Goal: Task Accomplishment & Management: Manage account settings

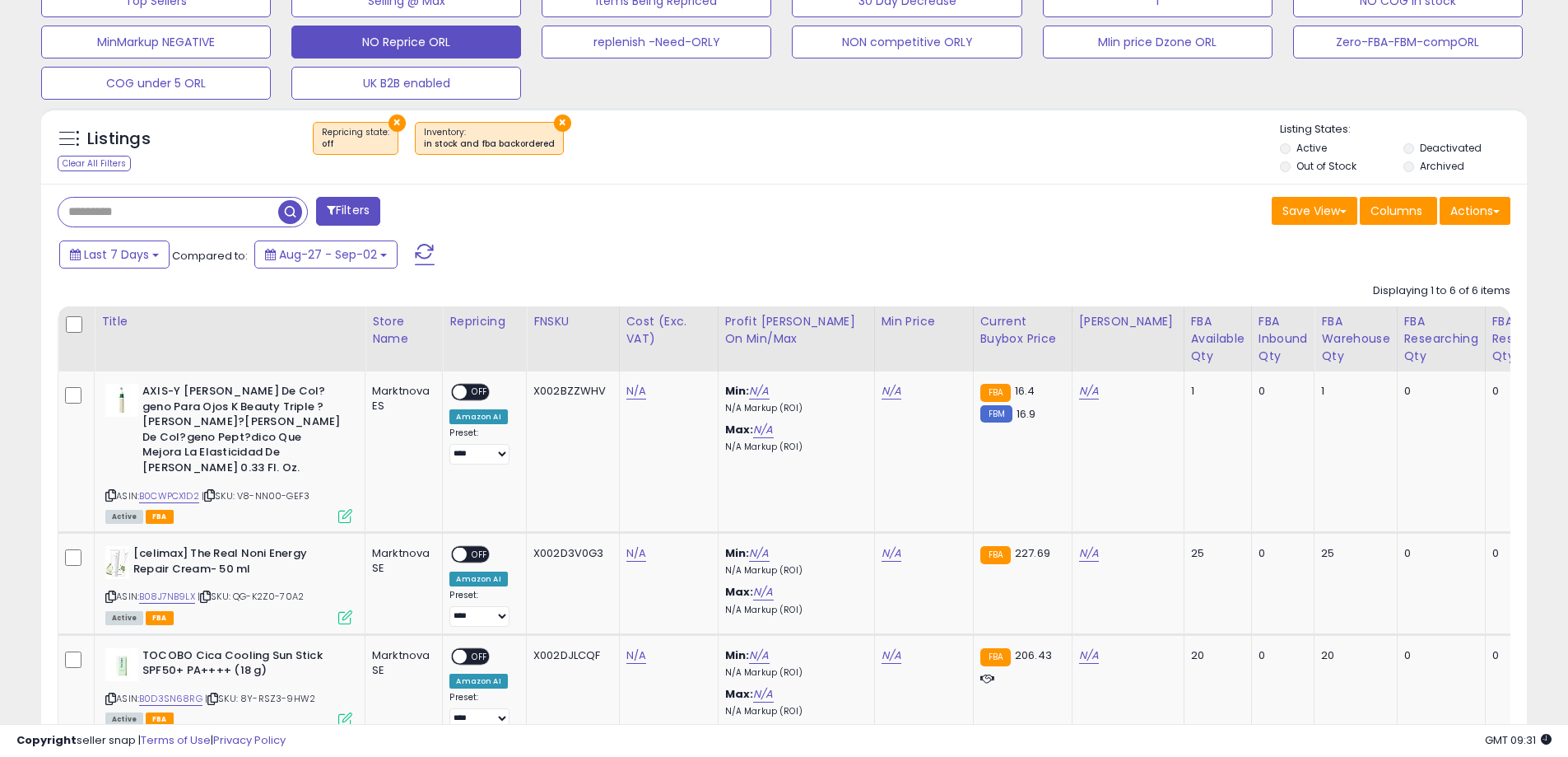
scroll to position [576, 0]
click at [430, 41] on button "NO Reprice ORL" at bounding box center [407, 41] width 230 height 33
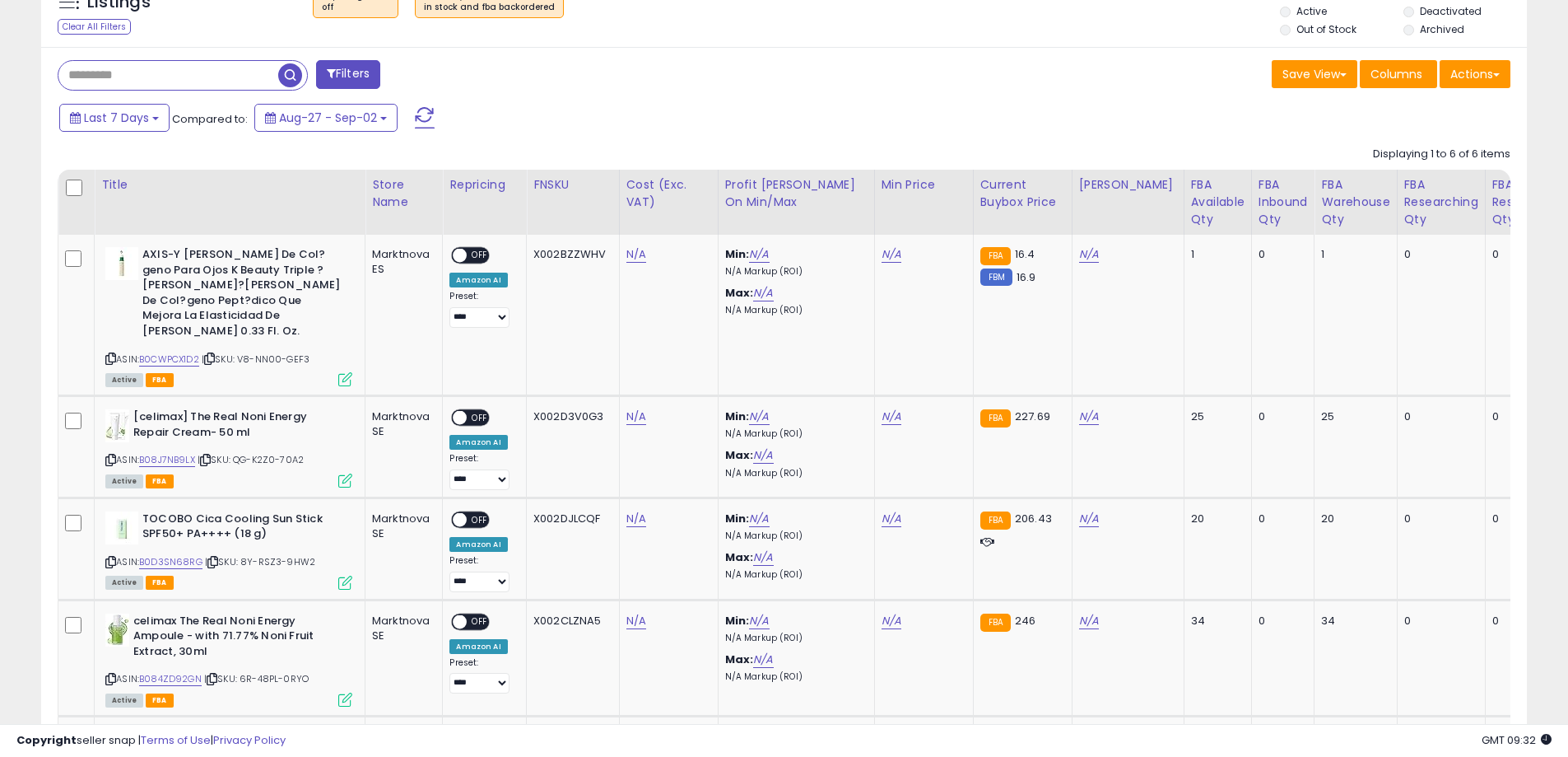
scroll to position [337, 862]
click at [112, 354] on icon at bounding box center [110, 358] width 11 height 9
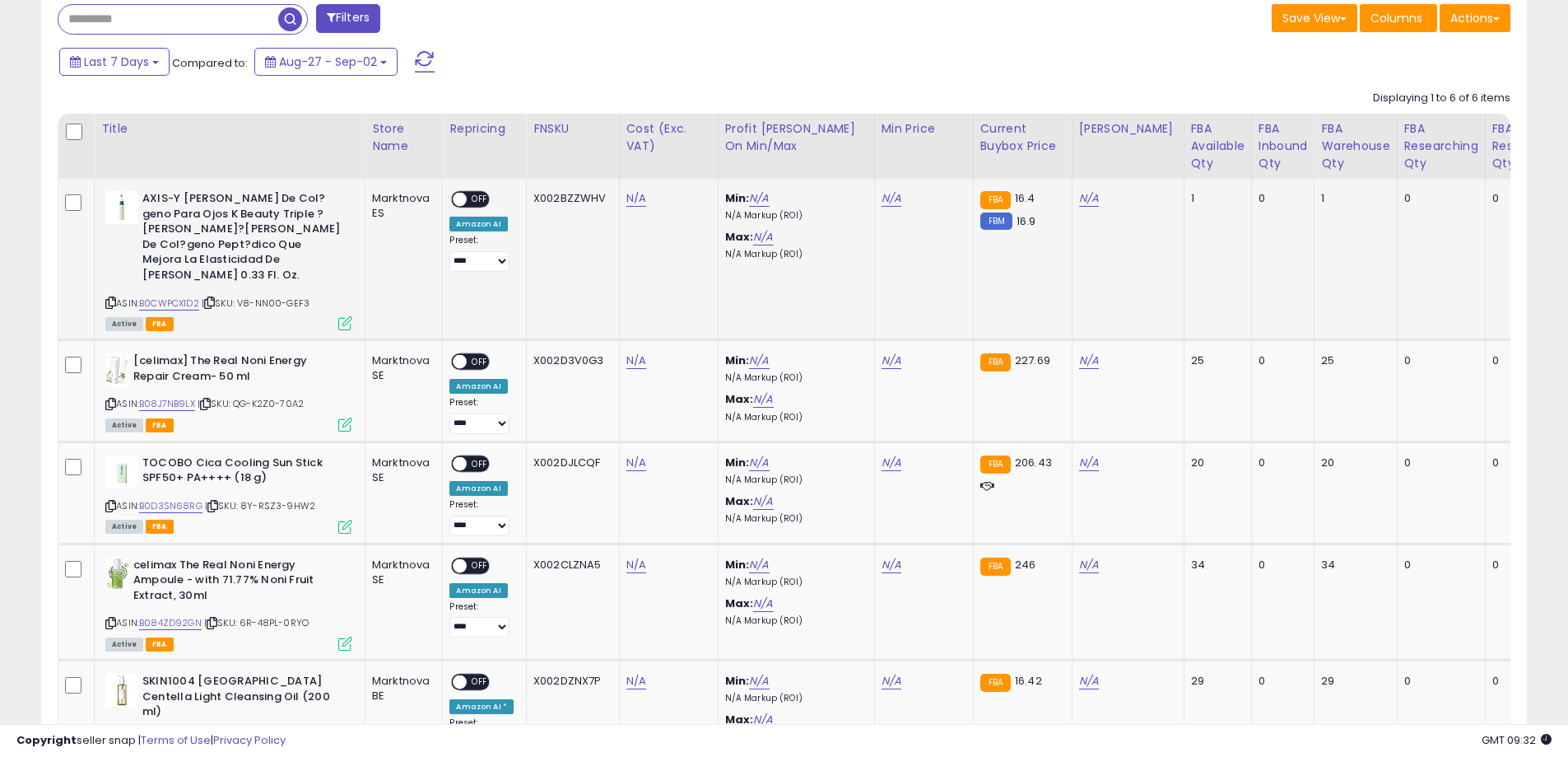
scroll to position [795, 0]
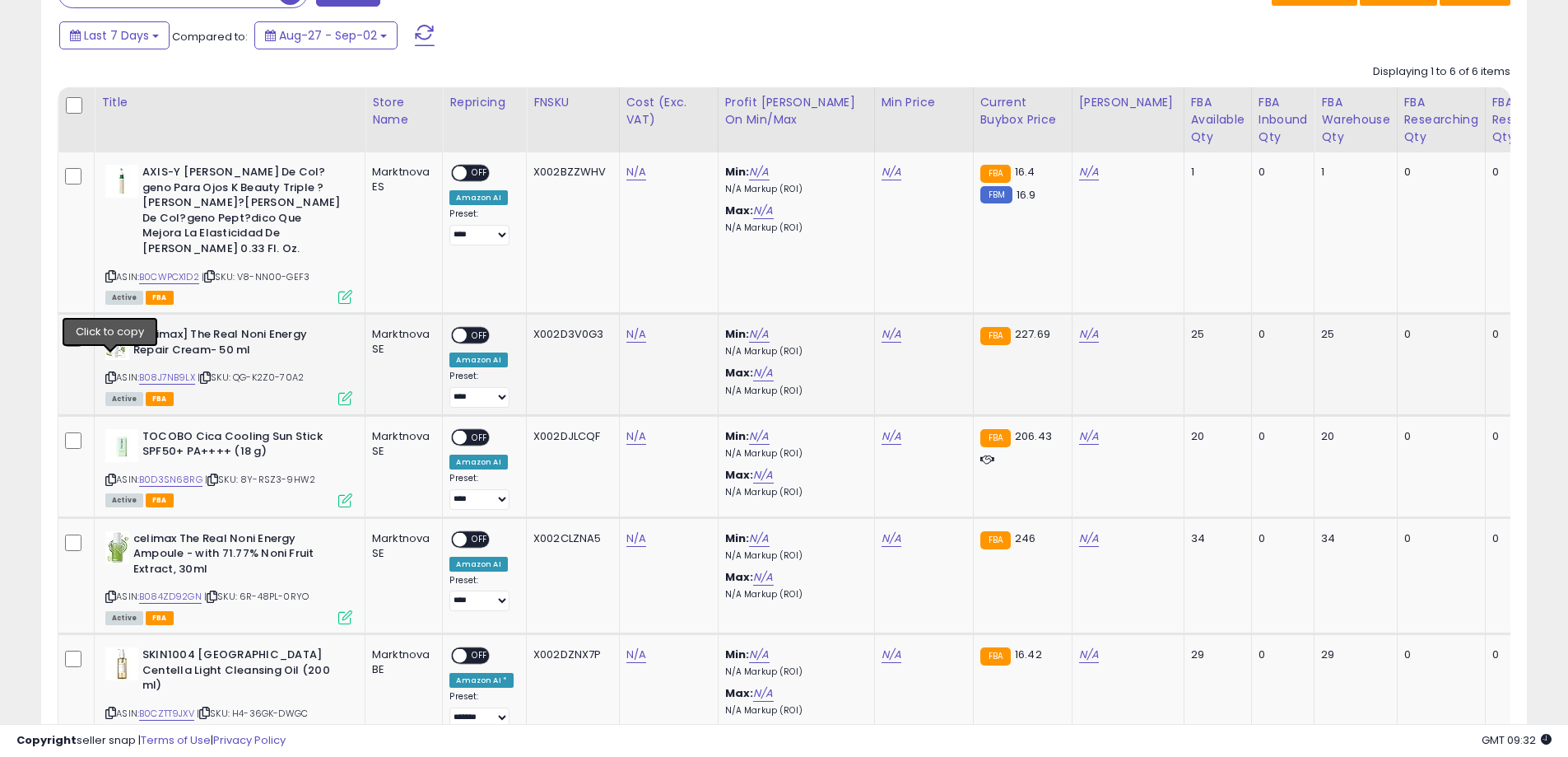
click at [114, 373] on icon at bounding box center [110, 377] width 11 height 9
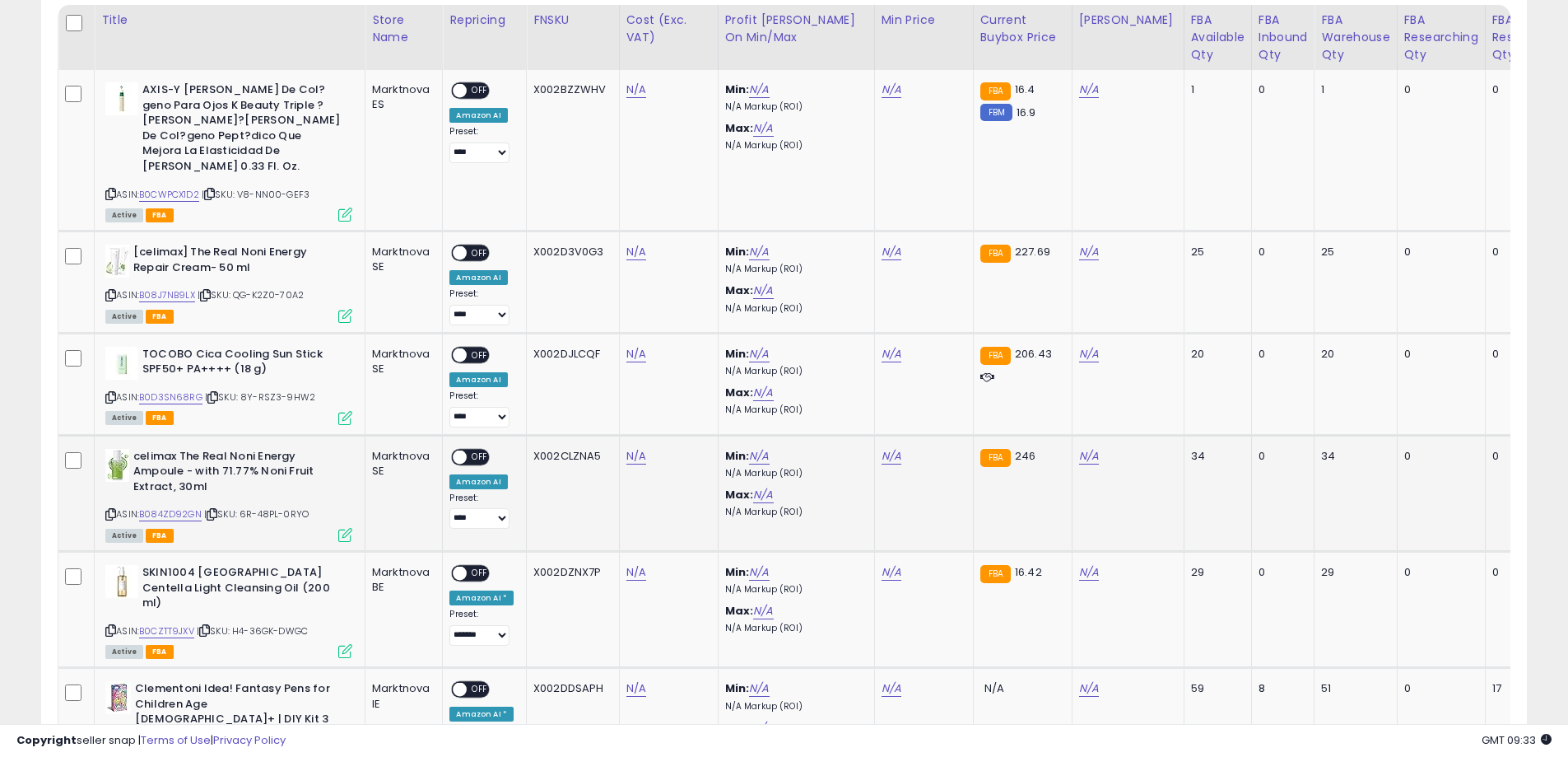
click at [112, 510] on icon at bounding box center [110, 514] width 11 height 9
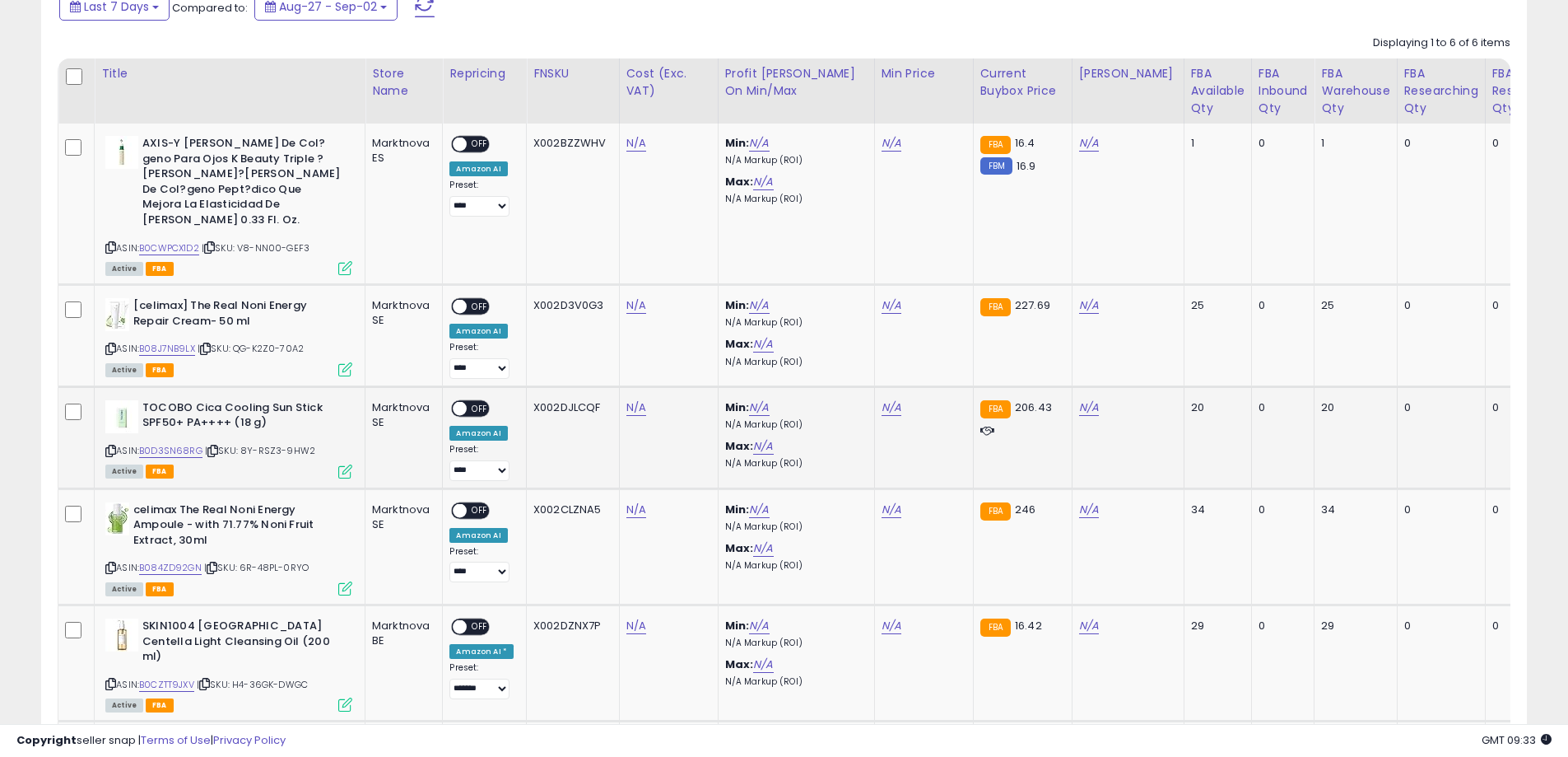
scroll to position [795, 0]
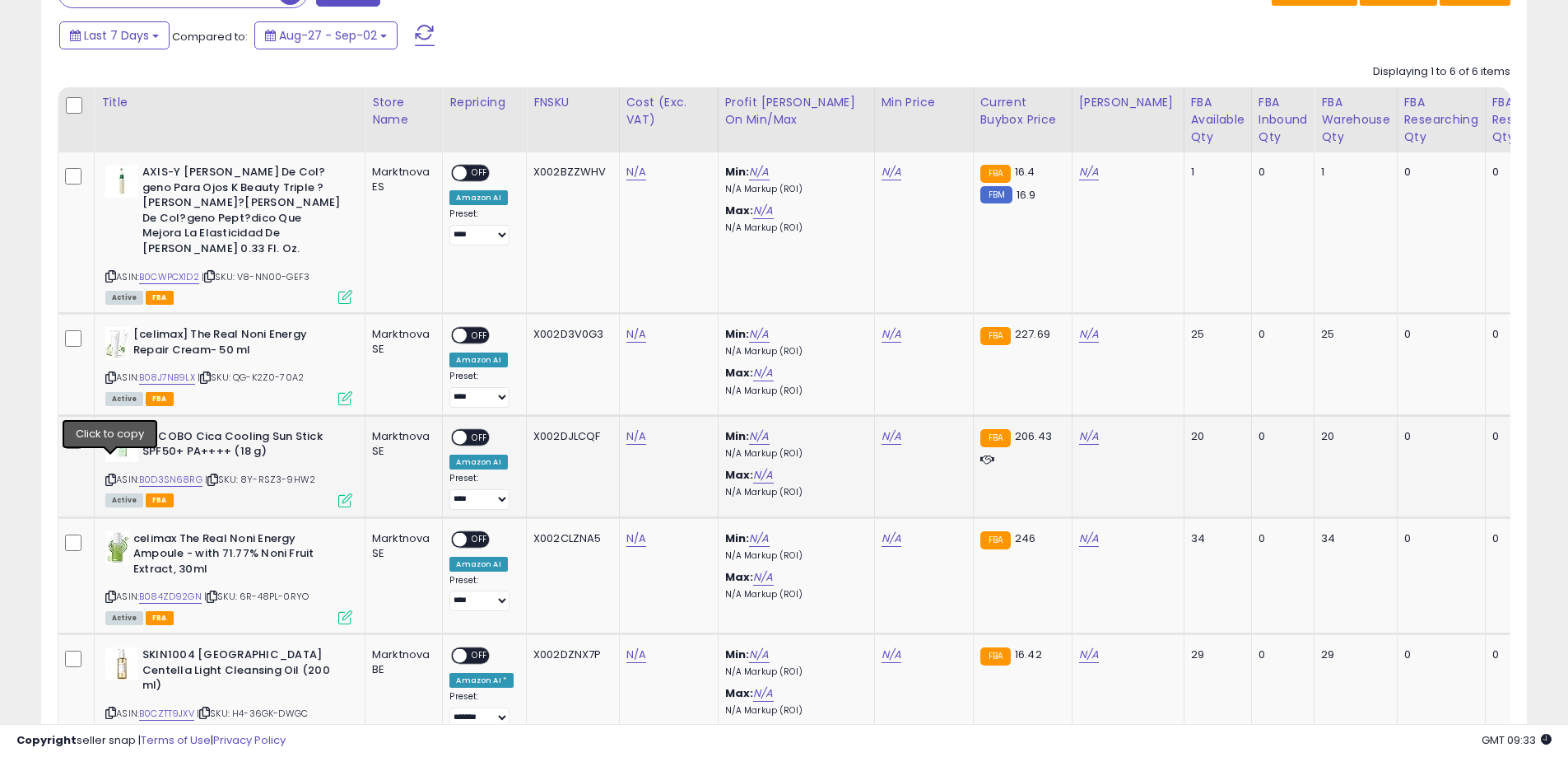
click at [114, 475] on icon at bounding box center [110, 479] width 11 height 9
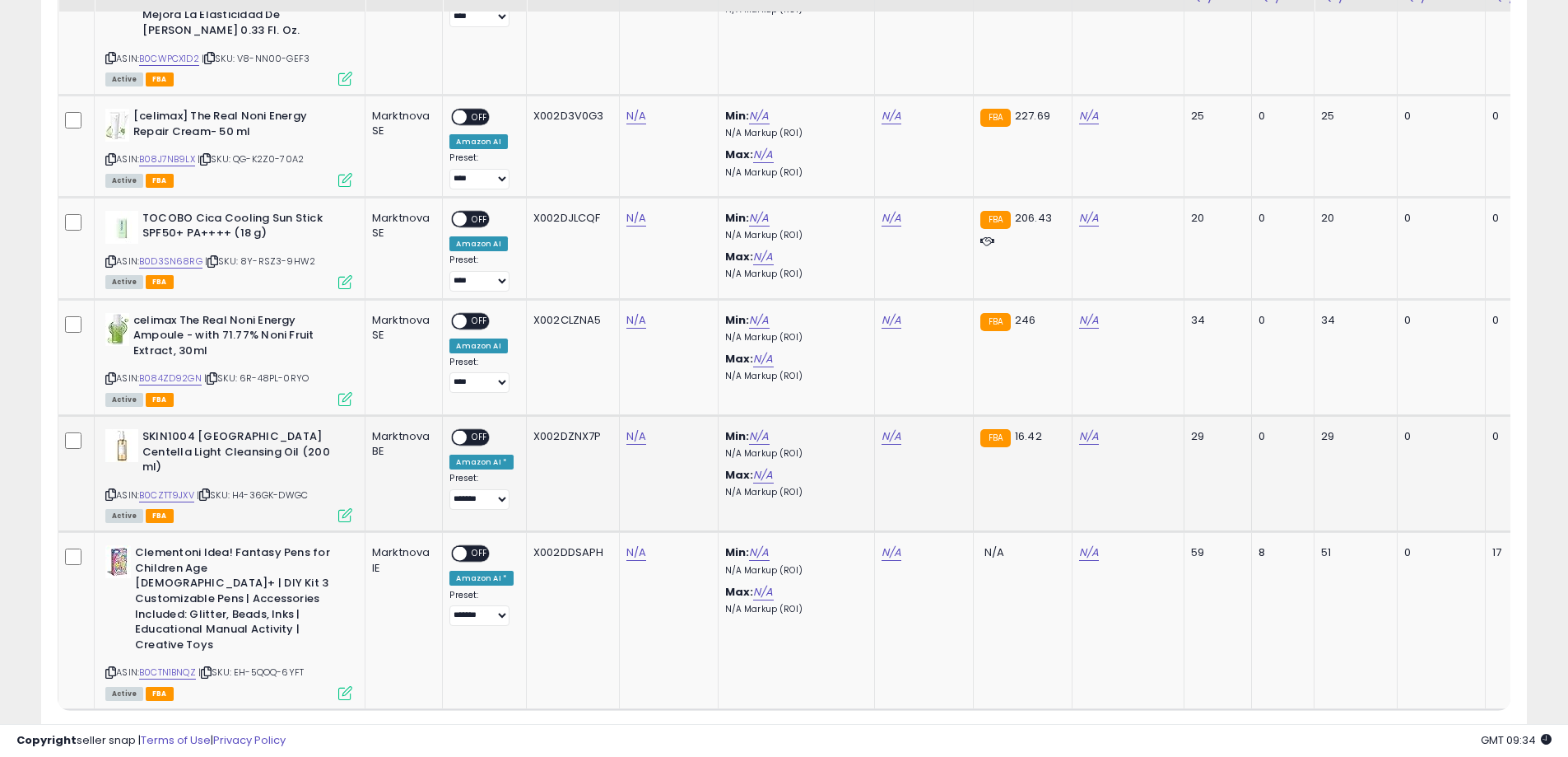
scroll to position [1042, 0]
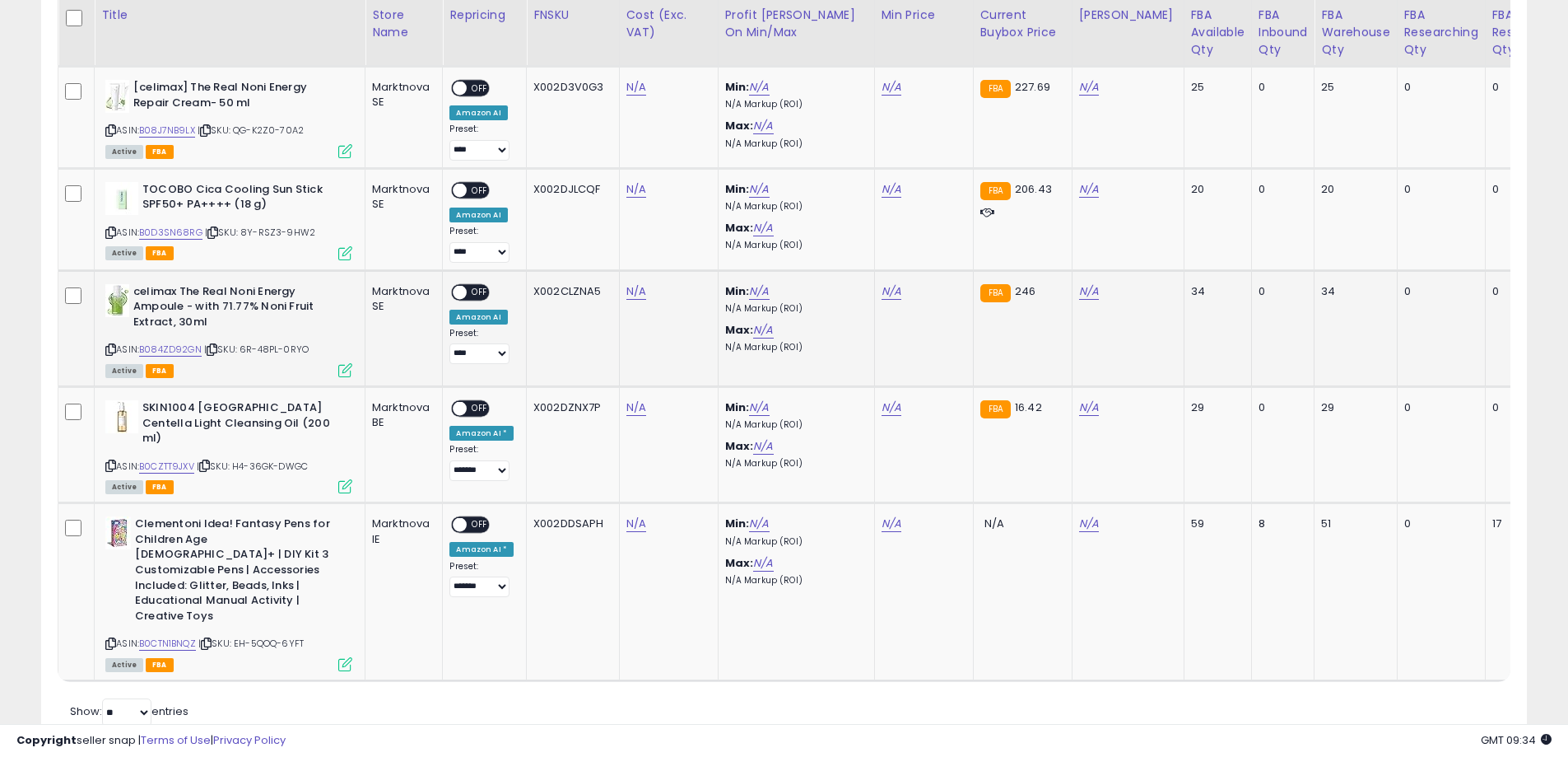
click at [113, 345] on icon at bounding box center [110, 349] width 11 height 9
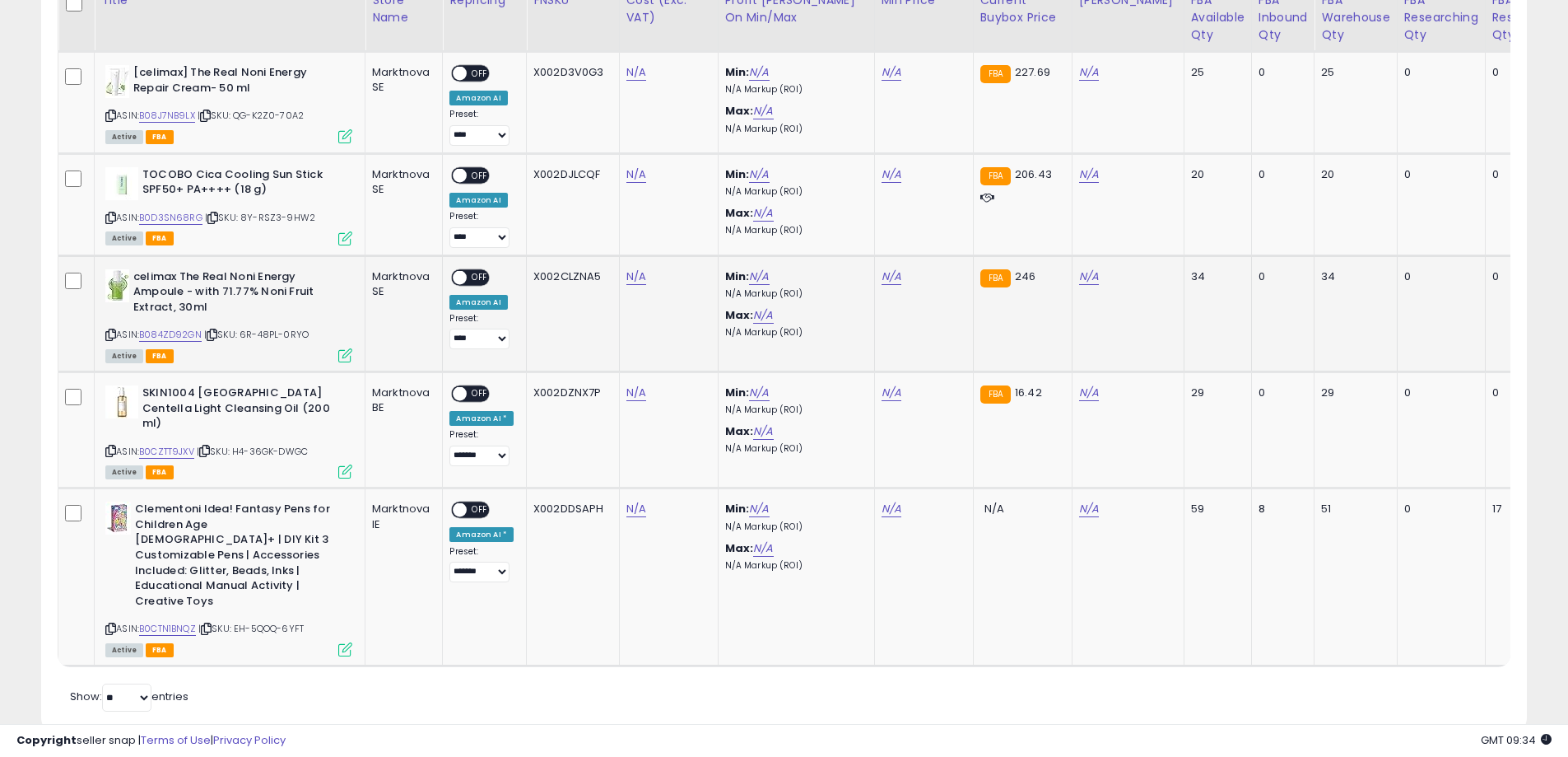
scroll to position [1061, 0]
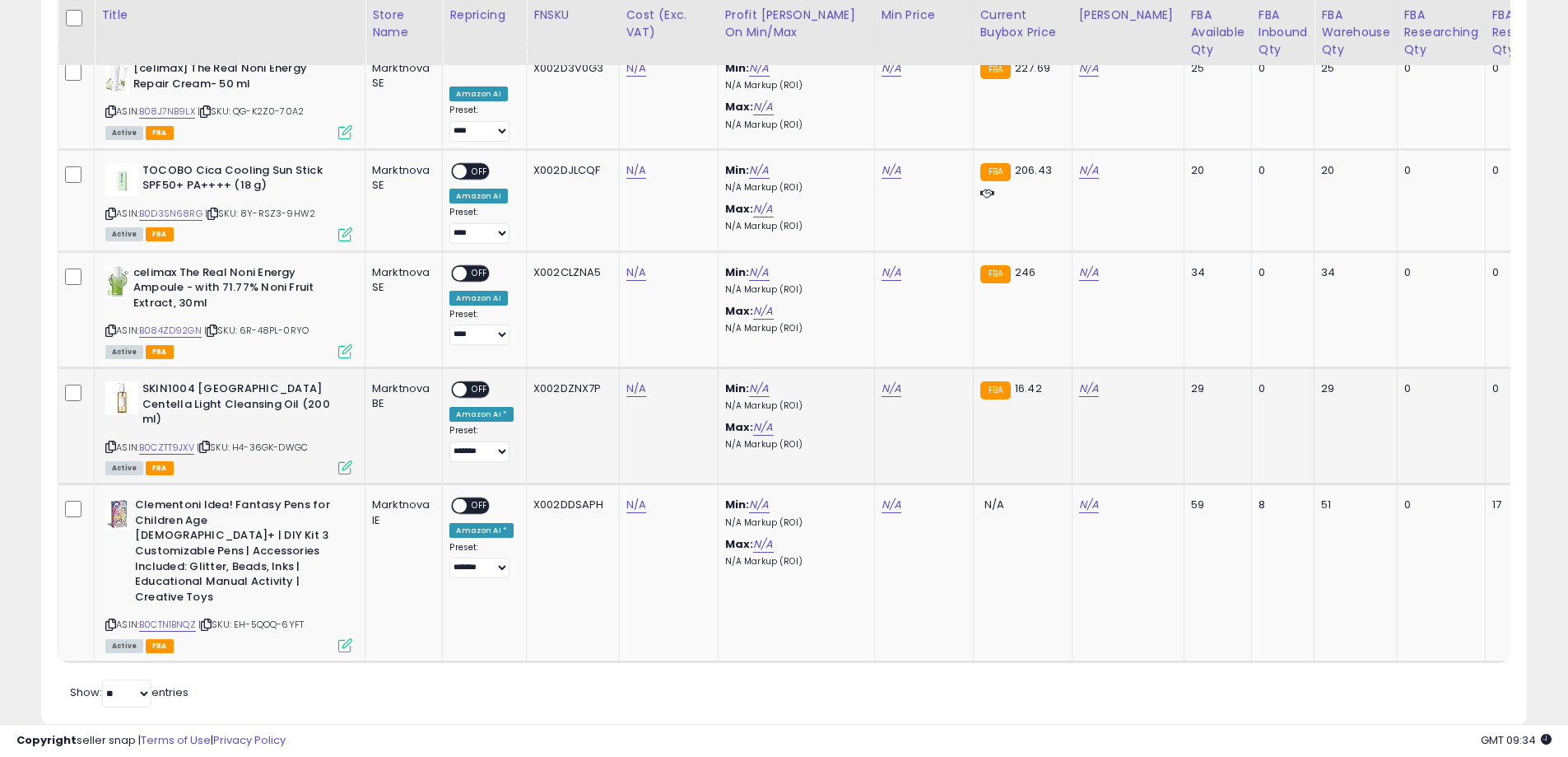
click at [112, 442] on icon at bounding box center [110, 446] width 11 height 9
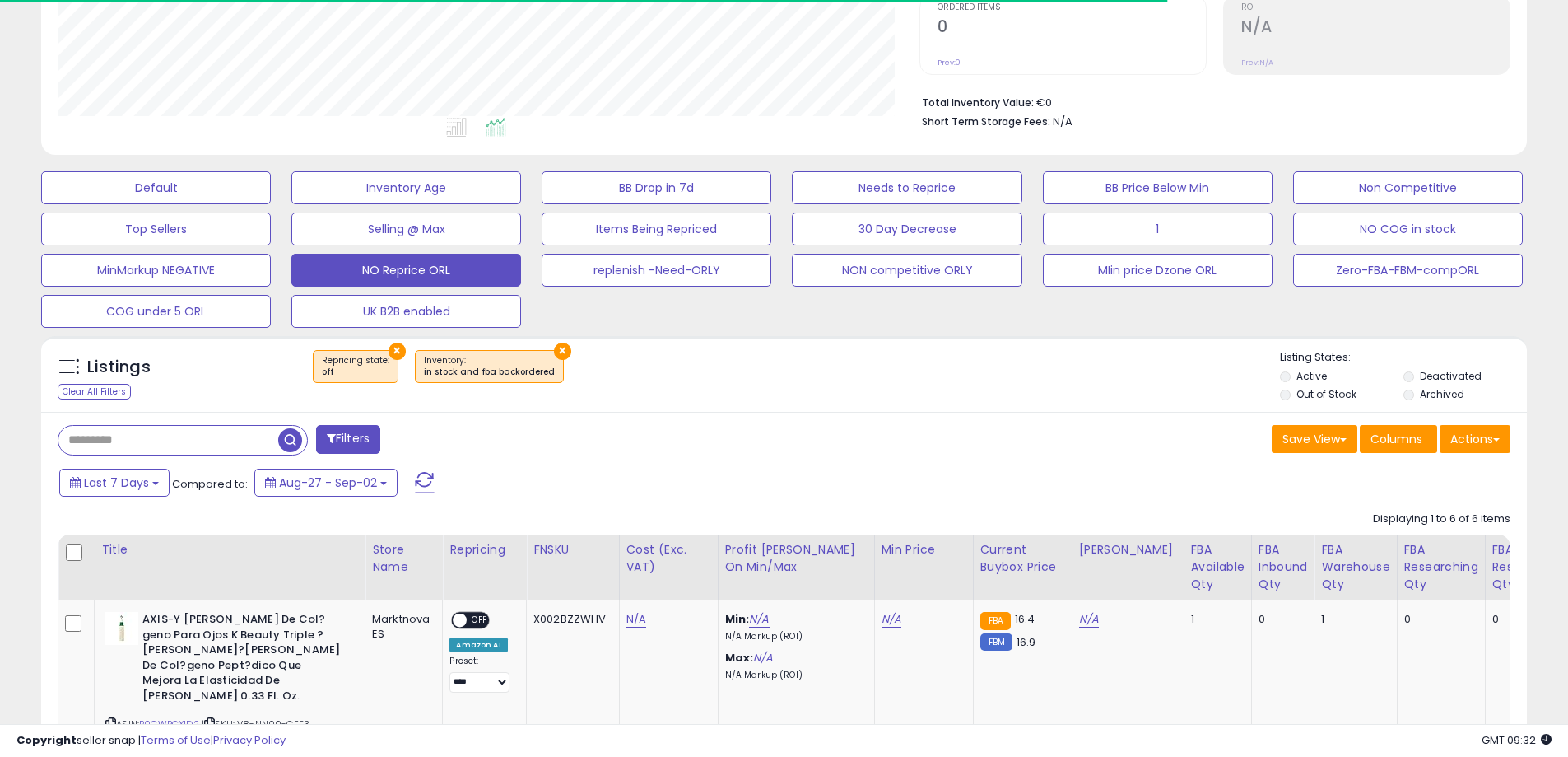
scroll to position [337, 862]
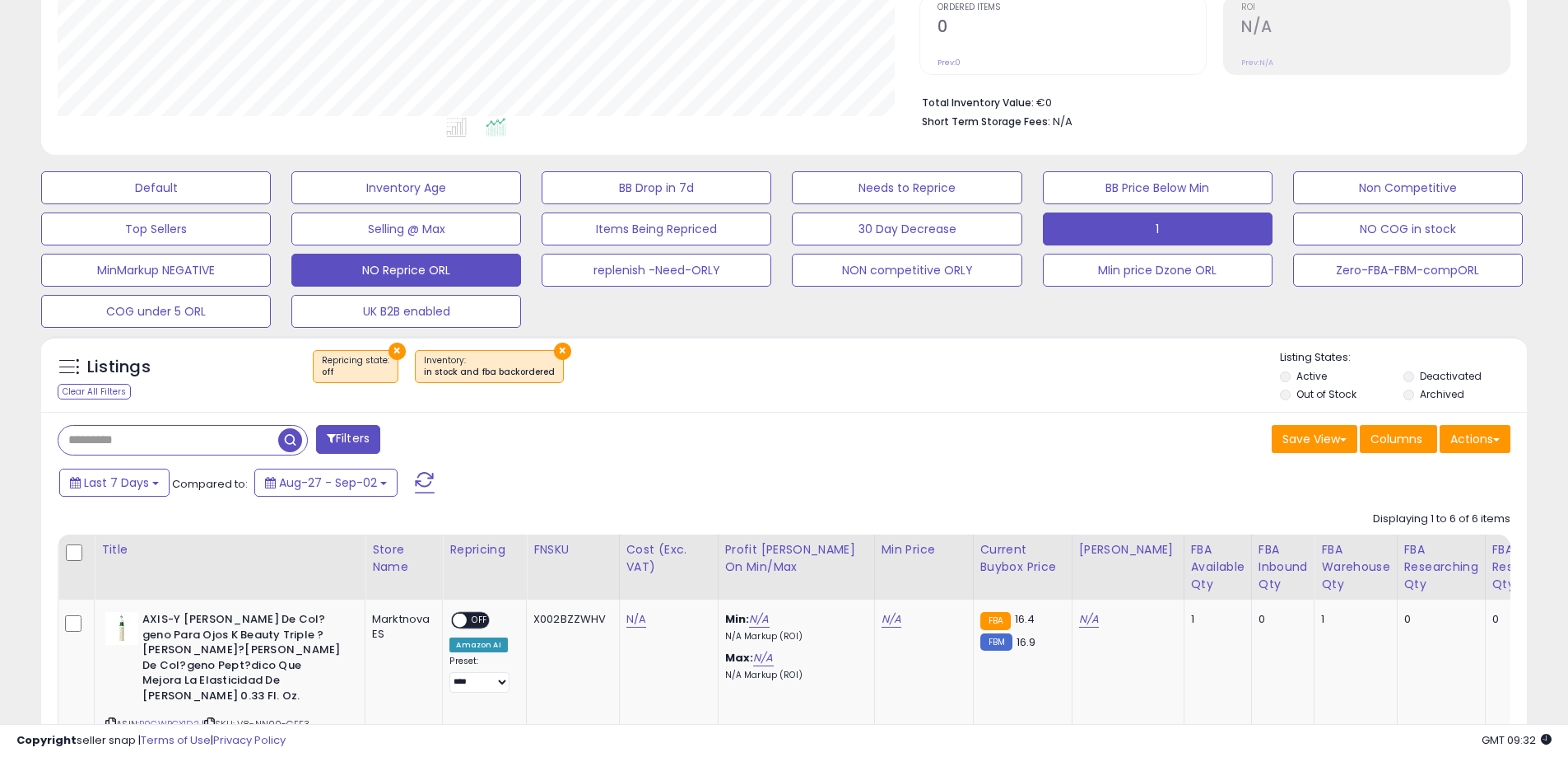
click at [1096, 226] on button "1" at bounding box center [1157, 228] width 230 height 33
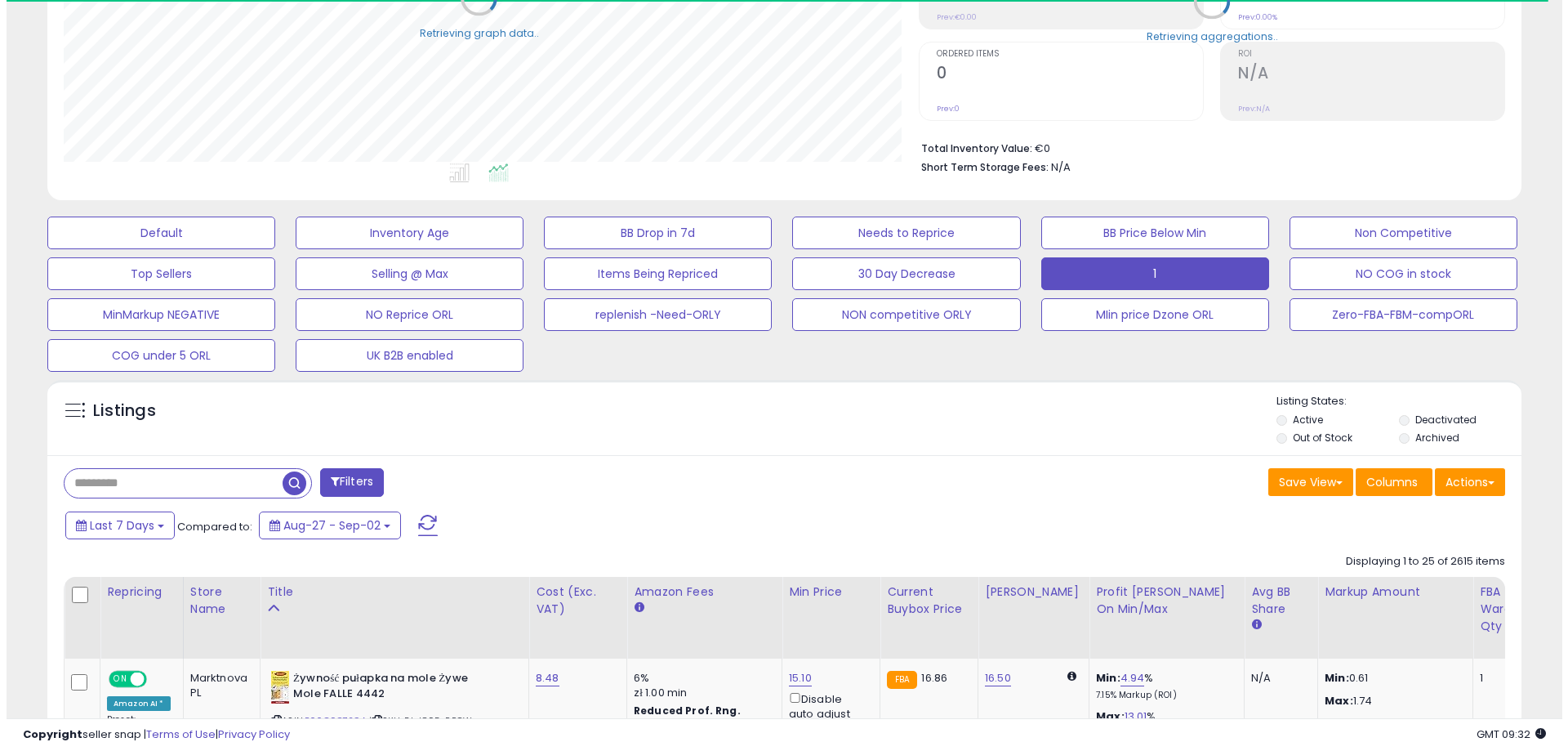
scroll to position [816429, 815936]
click at [204, 480] on input "text" at bounding box center [167, 482] width 219 height 29
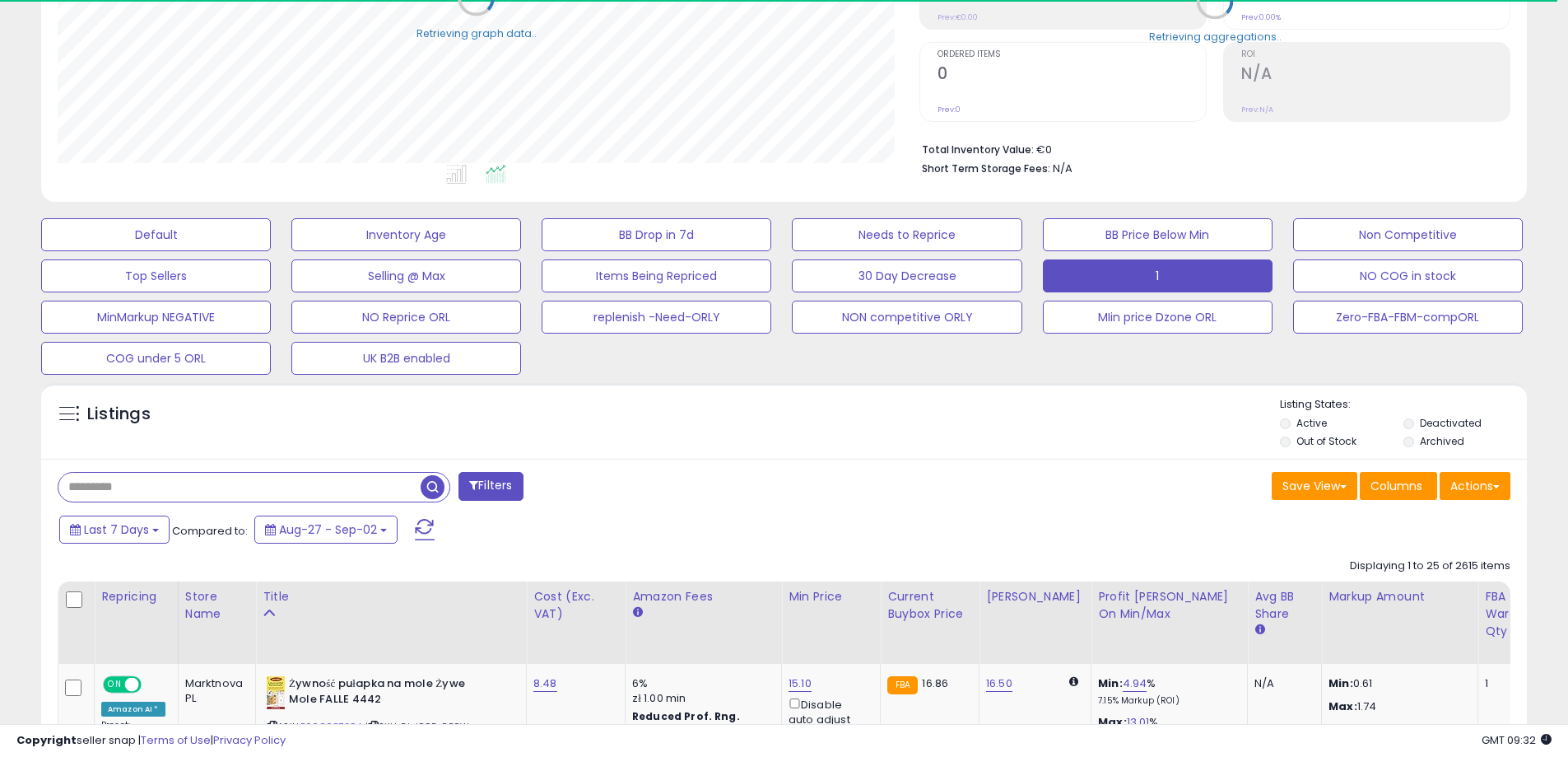
paste input "**********"
type input "**********"
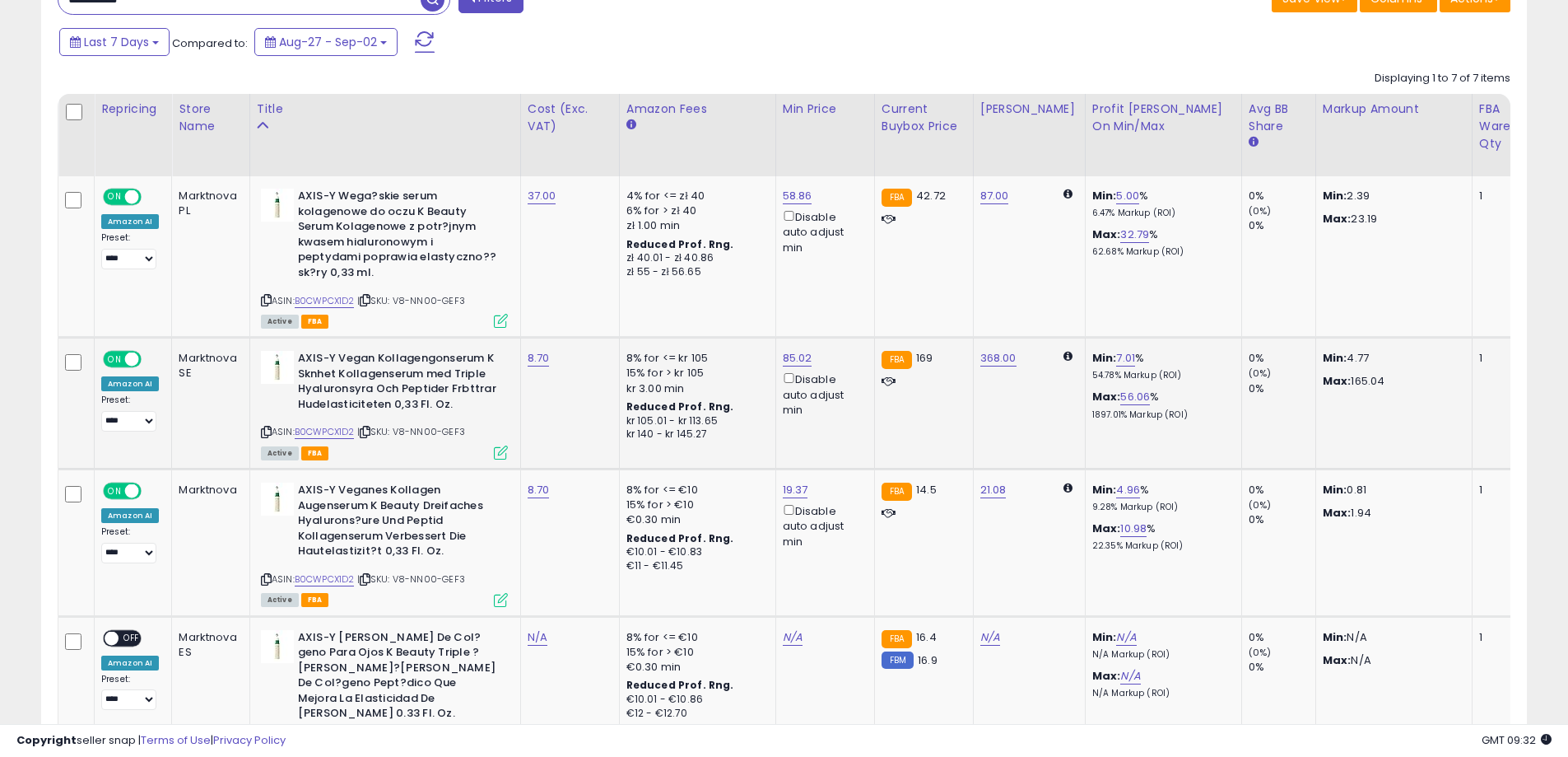
scroll to position [795, 0]
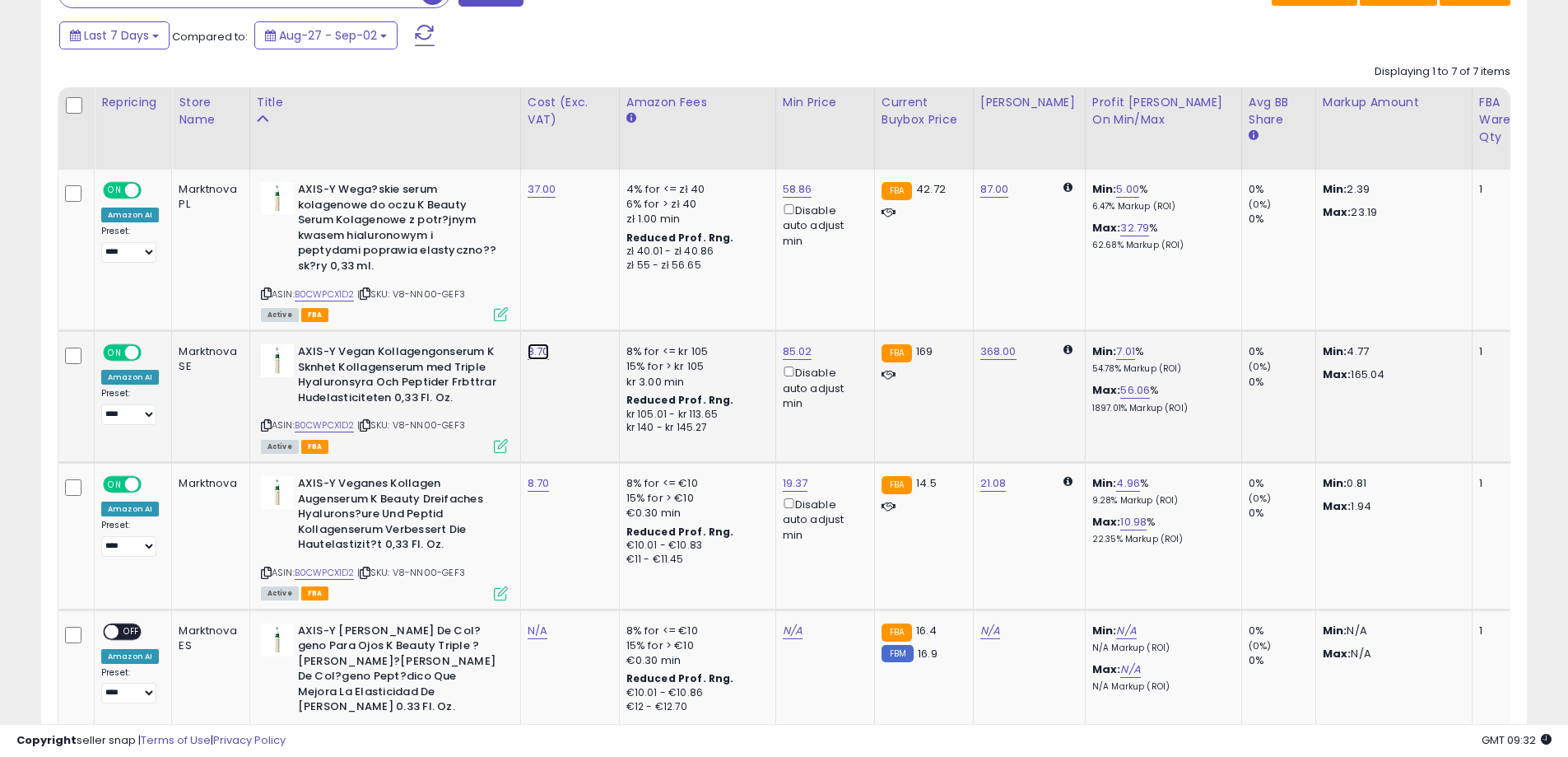
click at [533, 349] on link "8.70" at bounding box center [539, 351] width 22 height 17
drag, startPoint x: 440, startPoint y: 309, endPoint x: 406, endPoint y: 308, distance: 34.0
click at [406, 308] on div "****" at bounding box center [523, 312] width 237 height 44
click at [587, 307] on icon "submit" at bounding box center [583, 309] width 10 height 10
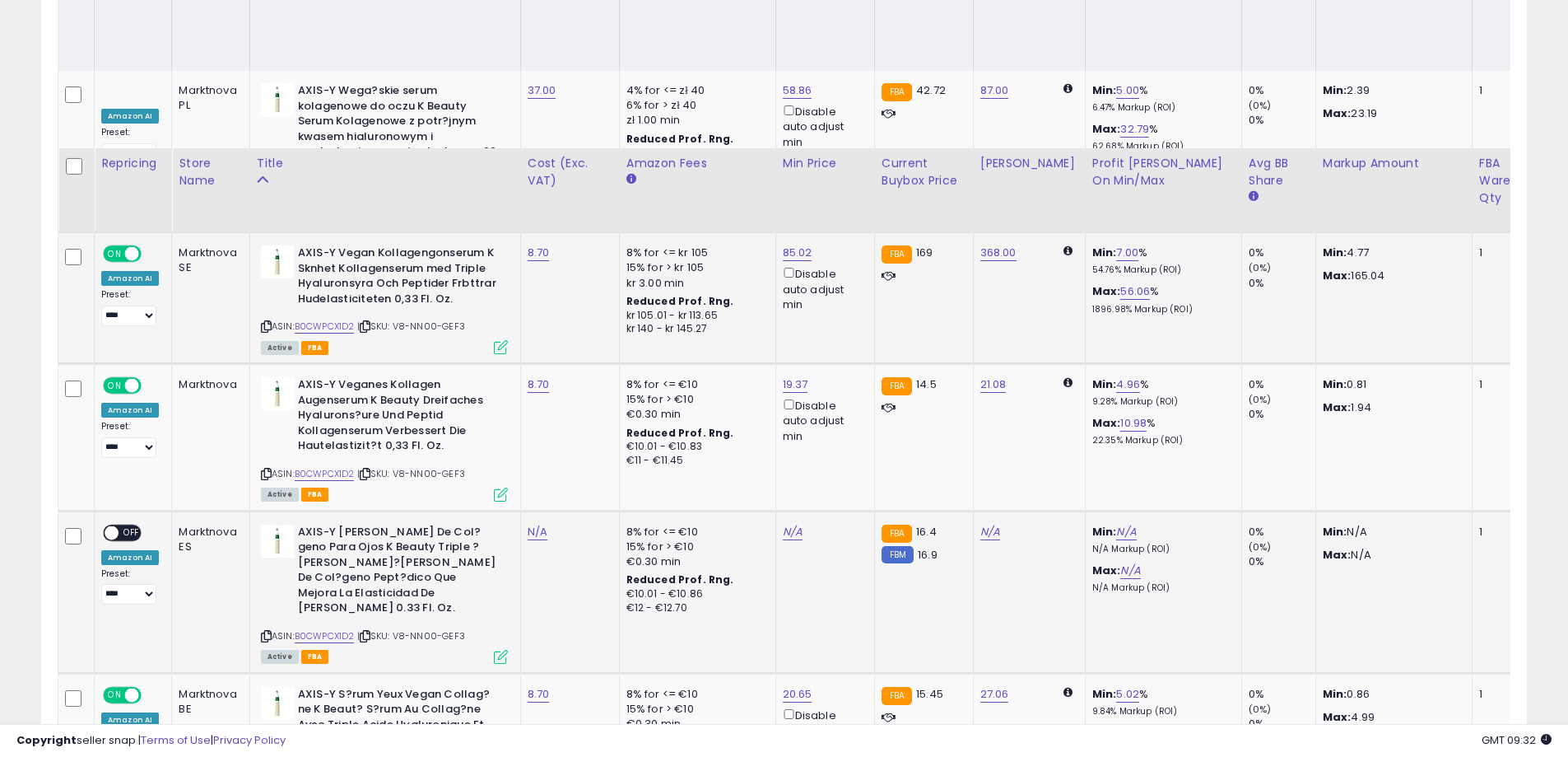
scroll to position [1042, 0]
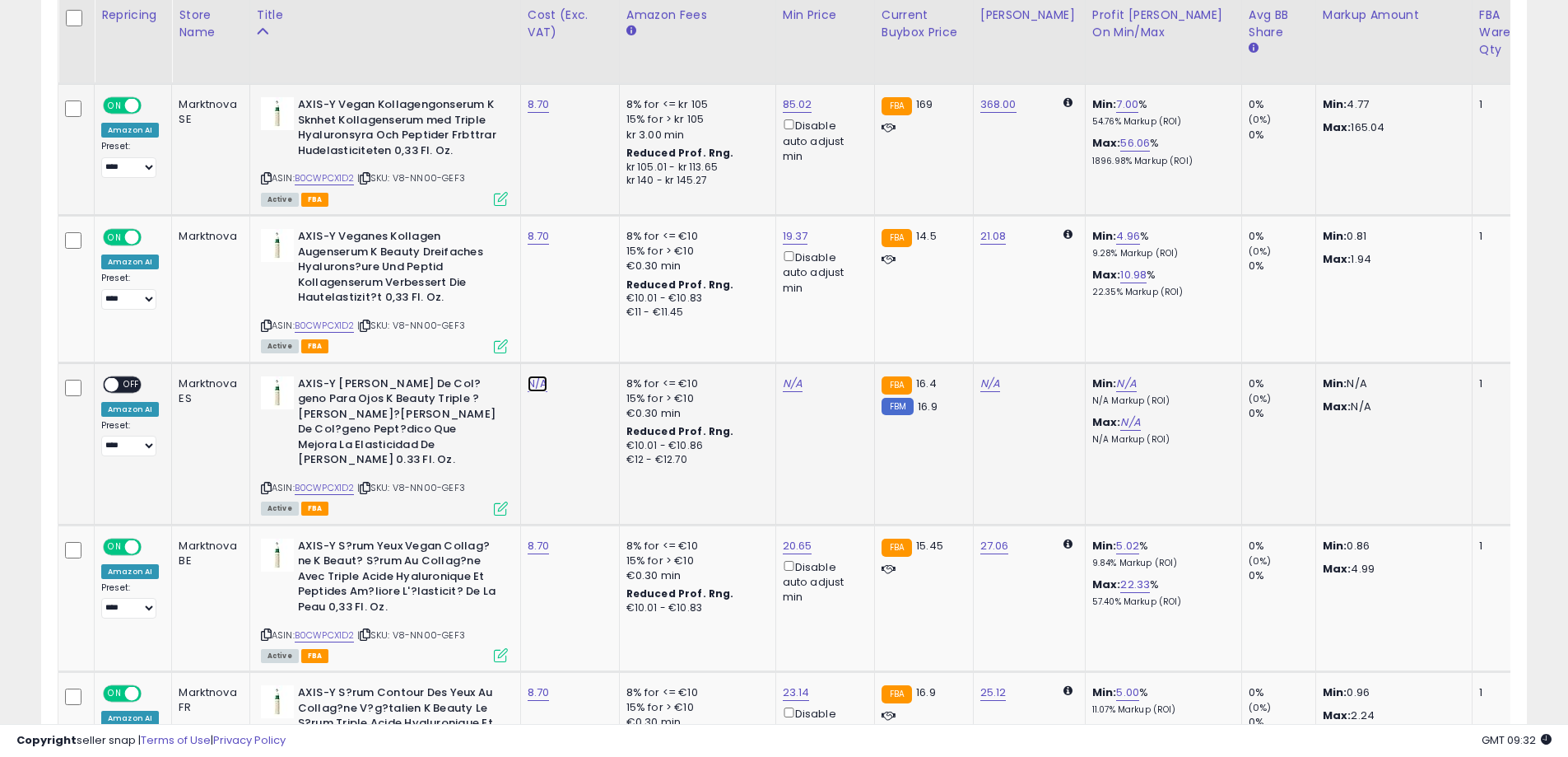
click at [540, 381] on link "N/A" at bounding box center [538, 383] width 20 height 17
type input "****"
click at [587, 344] on icon "submit" at bounding box center [582, 341] width 10 height 10
click at [131, 385] on span "OFF" at bounding box center [131, 384] width 27 height 14
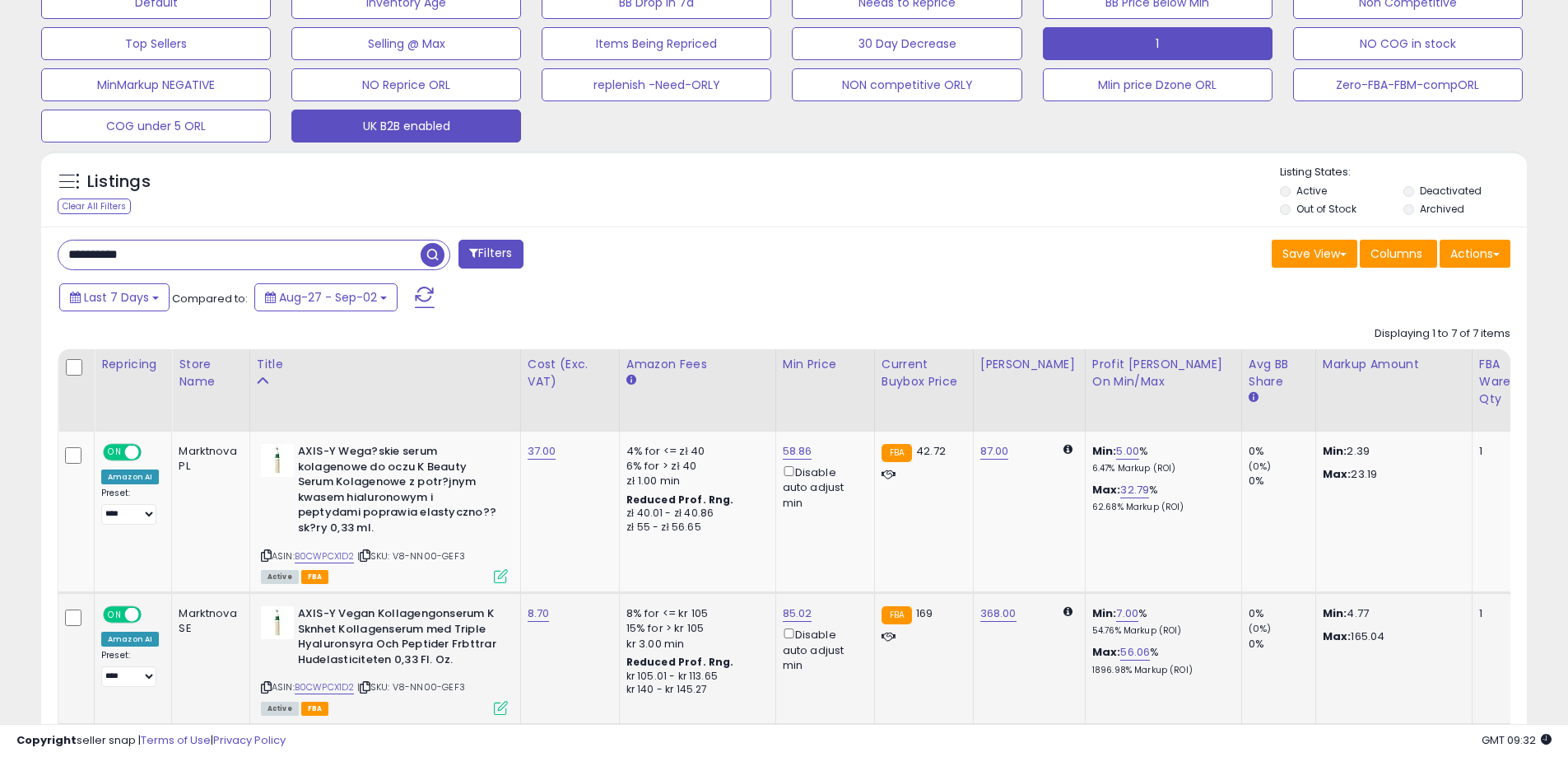
scroll to position [469, 0]
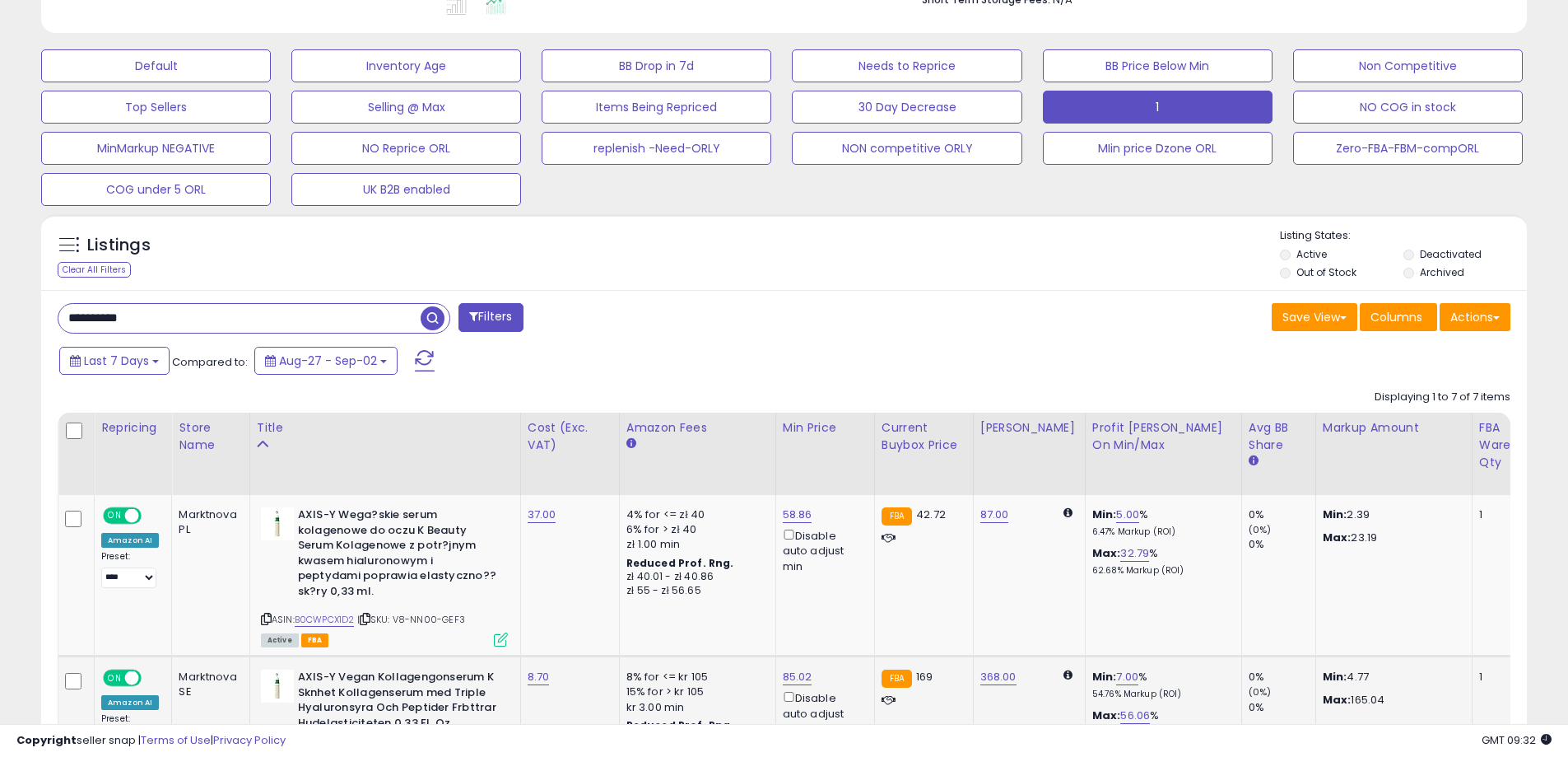
drag, startPoint x: 284, startPoint y: 312, endPoint x: 0, endPoint y: 315, distance: 284.0
click at [0, 316] on div "**********" at bounding box center [784, 633] width 1568 height 2097
paste input "text"
type input "**********"
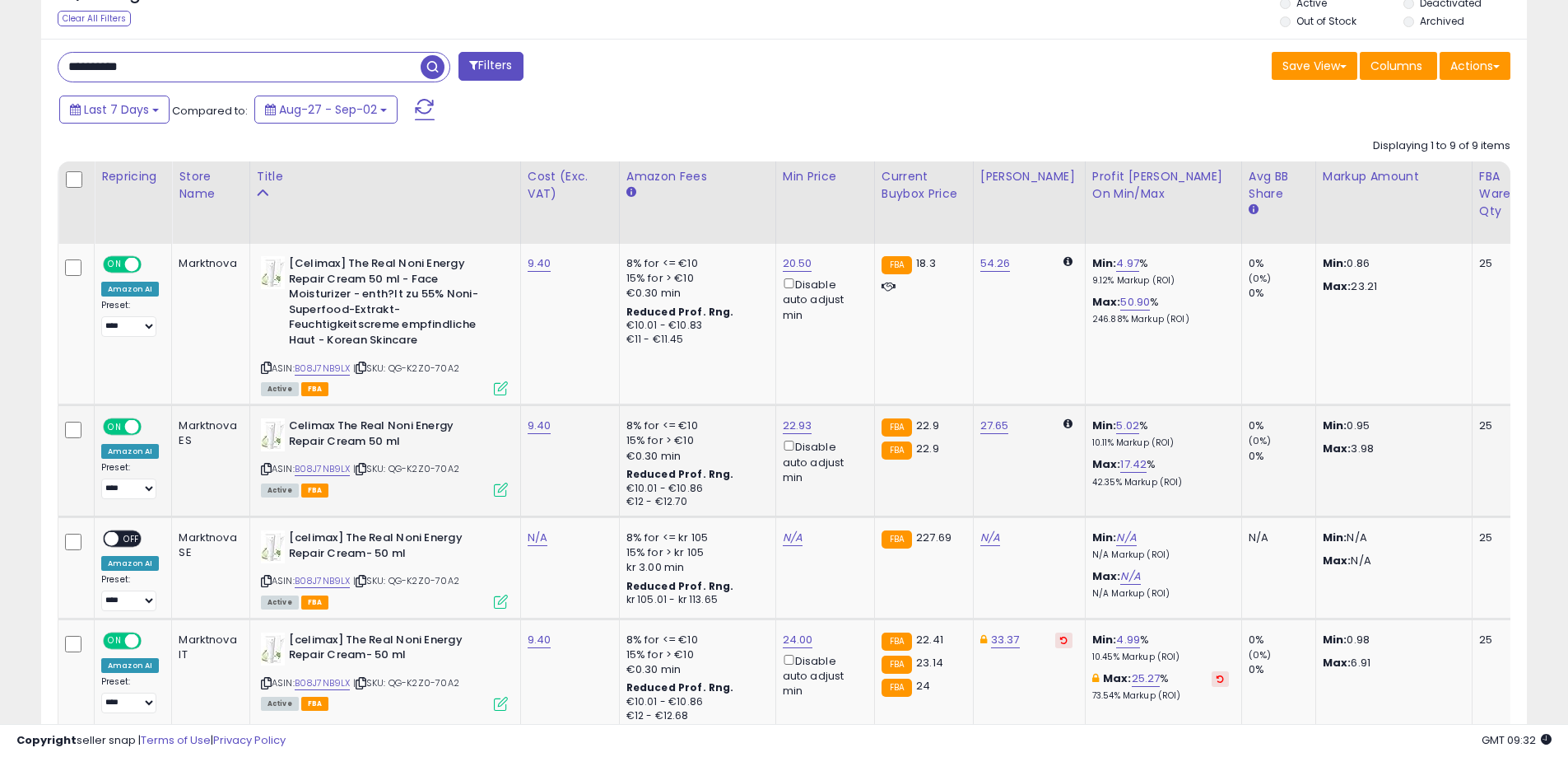
scroll to position [759, 0]
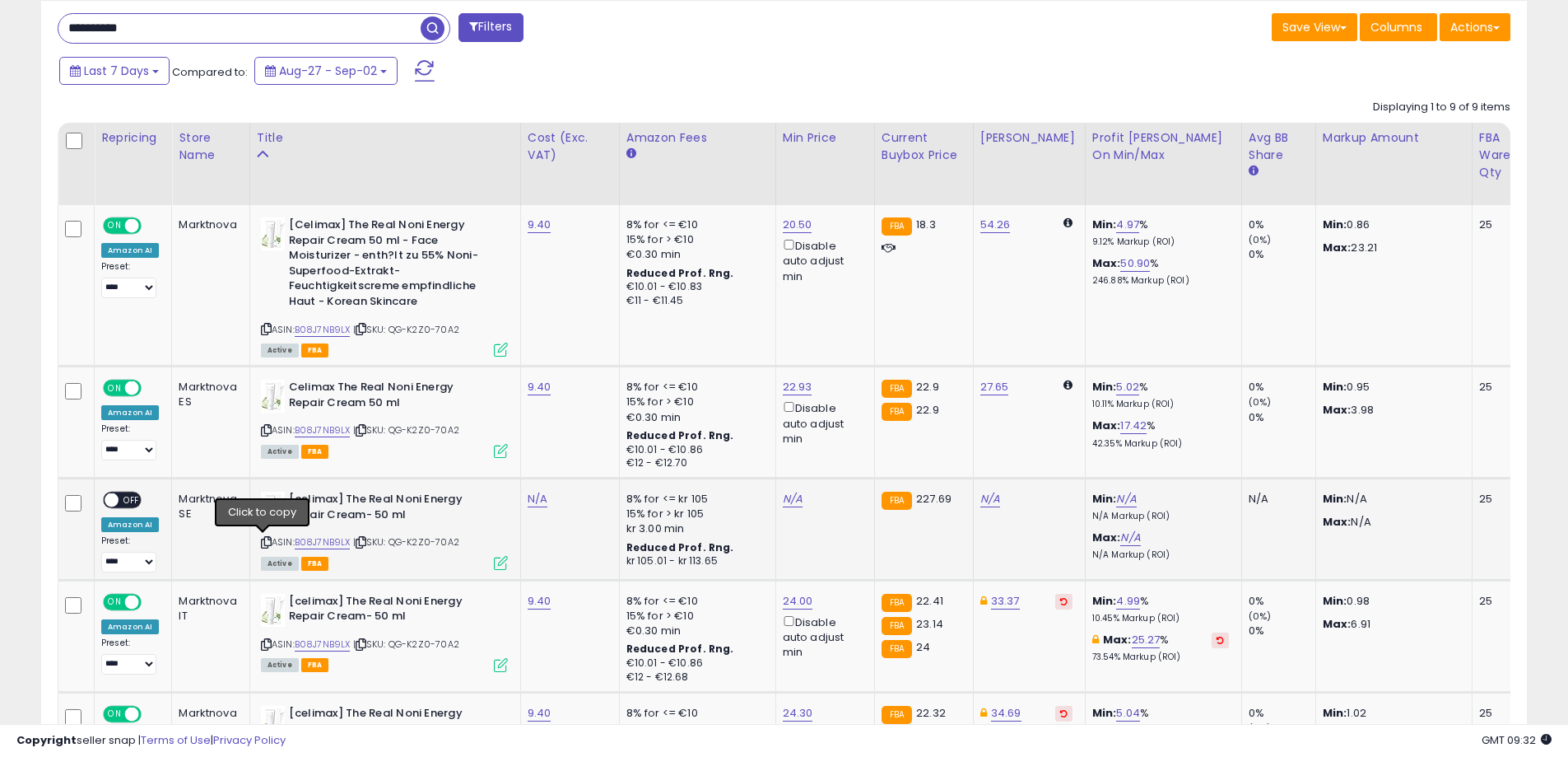
click at [261, 543] on icon at bounding box center [266, 542] width 11 height 9
click at [261, 540] on icon at bounding box center [266, 542] width 11 height 9
click at [540, 388] on link "9.40" at bounding box center [540, 387] width 24 height 17
drag, startPoint x: 497, startPoint y: 351, endPoint x: 381, endPoint y: 348, distance: 116.0
click at [381, 348] on tbody "ON OFF Amazon AI Preset: **** ******* Success Error Marktnova %" at bounding box center [1321, 718] width 2525 height 1027
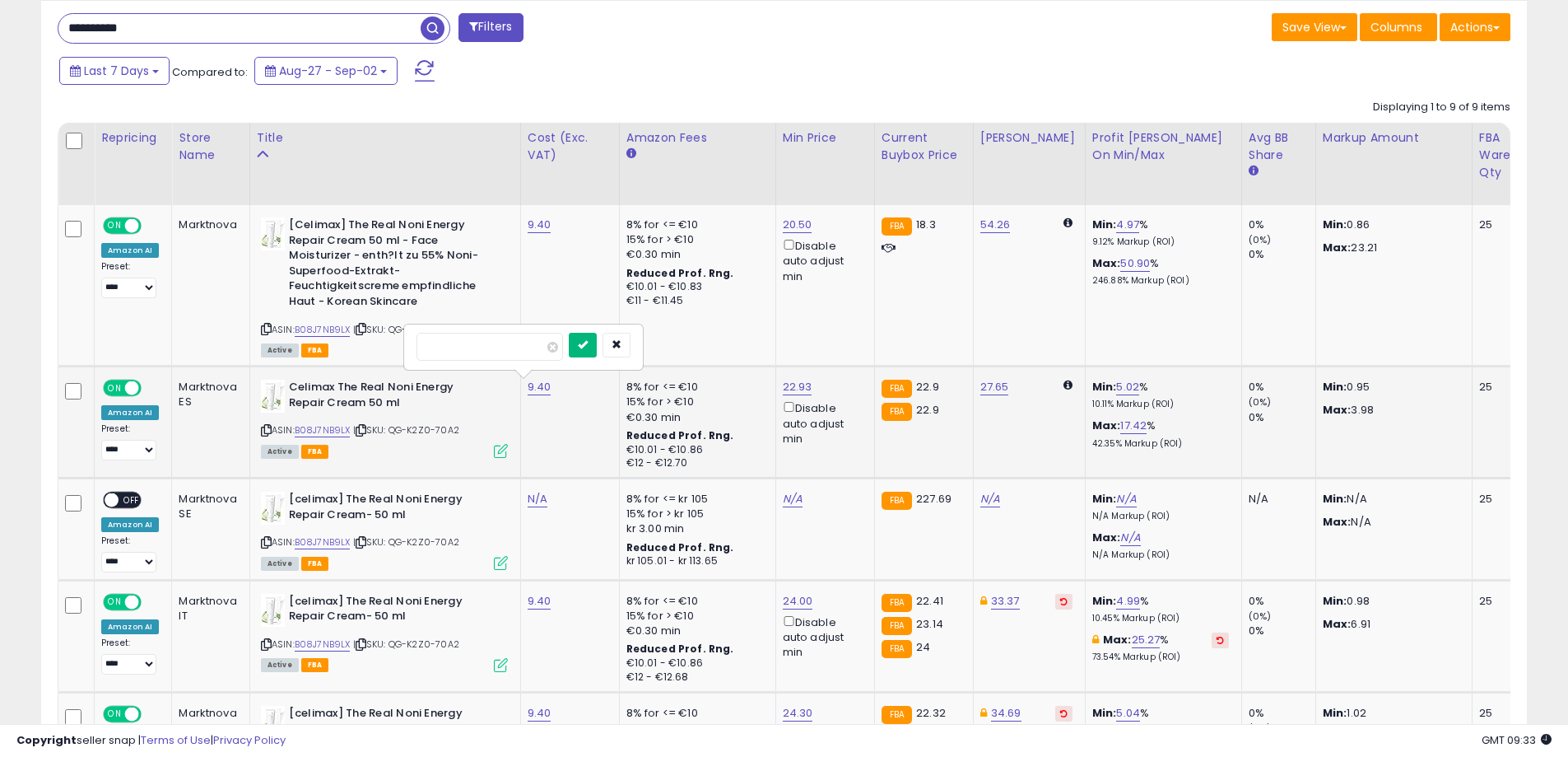
click at [587, 342] on icon "submit" at bounding box center [583, 344] width 10 height 10
click at [543, 501] on link "N/A" at bounding box center [538, 499] width 20 height 17
type input "*"
type input "***"
click at [587, 457] on icon "submit" at bounding box center [582, 456] width 10 height 10
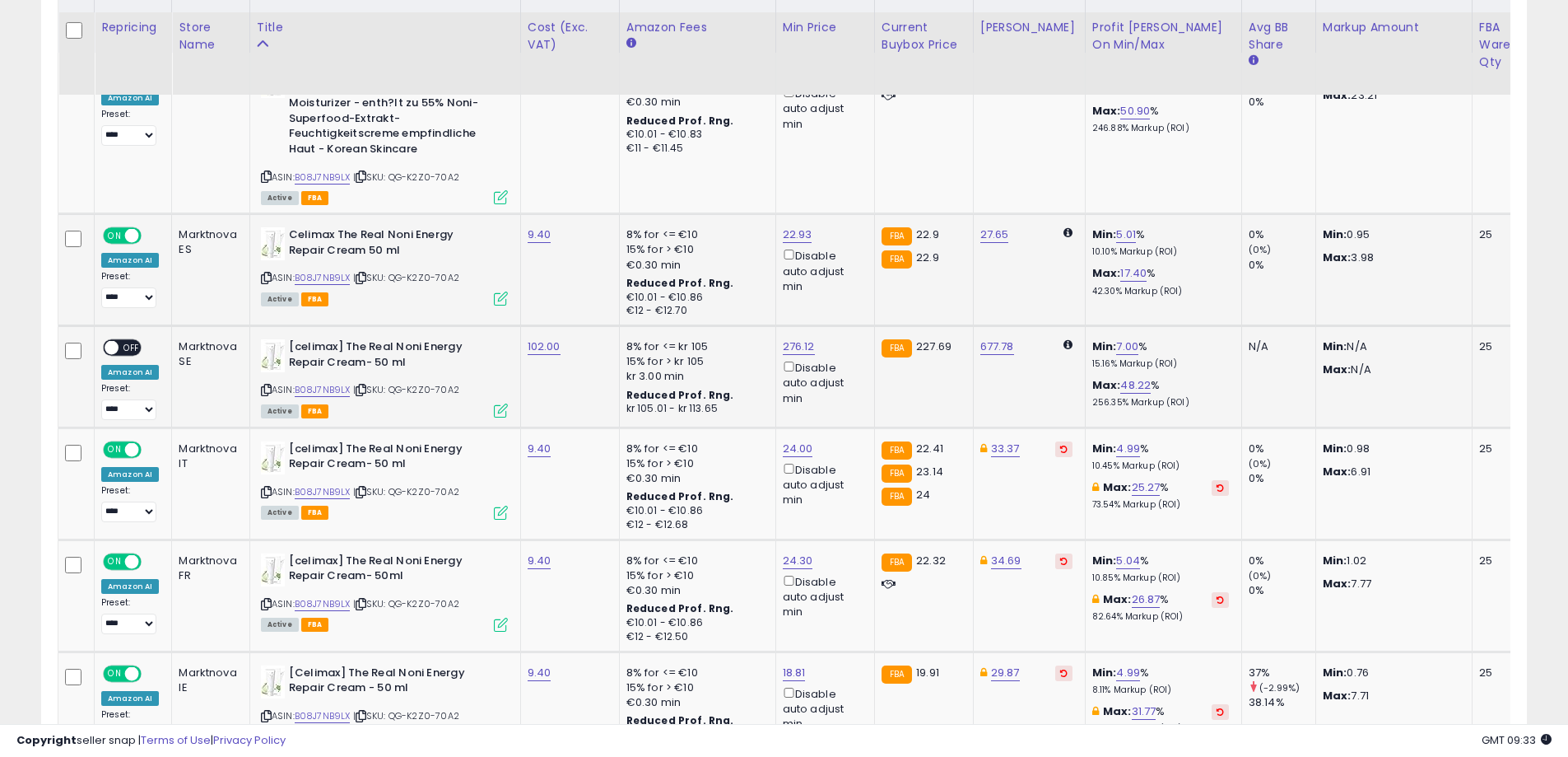
scroll to position [924, 0]
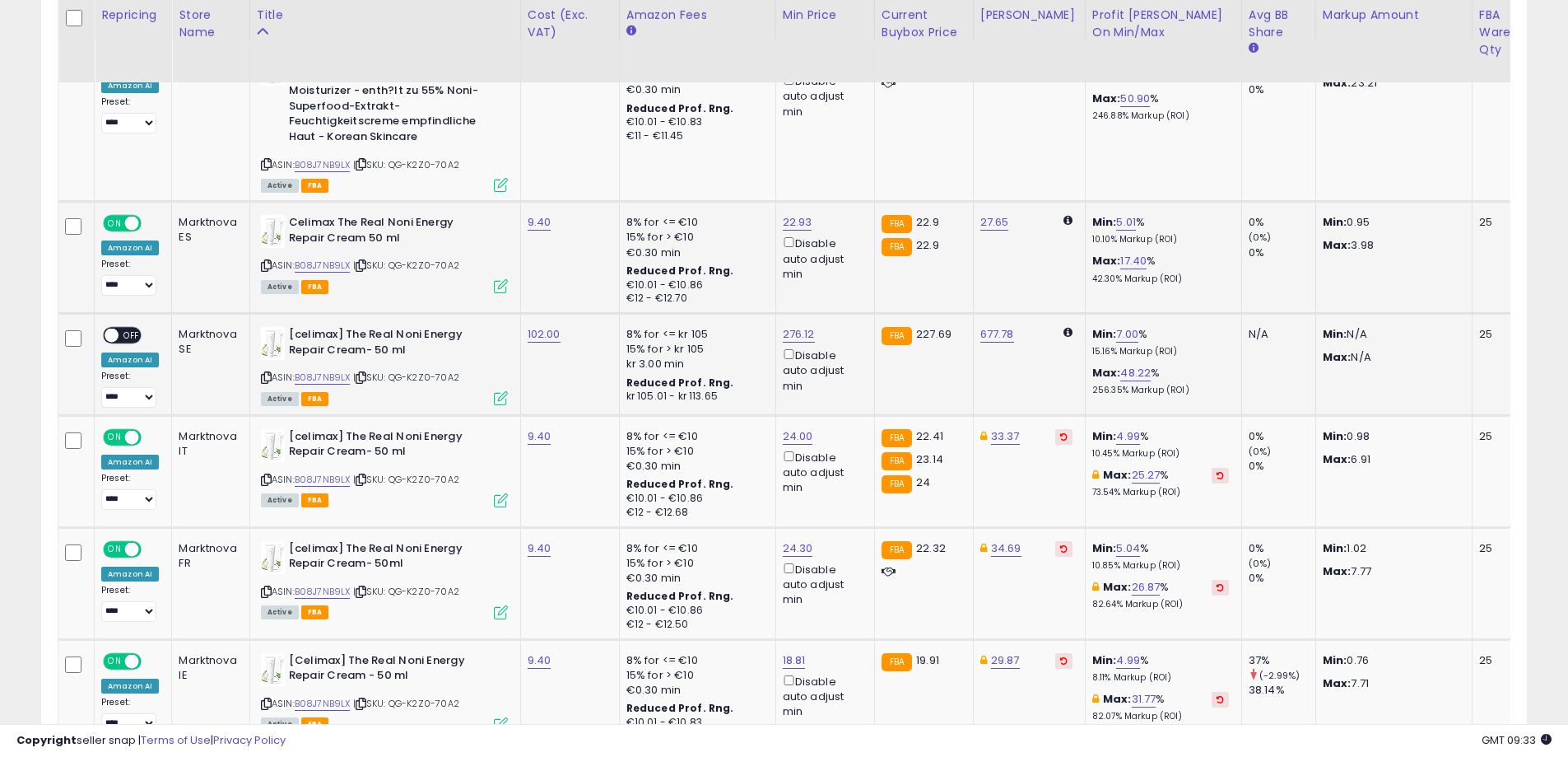
click at [133, 331] on span "OFF" at bounding box center [131, 335] width 27 height 14
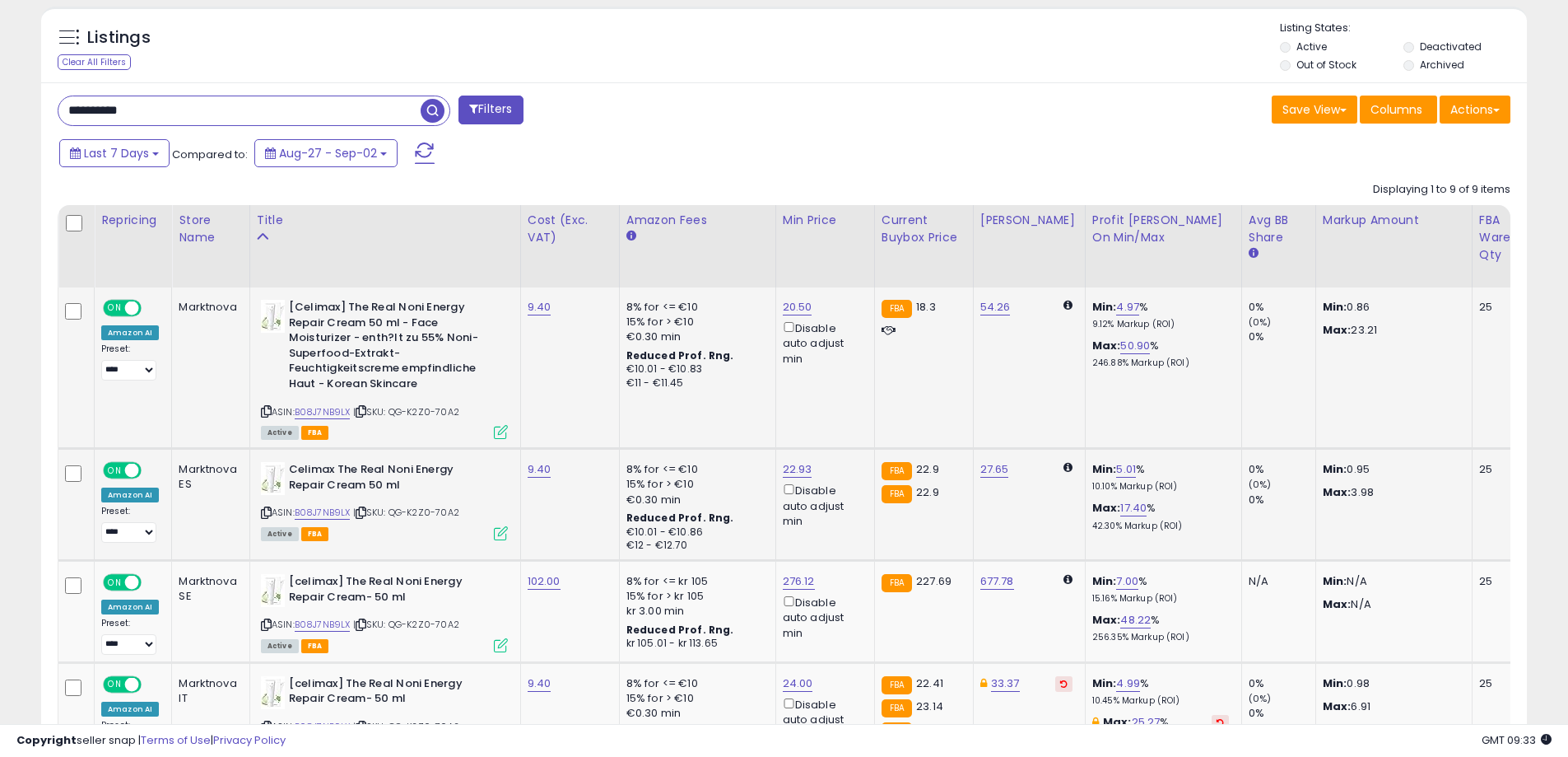
scroll to position [512, 0]
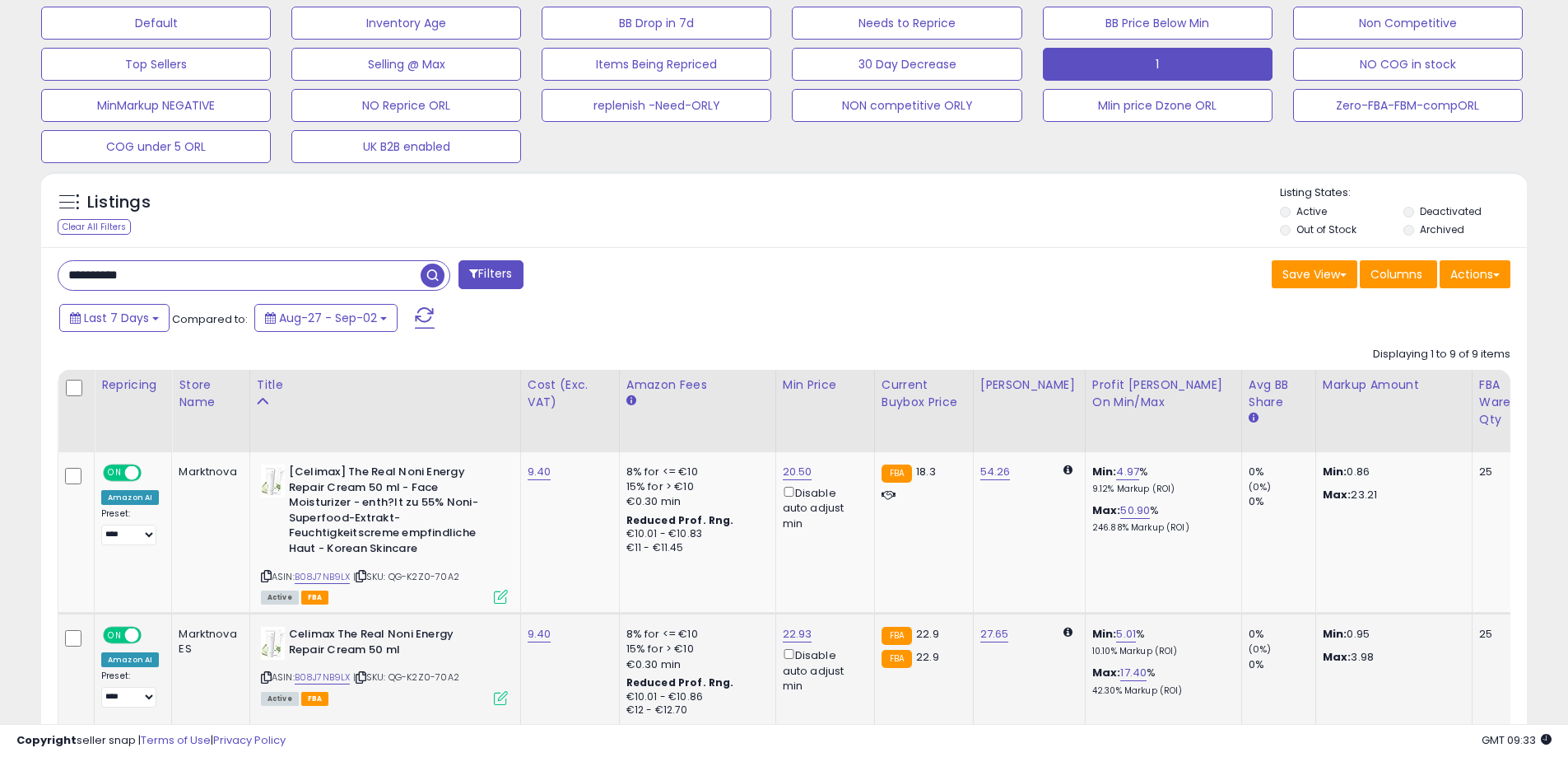
drag, startPoint x: 198, startPoint y: 270, endPoint x: 0, endPoint y: 280, distance: 198.3
click at [0, 280] on div "**********" at bounding box center [784, 573] width 1568 height 2065
paste input "text"
type input "**********"
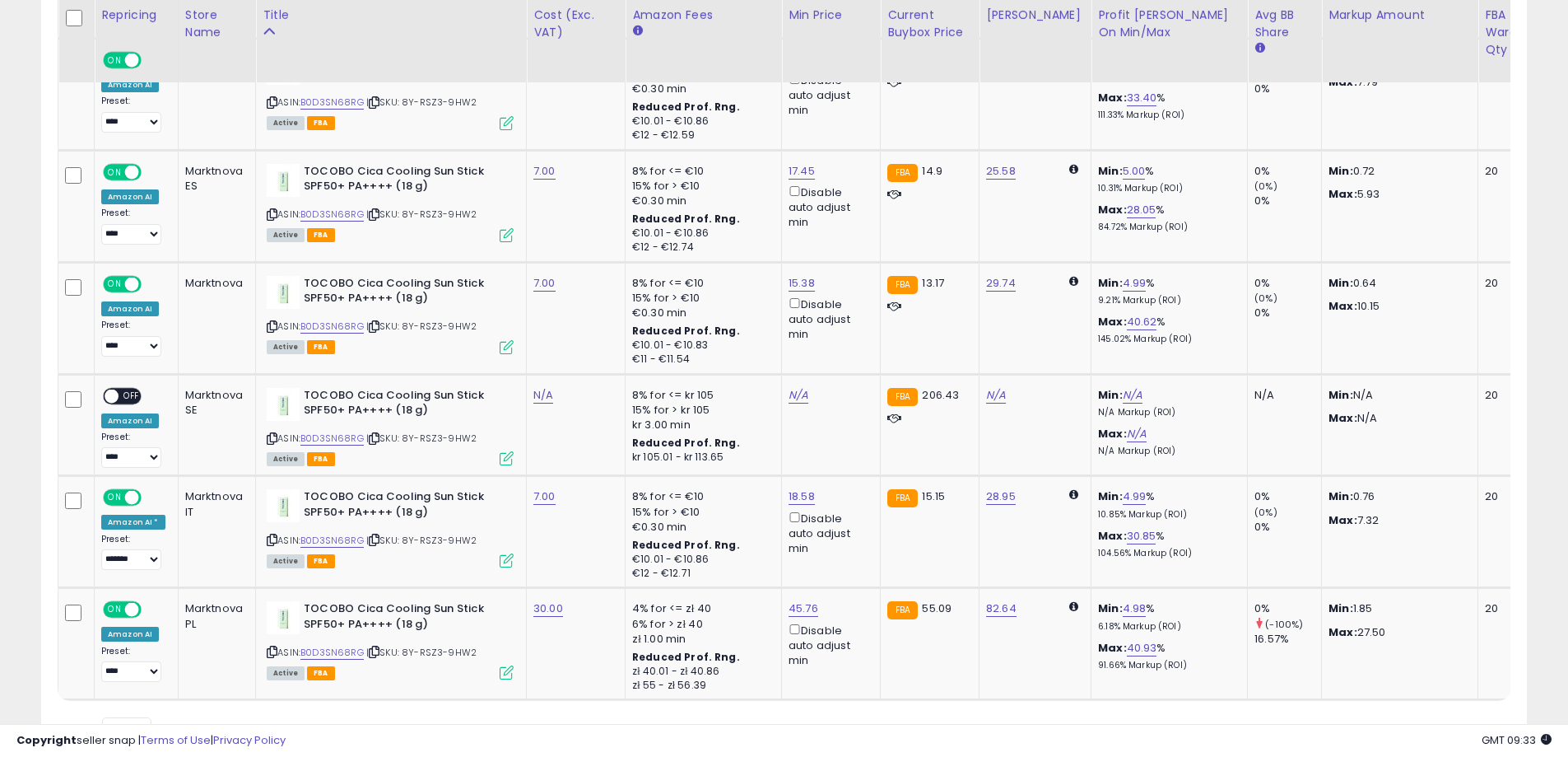
scroll to position [1110, 0]
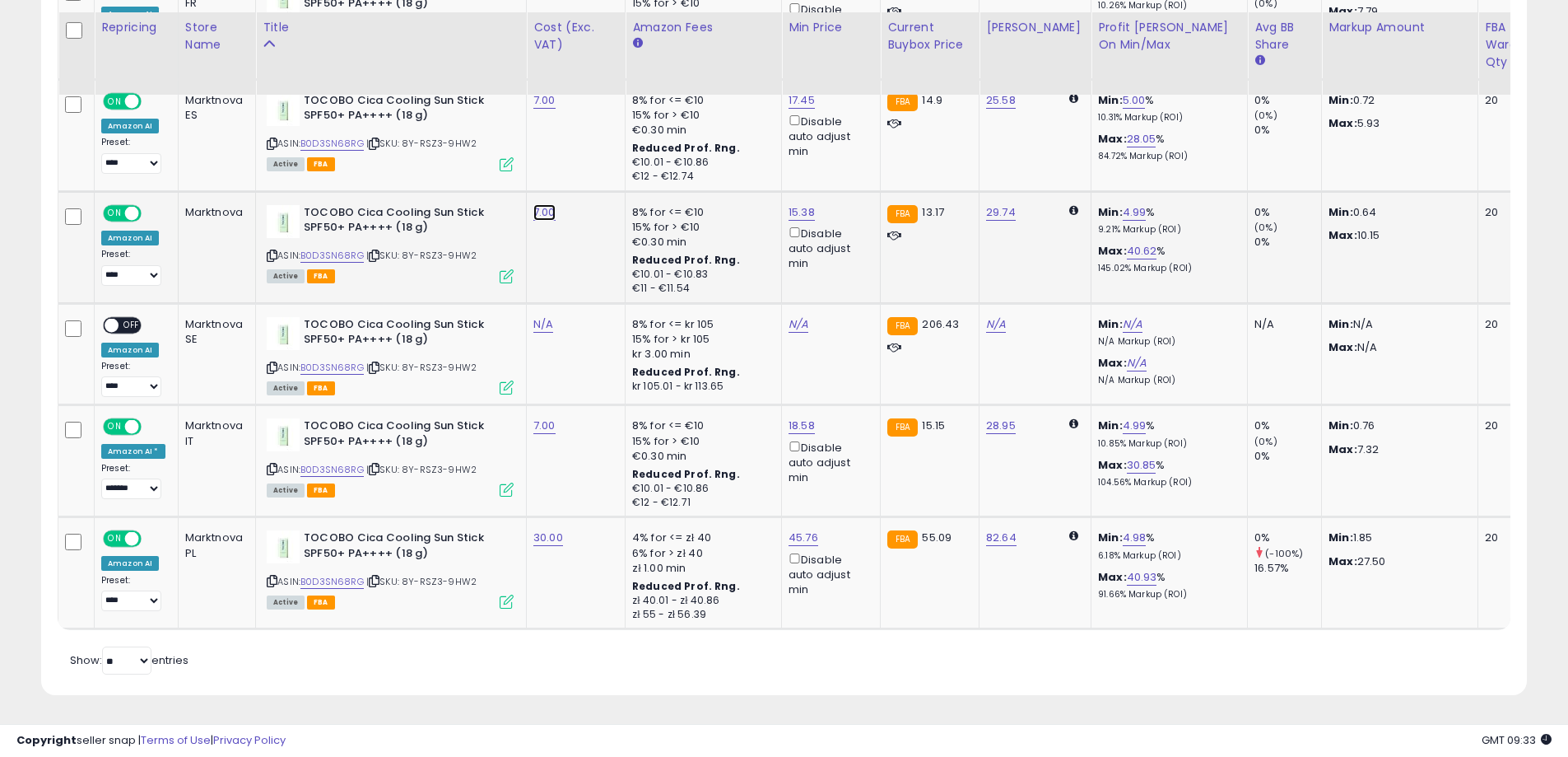
click at [544, 204] on link "7.00" at bounding box center [544, 212] width 22 height 17
drag, startPoint x: 494, startPoint y: 154, endPoint x: 400, endPoint y: 146, distance: 94.3
click at [389, 148] on tbody "ON OFF Amazon AI * Preset: **** ******* Success Error Marktnova BE" at bounding box center [1324, 248] width 2531 height 762
drag, startPoint x: 602, startPoint y: 158, endPoint x: 631, endPoint y: 149, distance: 30.4
click at [602, 158] on button "submit" at bounding box center [587, 170] width 28 height 25
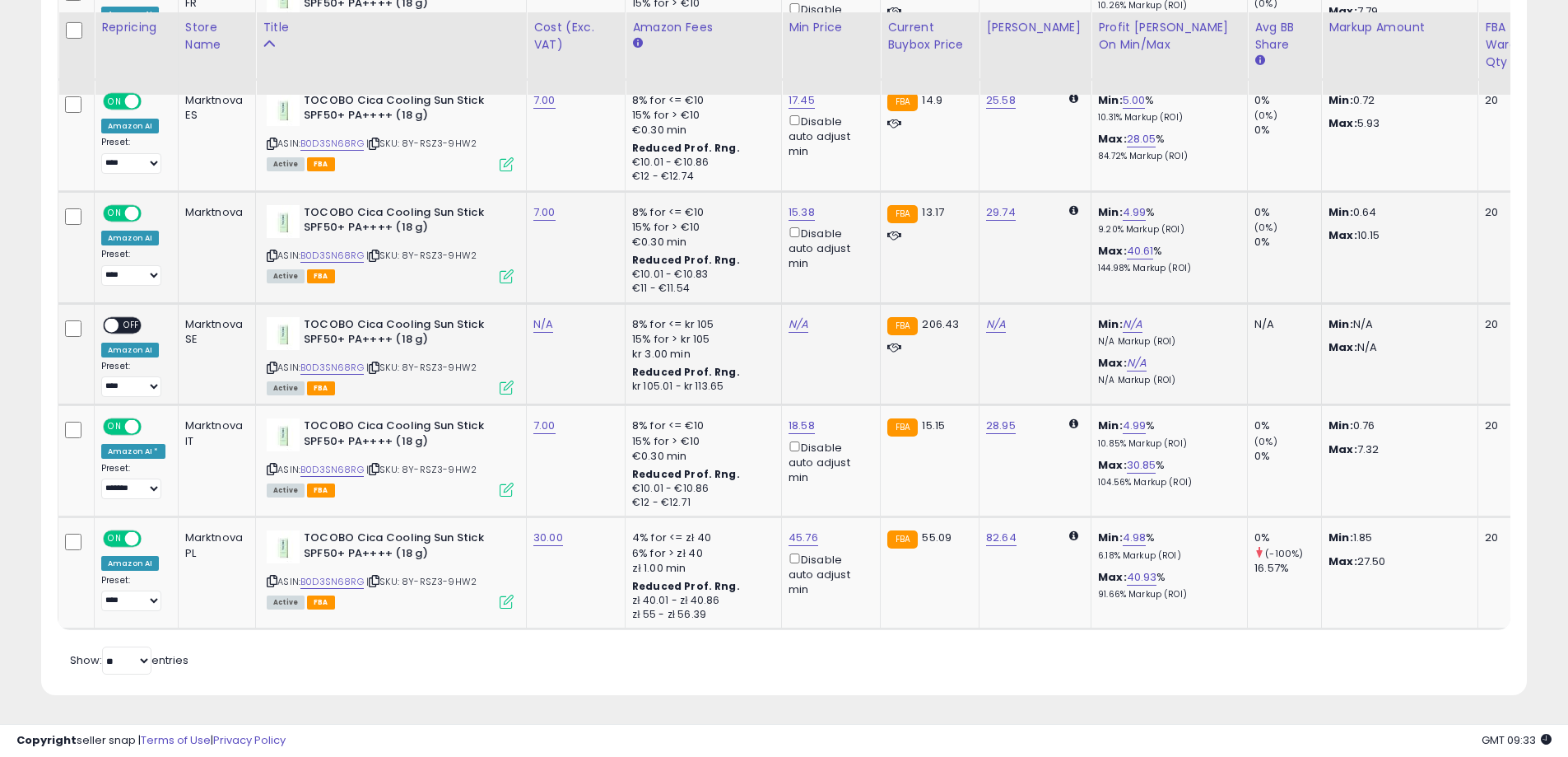
click at [527, 315] on td "N/A" at bounding box center [576, 353] width 99 height 102
click at [534, 316] on link "N/A" at bounding box center [543, 324] width 20 height 17
type input "**"
click at [592, 277] on icon "submit" at bounding box center [587, 282] width 10 height 10
click at [142, 316] on div "**********" at bounding box center [133, 356] width 64 height 80
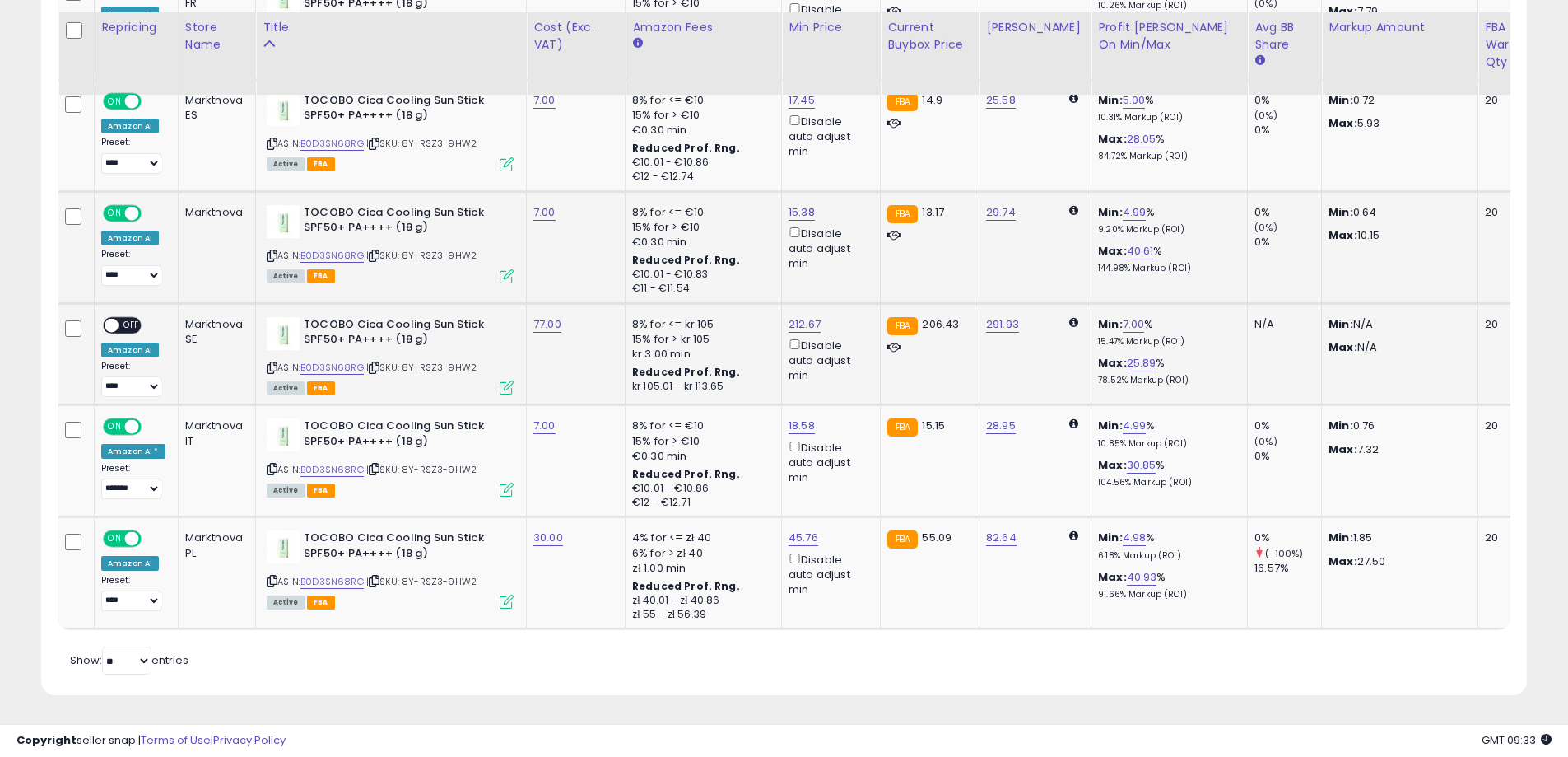
click at [138, 317] on span "OFF" at bounding box center [131, 324] width 27 height 14
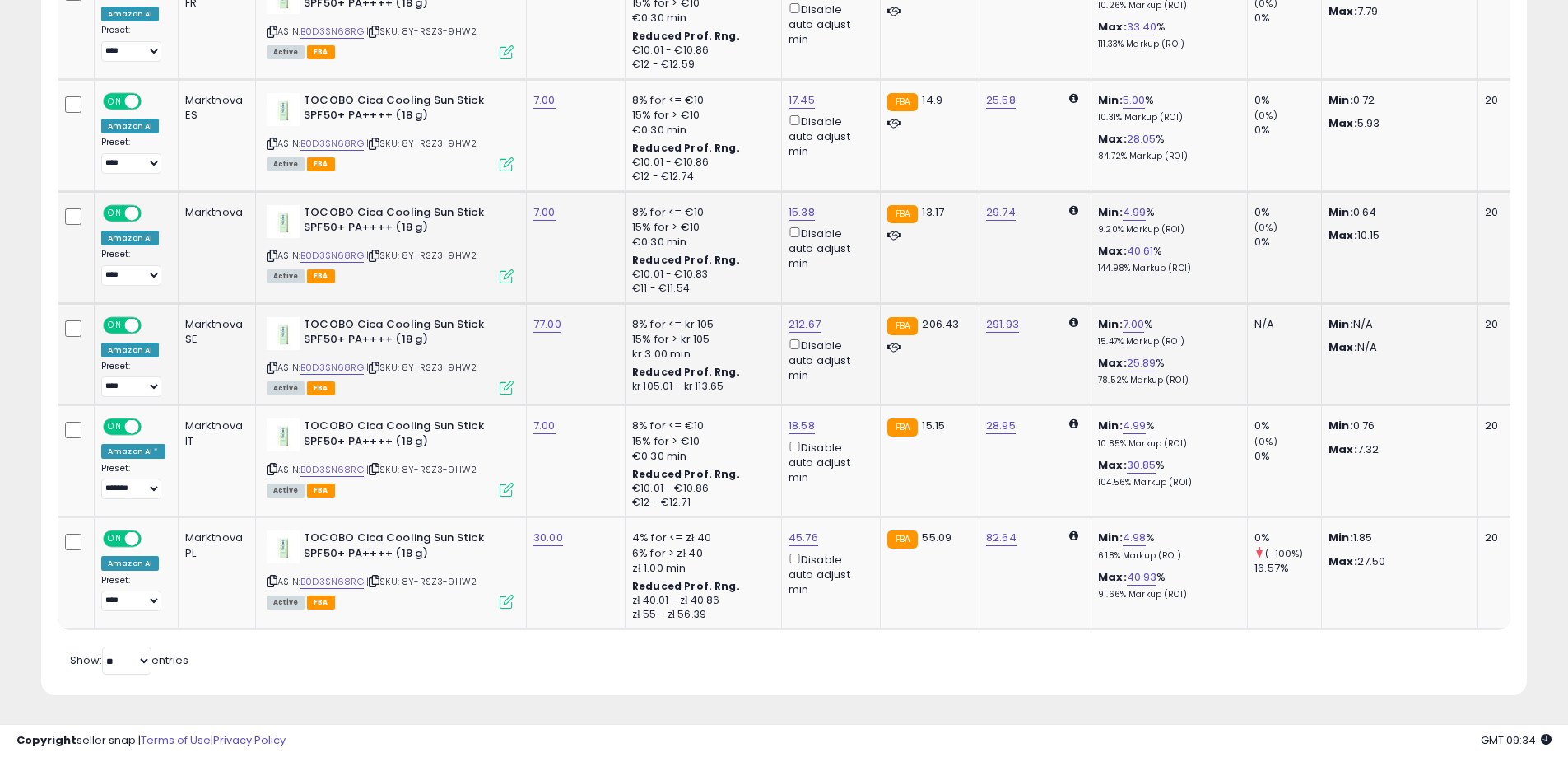
scroll to position [616, 0]
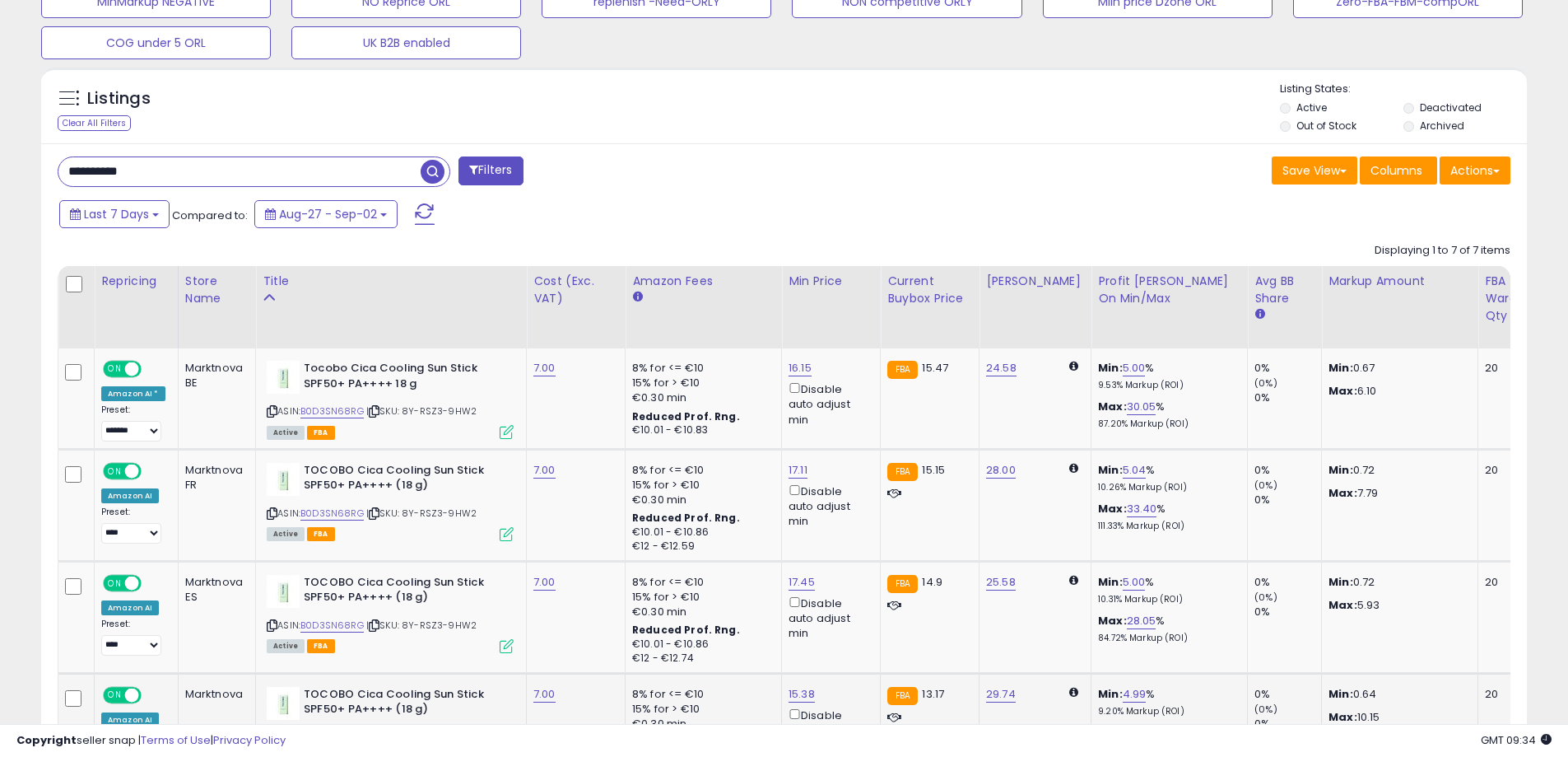
drag, startPoint x: 220, startPoint y: 171, endPoint x: 0, endPoint y: 172, distance: 220.0
click at [0, 172] on div "**********" at bounding box center [784, 337] width 1568 height 1801
paste input "text"
type input "**********"
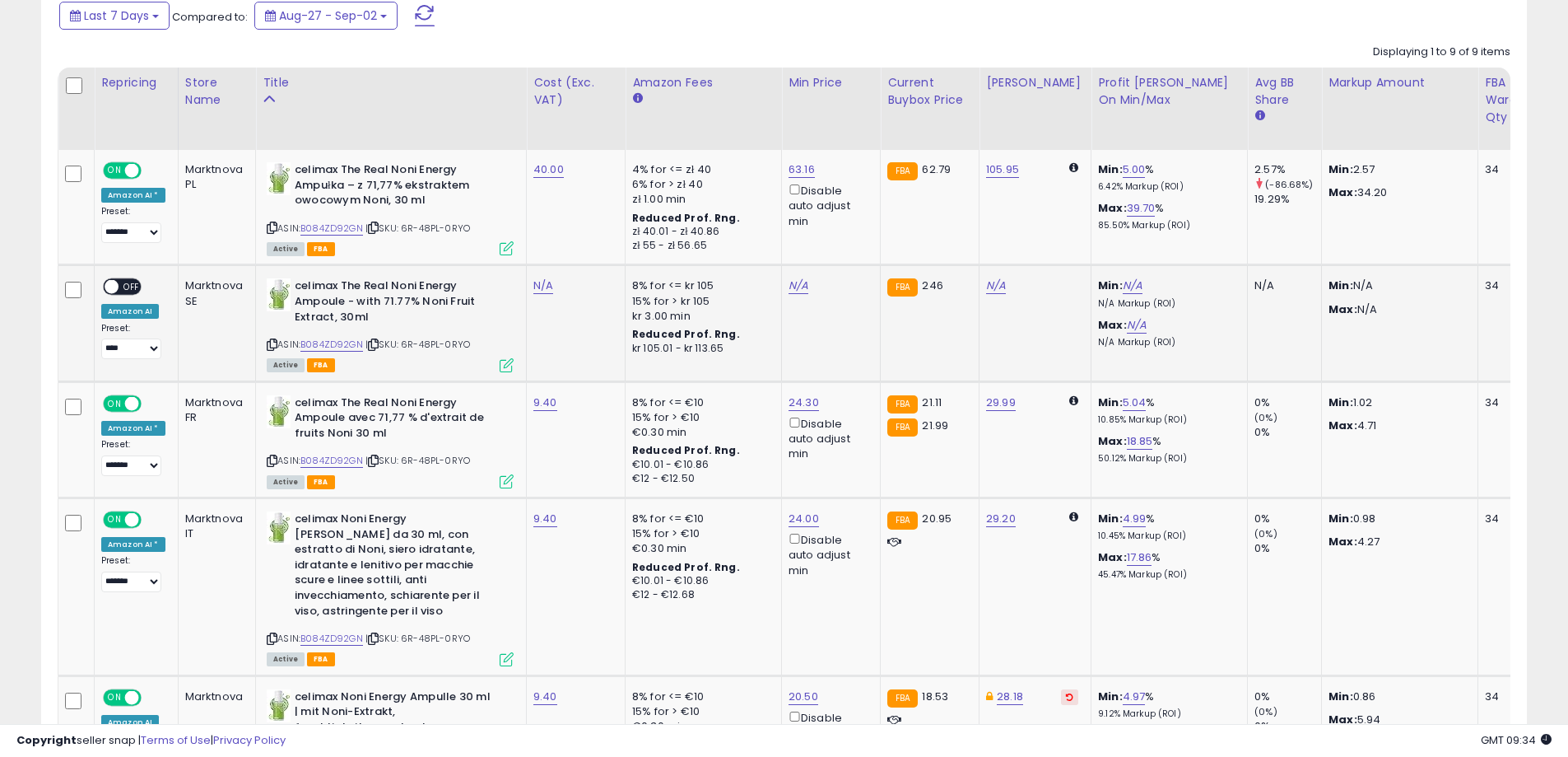
scroll to position [841, 0]
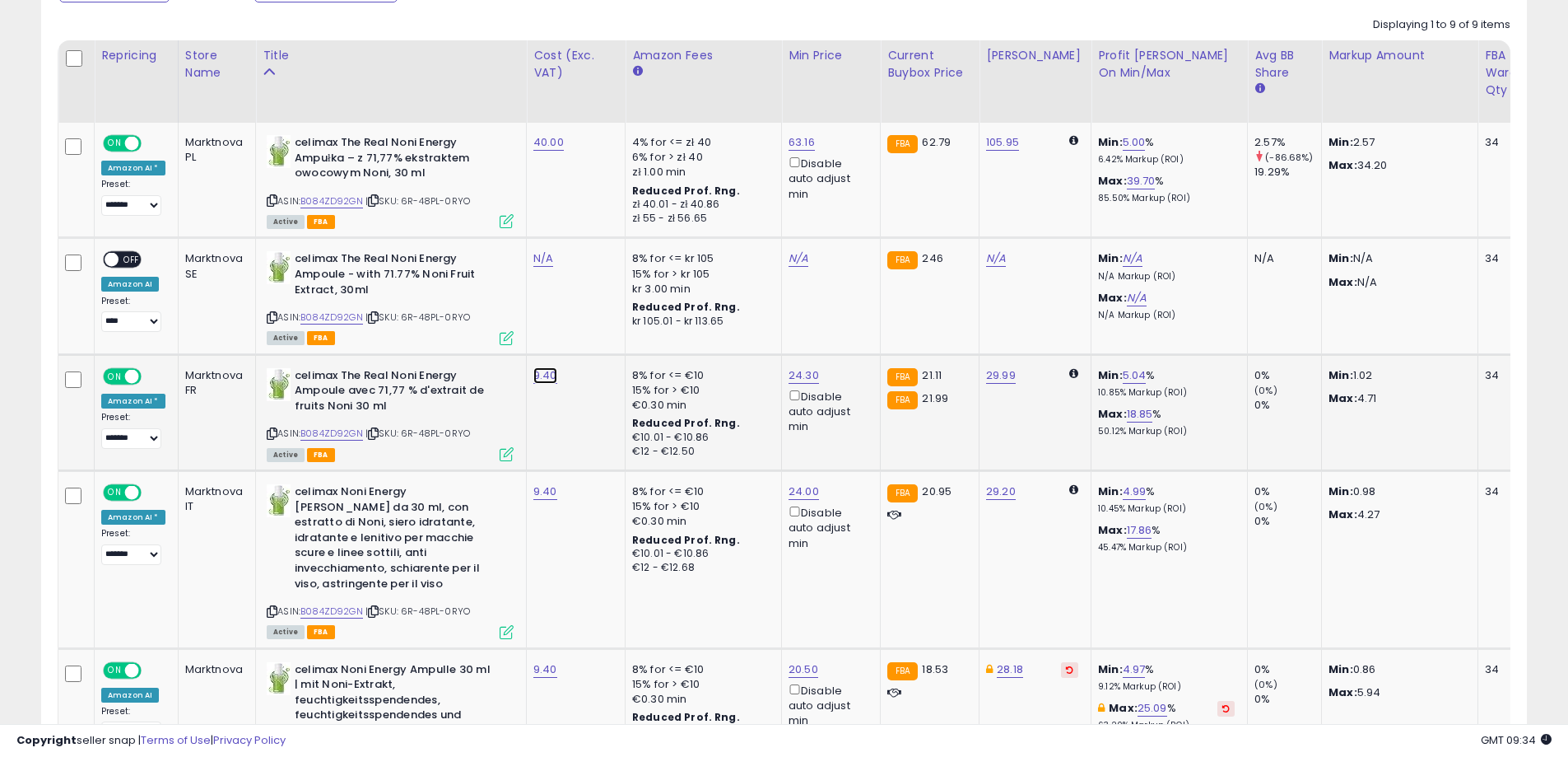
click at [544, 371] on link "9.40" at bounding box center [545, 375] width 24 height 17
drag, startPoint x: 484, startPoint y: 341, endPoint x: 365, endPoint y: 327, distance: 119.8
click at [602, 326] on button "submit" at bounding box center [587, 333] width 28 height 25
click at [542, 260] on link "N/A" at bounding box center [543, 258] width 20 height 17
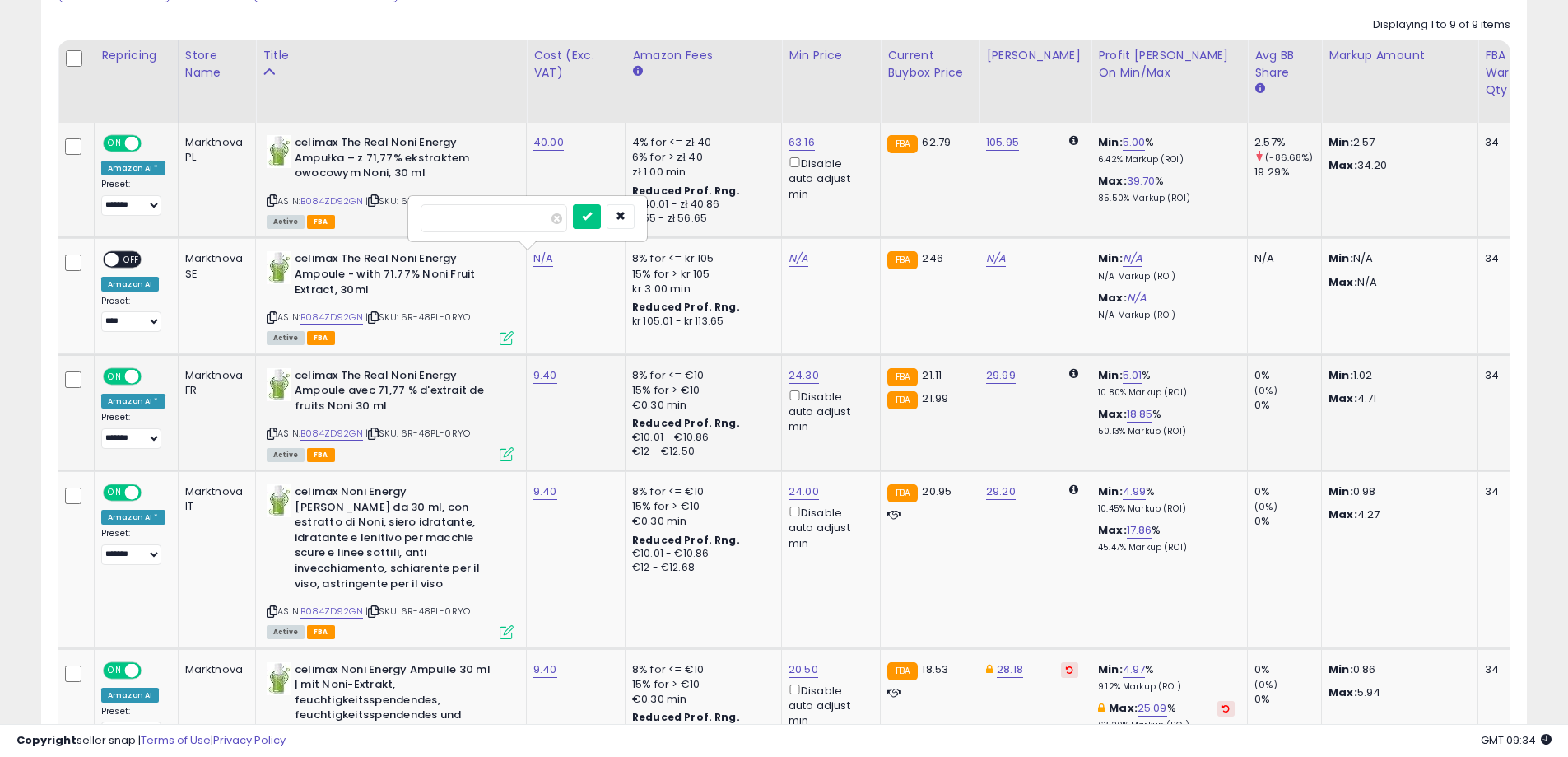
drag, startPoint x: 486, startPoint y: 213, endPoint x: 396, endPoint y: 219, distance: 90.2
type input "***"
click at [601, 215] on button "submit" at bounding box center [587, 216] width 28 height 25
click at [135, 259] on span "OFF" at bounding box center [131, 260] width 27 height 14
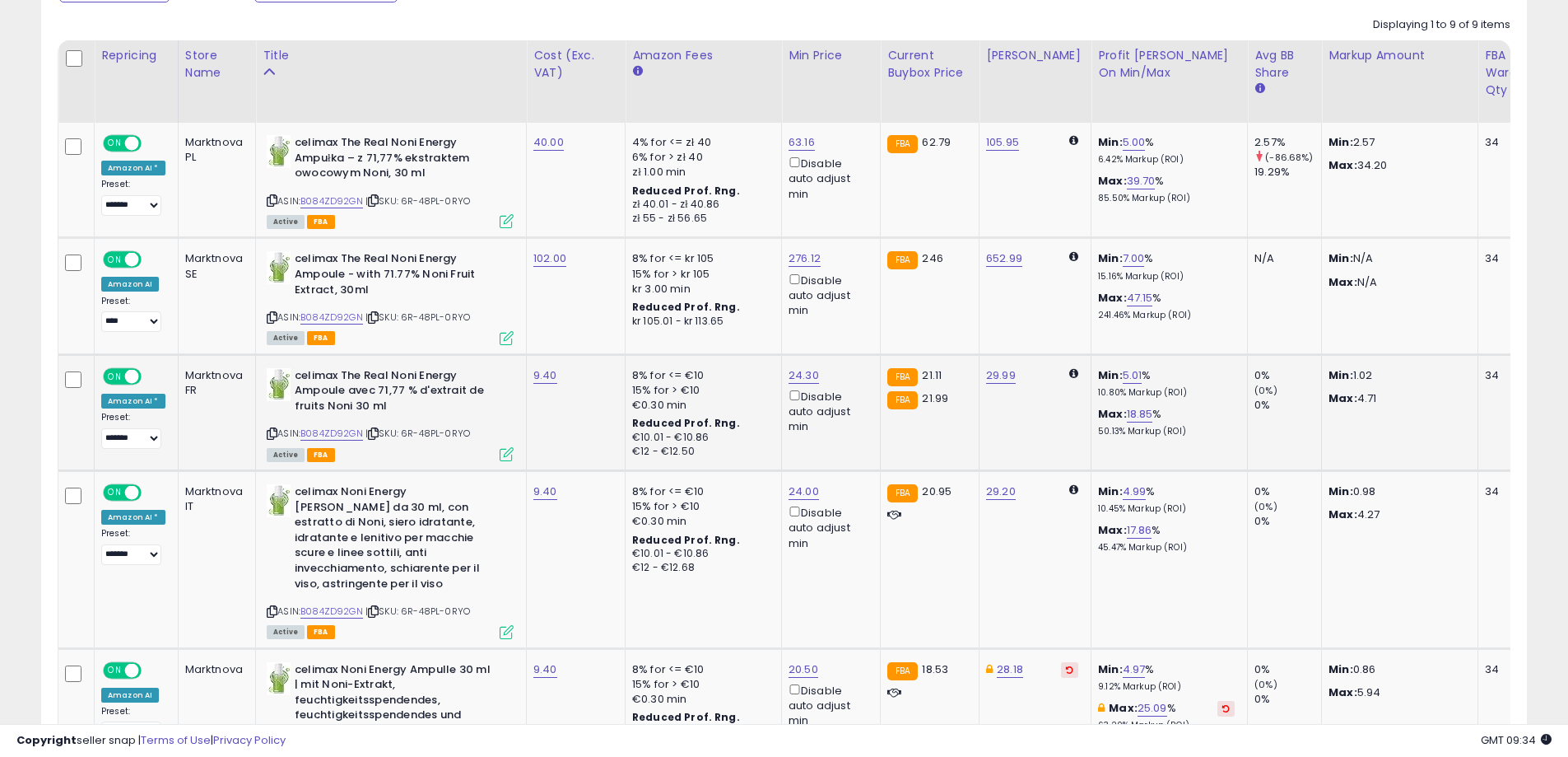
scroll to position [594, 0]
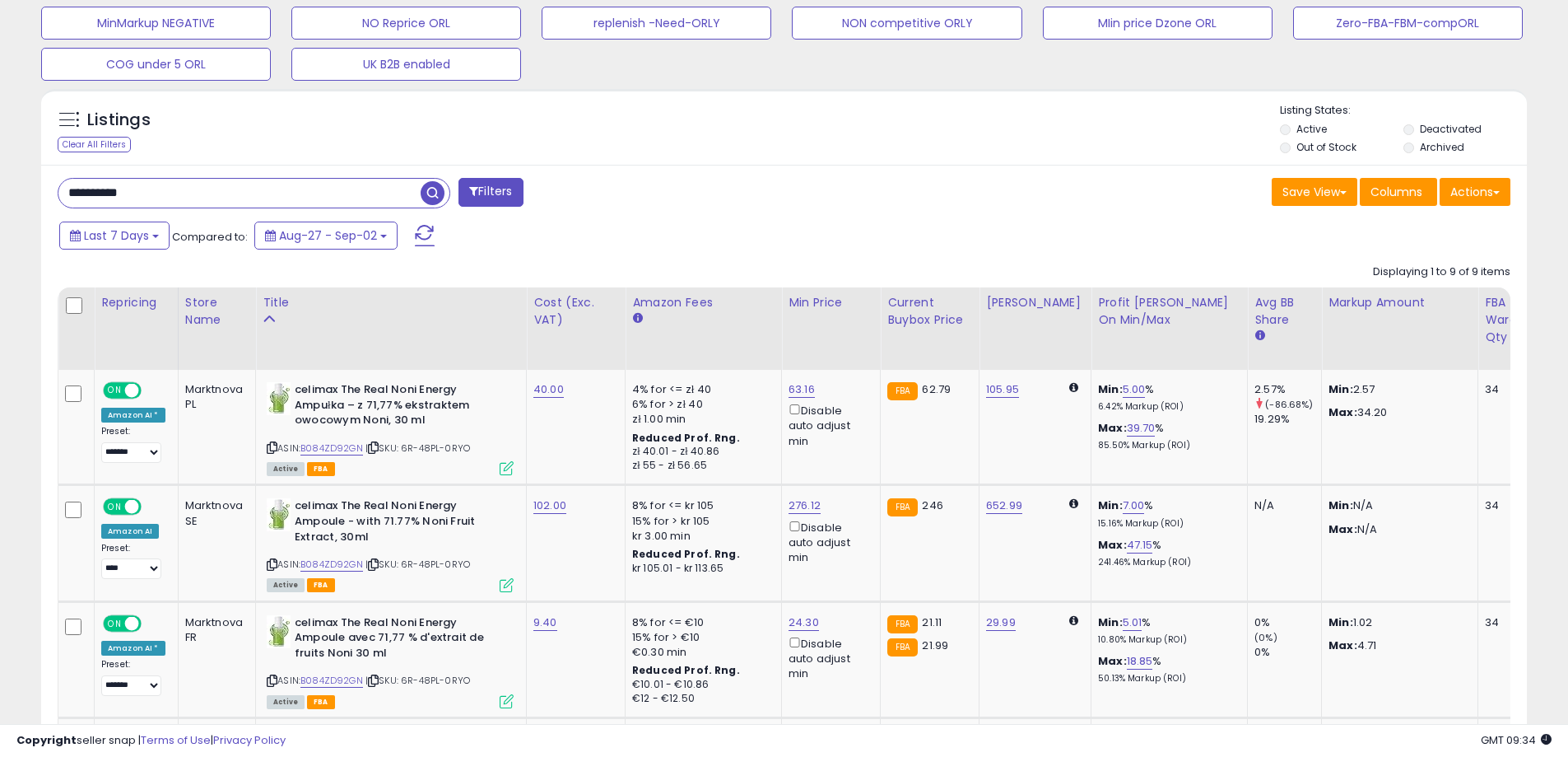
drag, startPoint x: 208, startPoint y: 194, endPoint x: 14, endPoint y: 197, distance: 194.0
click at [22, 198] on div "**********" at bounding box center [784, 657] width 1551 height 2363
paste input "text"
type input "**********"
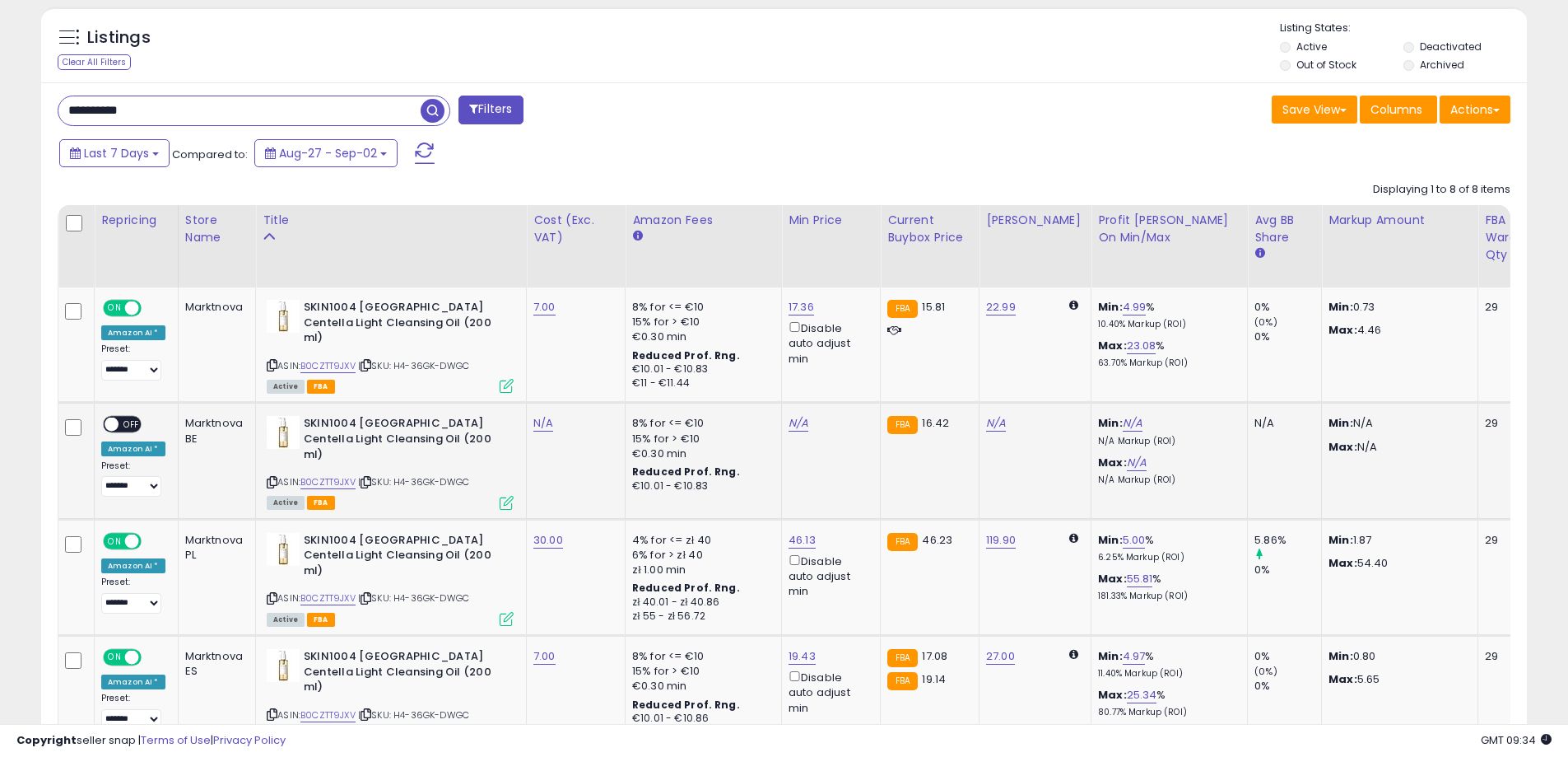
scroll to position [759, 0]
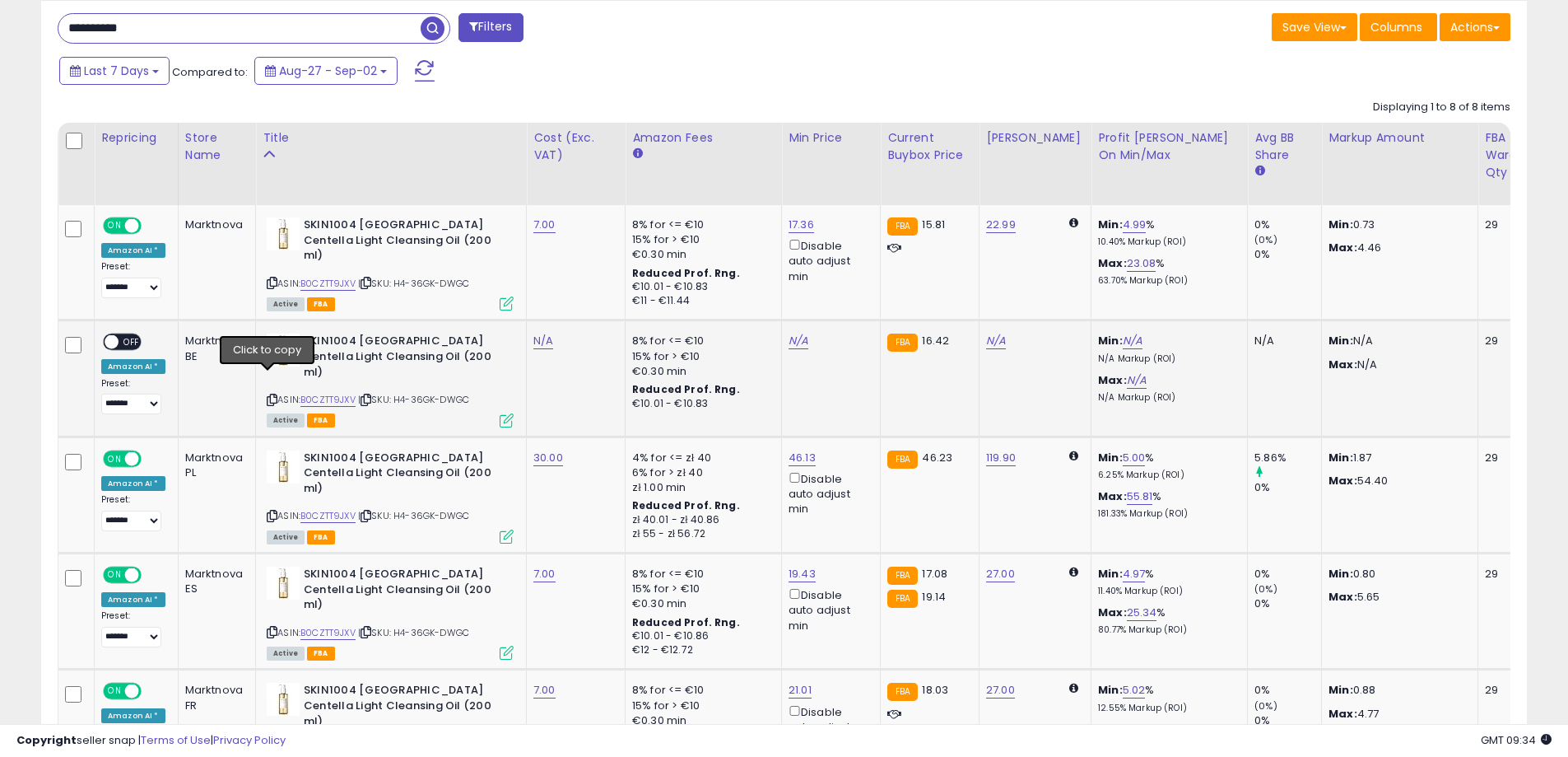
click at [267, 395] on icon at bounding box center [272, 399] width 11 height 9
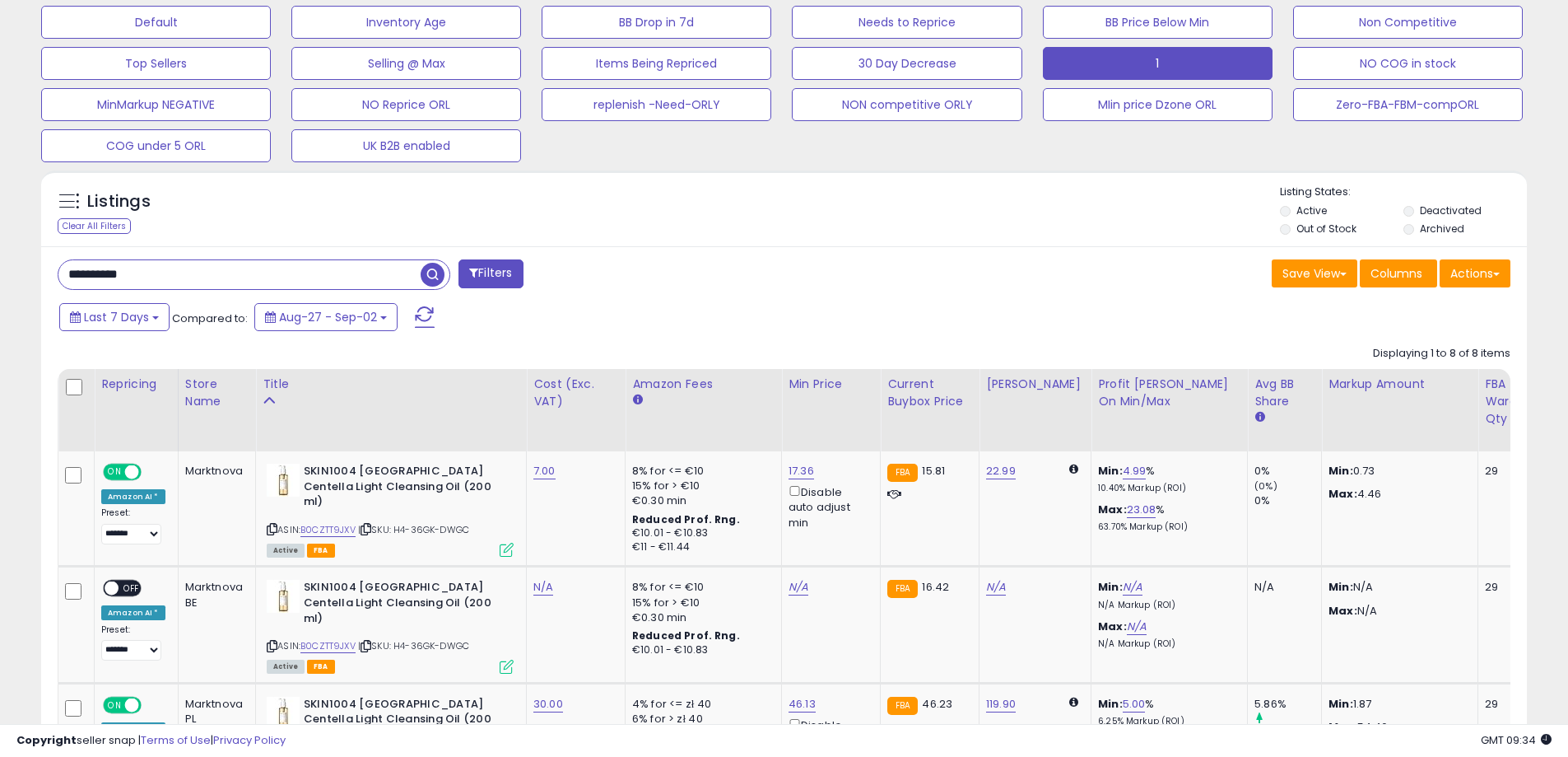
scroll to position [512, 0]
drag, startPoint x: 41, startPoint y: 293, endPoint x: 0, endPoint y: 288, distance: 41.3
click at [0, 291] on div "**********" at bounding box center [784, 526] width 1568 height 1968
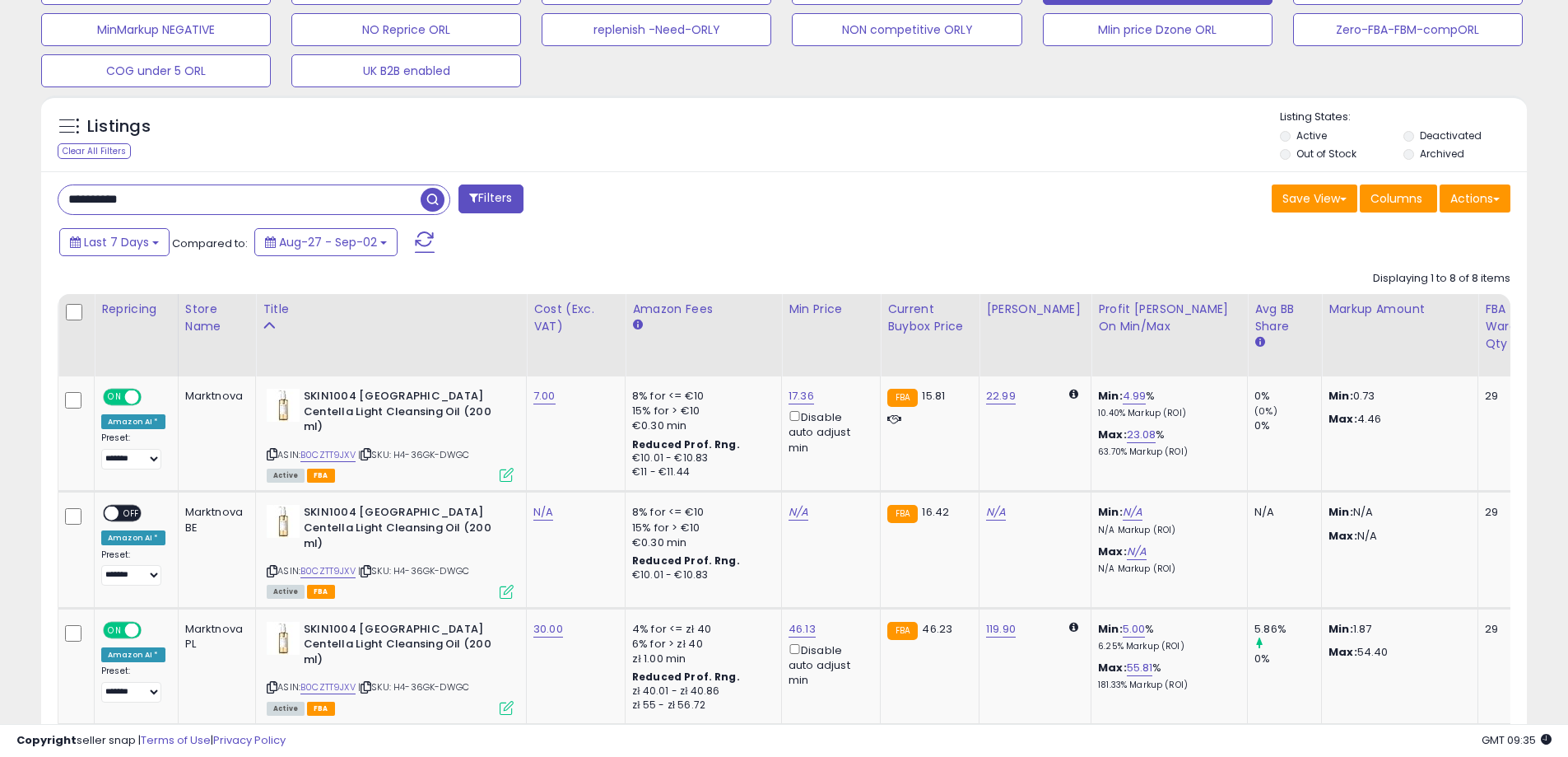
scroll to position [0, 0]
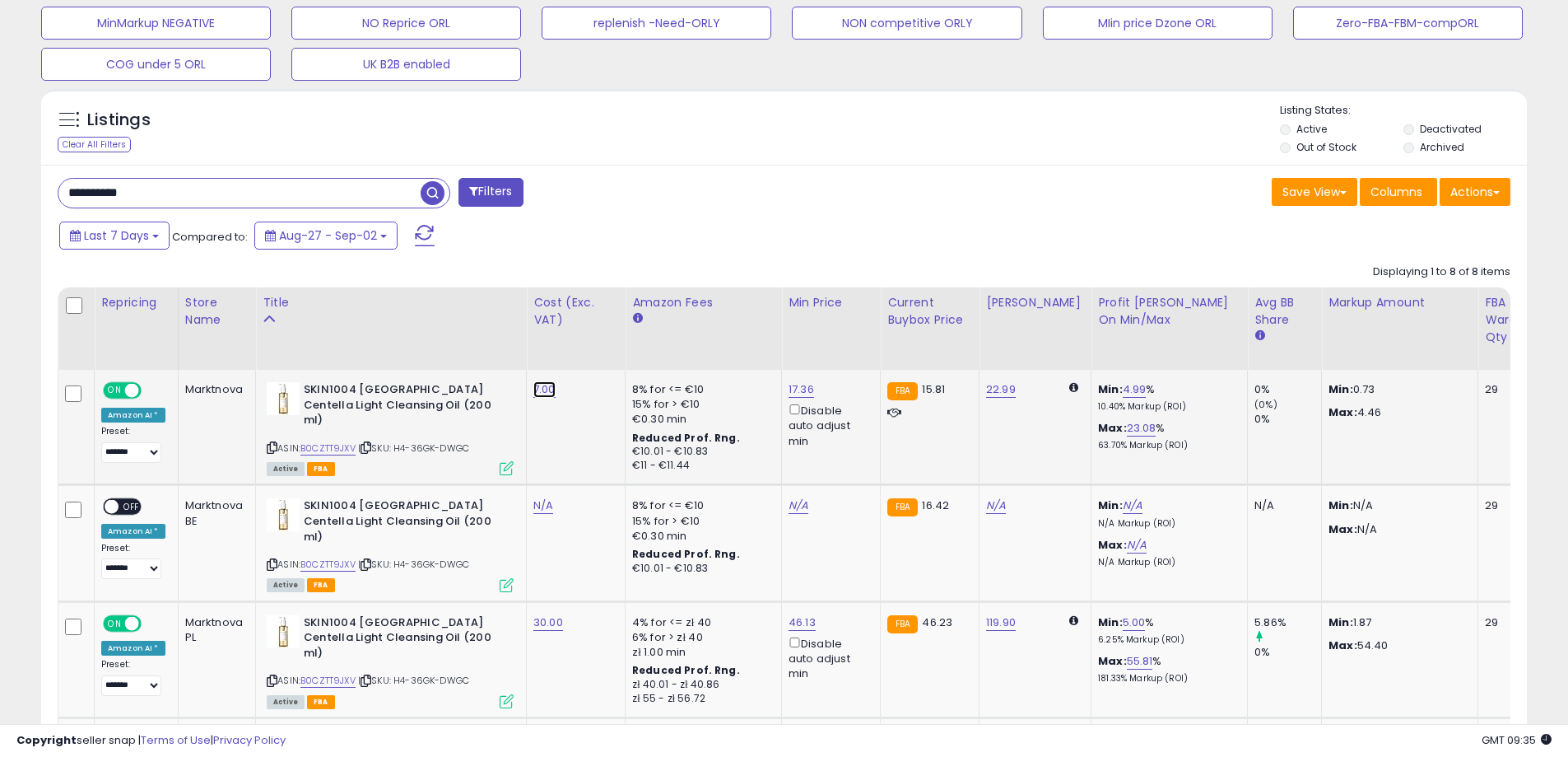
click at [542, 387] on link "7.00" at bounding box center [544, 389] width 22 height 17
drag, startPoint x: 484, startPoint y: 351, endPoint x: 398, endPoint y: 355, distance: 86.1
click at [592, 345] on icon "submit" at bounding box center [588, 346] width 10 height 10
click at [139, 500] on span "OFF" at bounding box center [131, 507] width 27 height 14
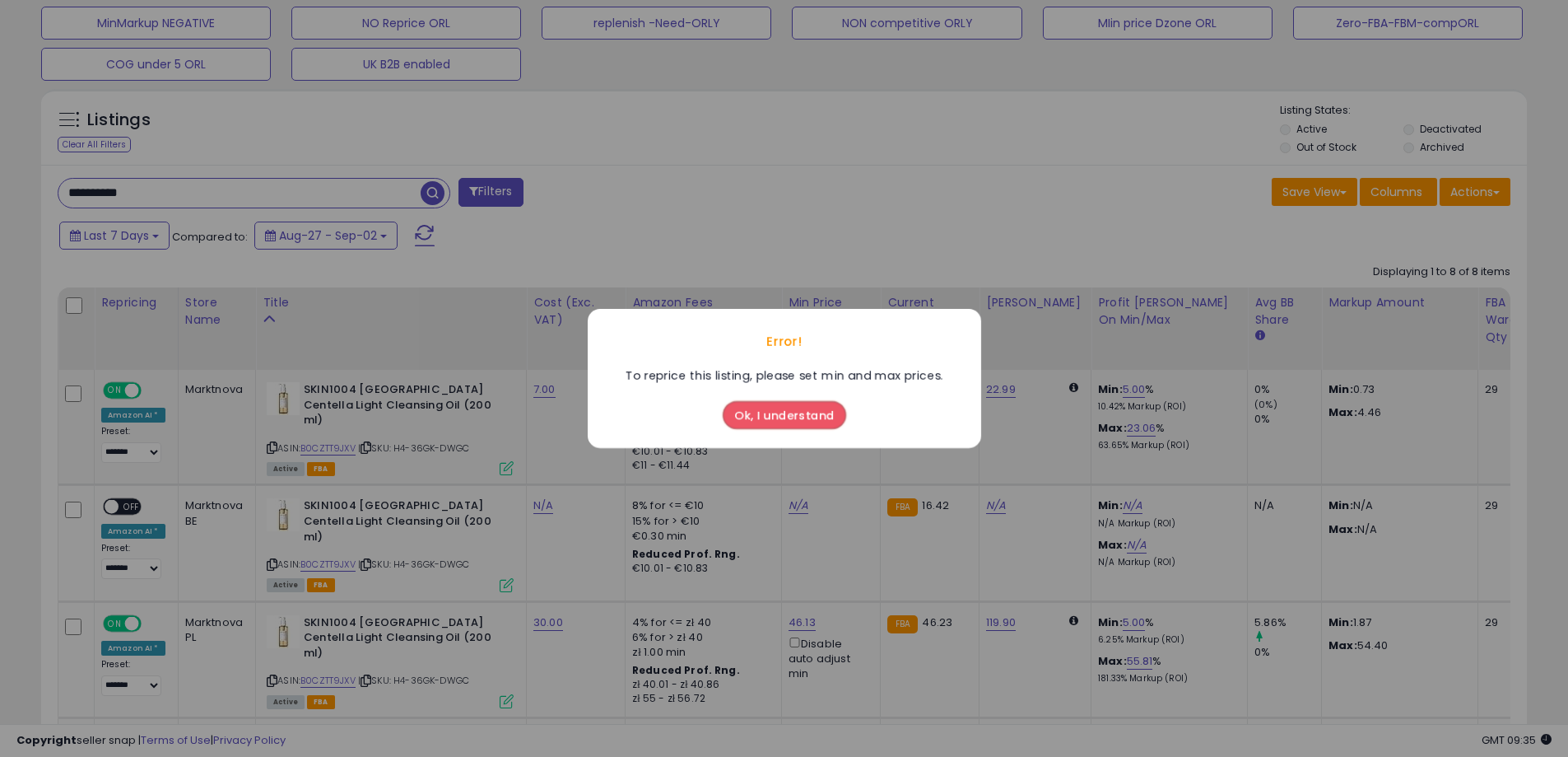
click at [795, 414] on button "Ok, I understand" at bounding box center [784, 415] width 123 height 28
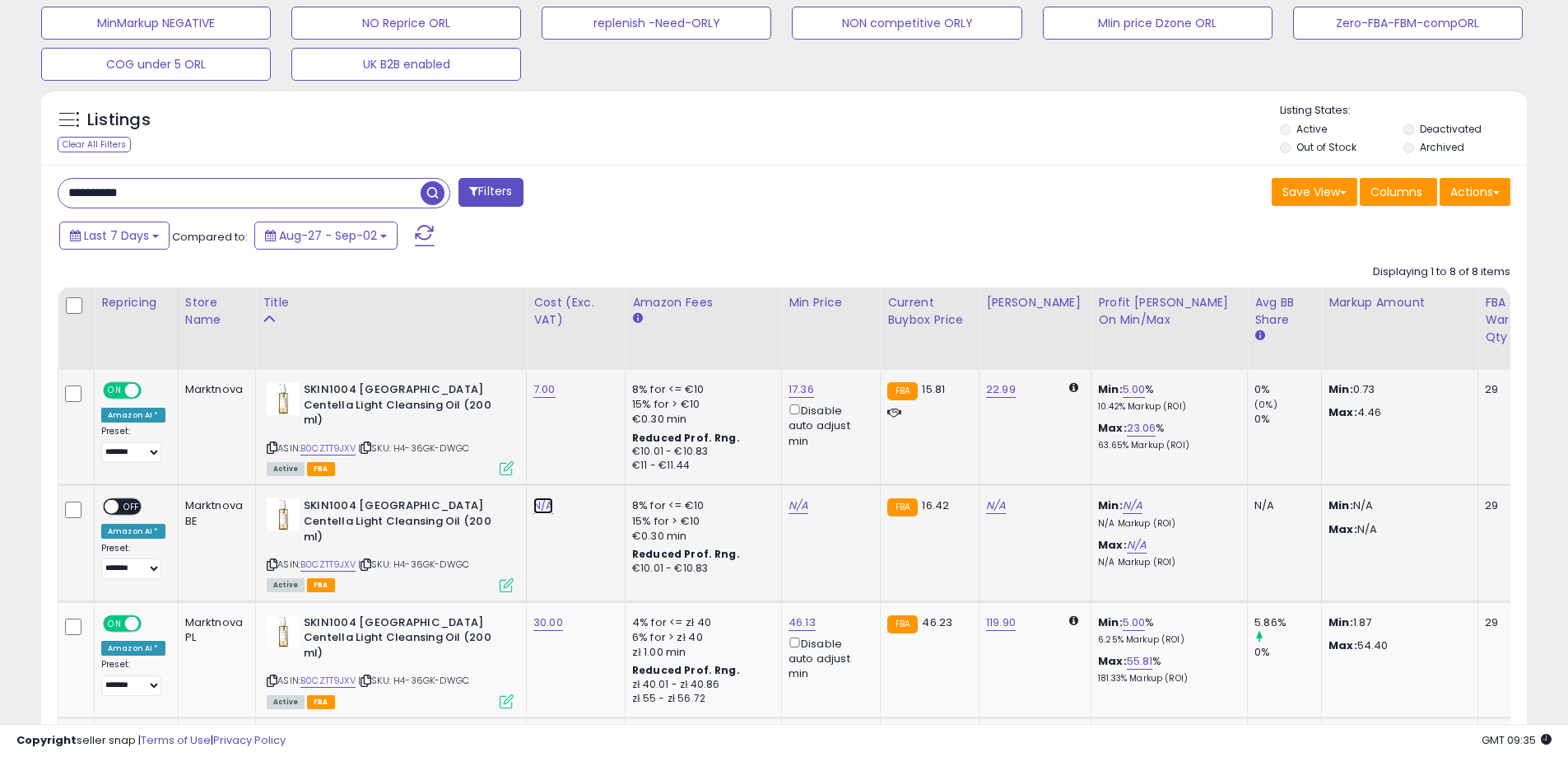
click at [543, 501] on link "N/A" at bounding box center [543, 505] width 20 height 17
type input "****"
click at [592, 461] on icon "submit" at bounding box center [587, 458] width 10 height 10
click at [130, 500] on span "OFF" at bounding box center [131, 507] width 27 height 14
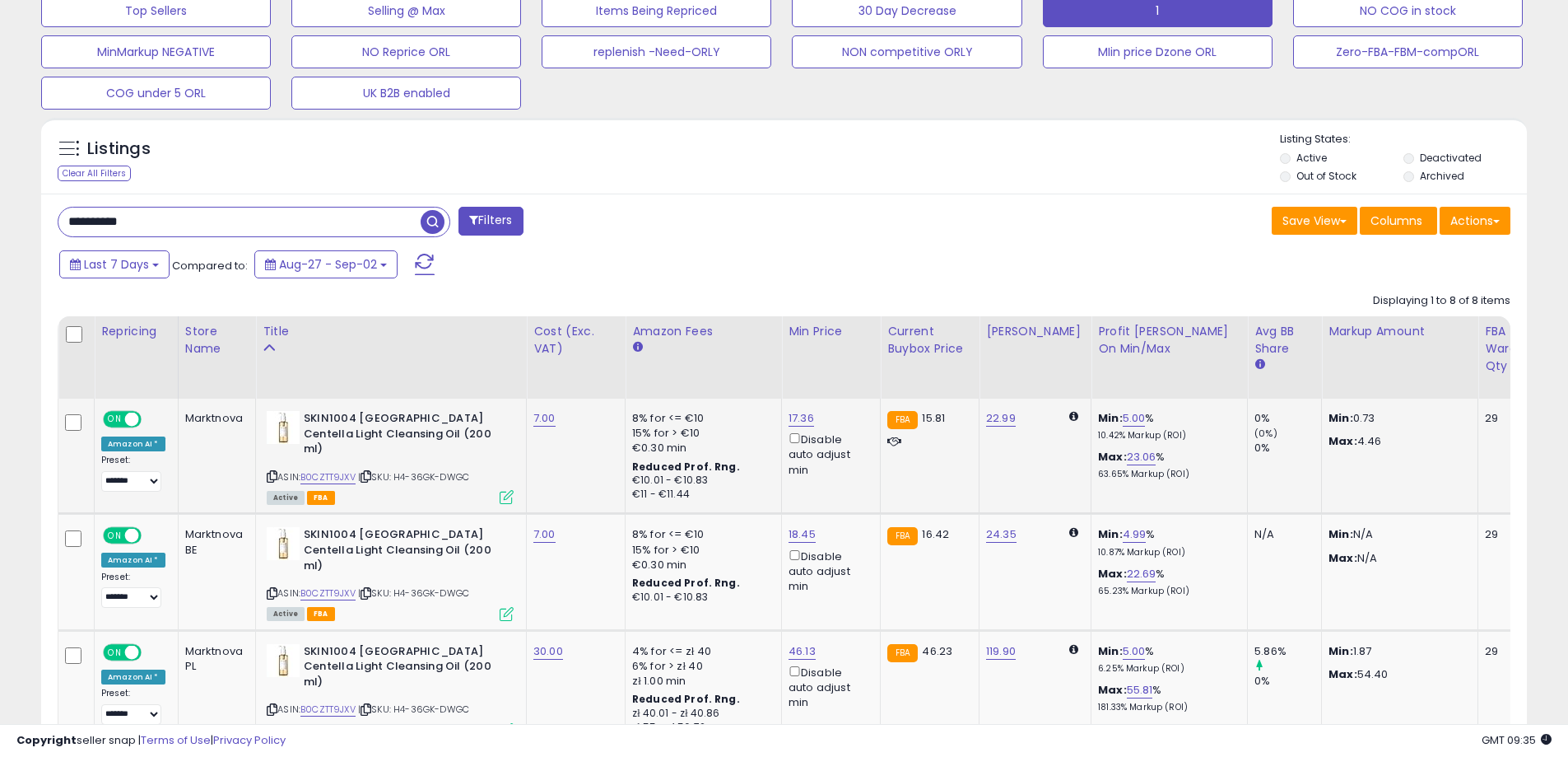
scroll to position [564, 0]
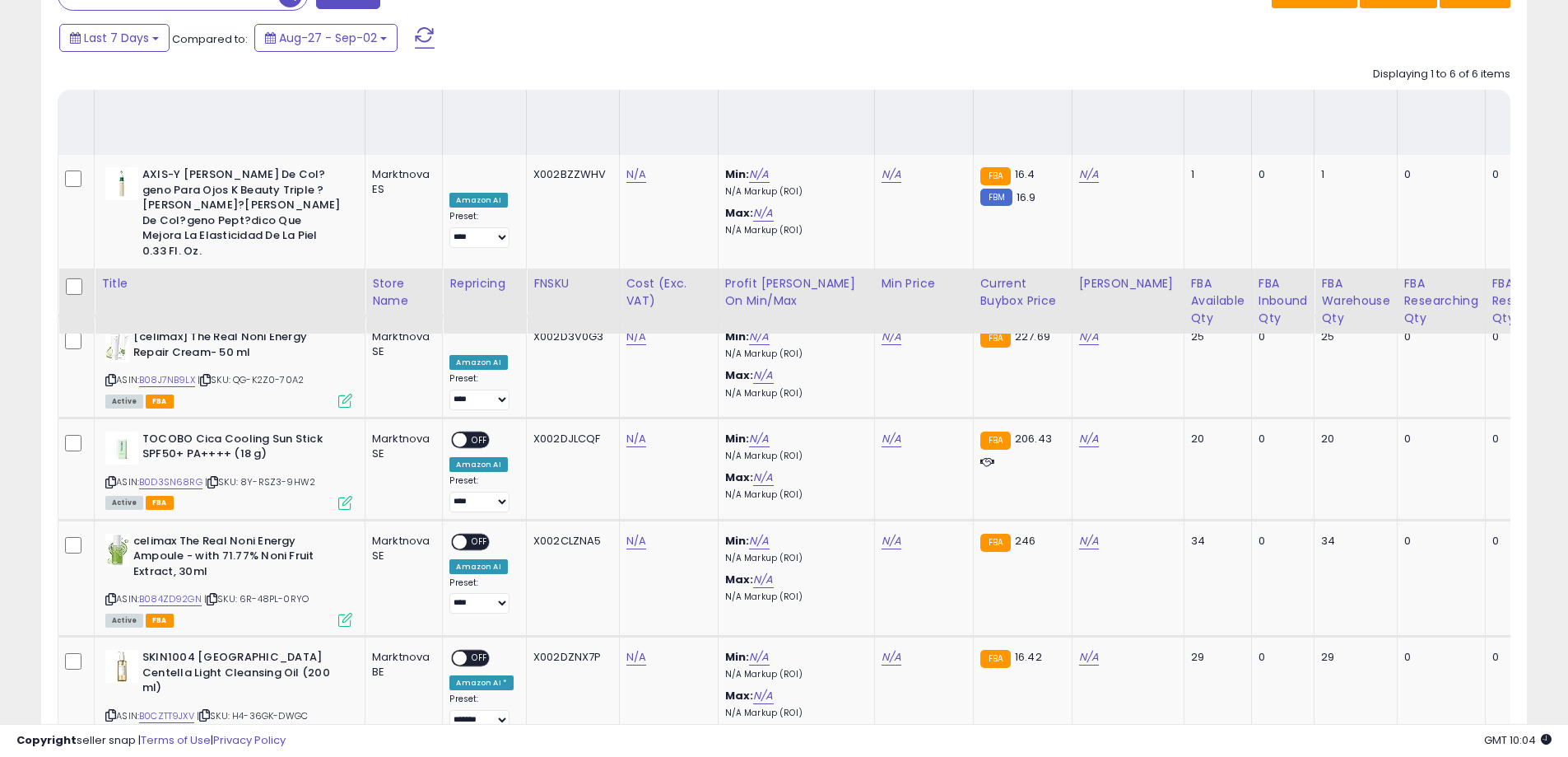
scroll to position [337, 862]
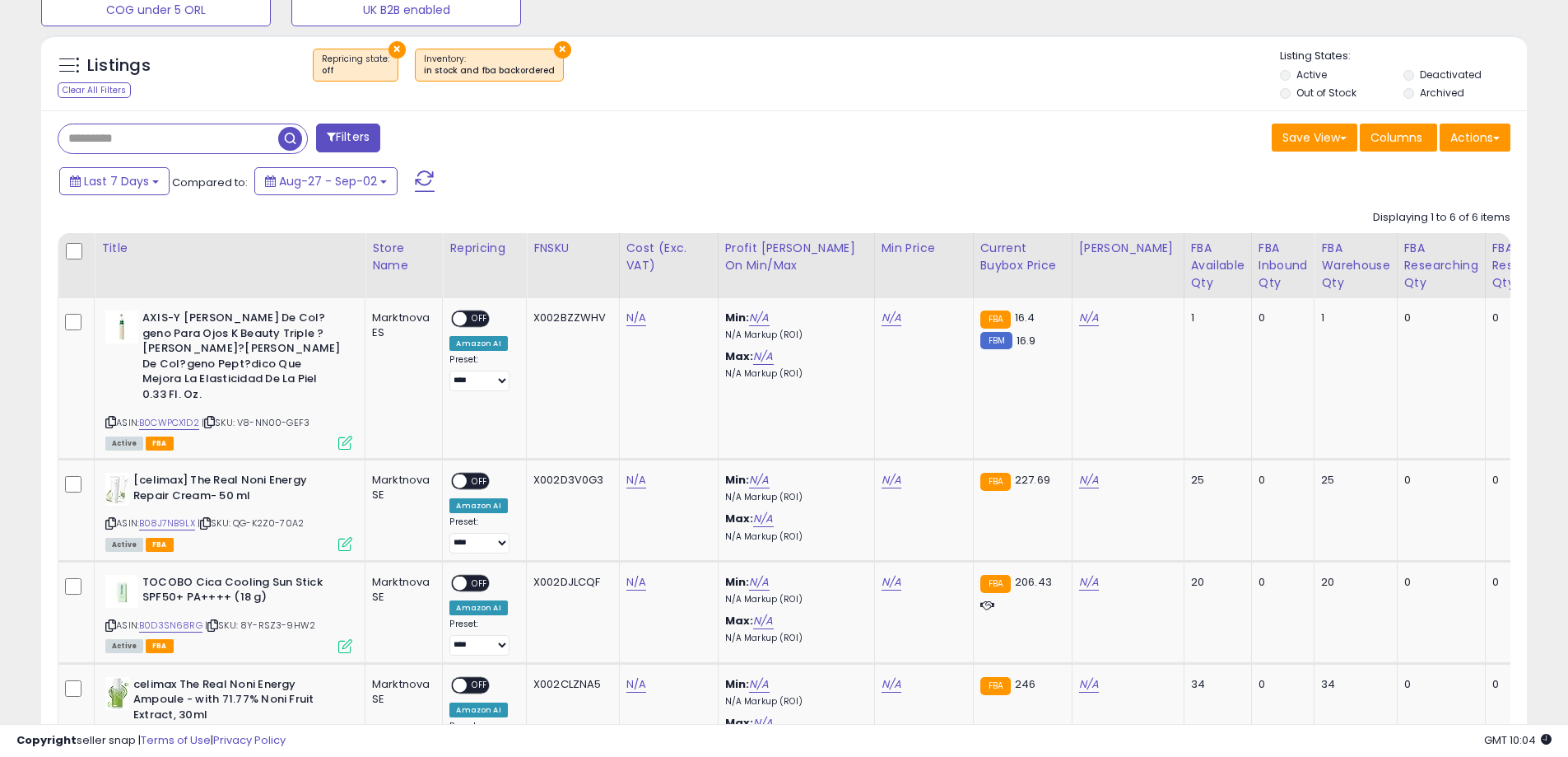
click at [419, 183] on span at bounding box center [424, 182] width 20 height 22
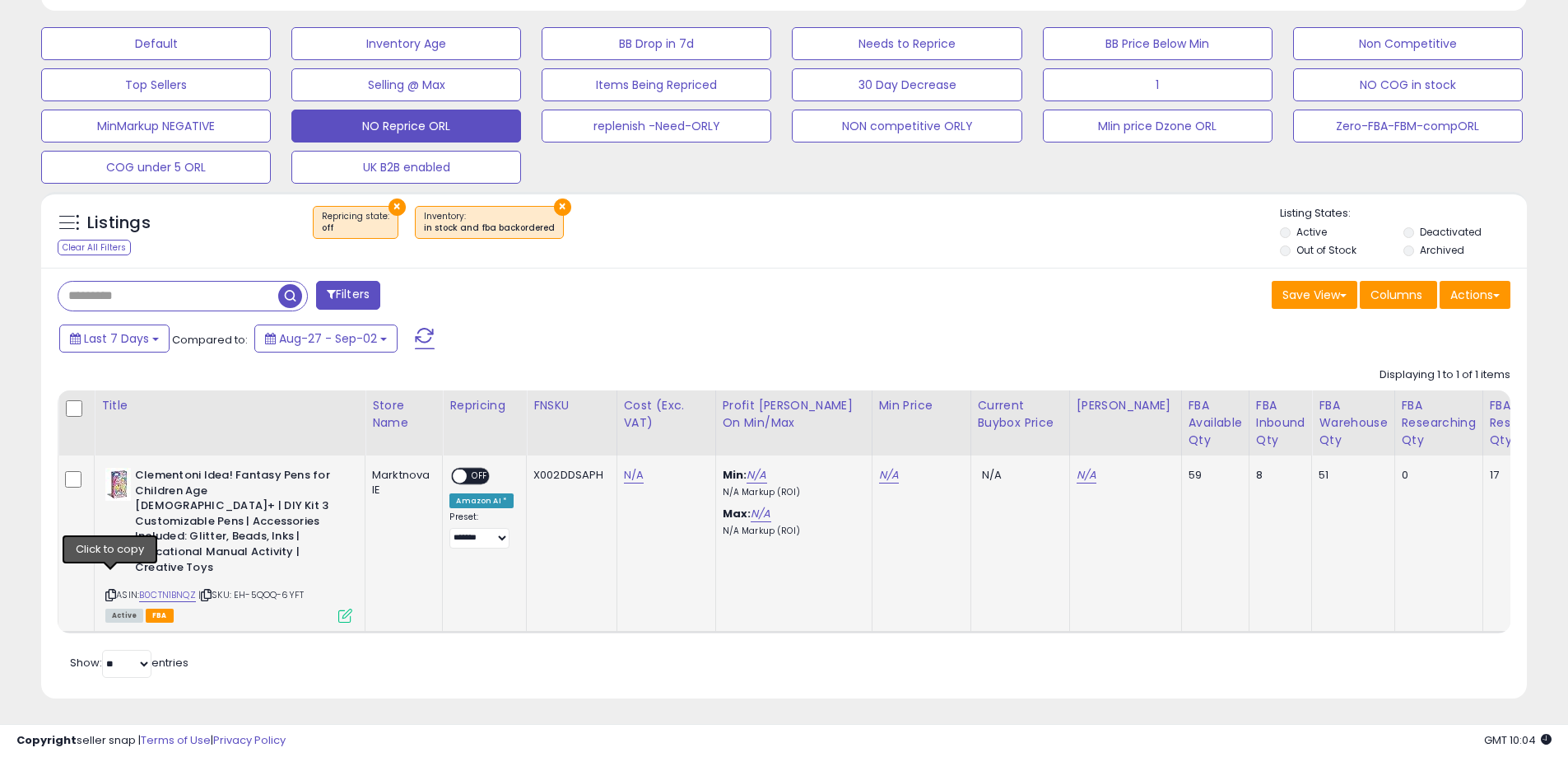
click at [109, 590] on icon at bounding box center [110, 594] width 11 height 9
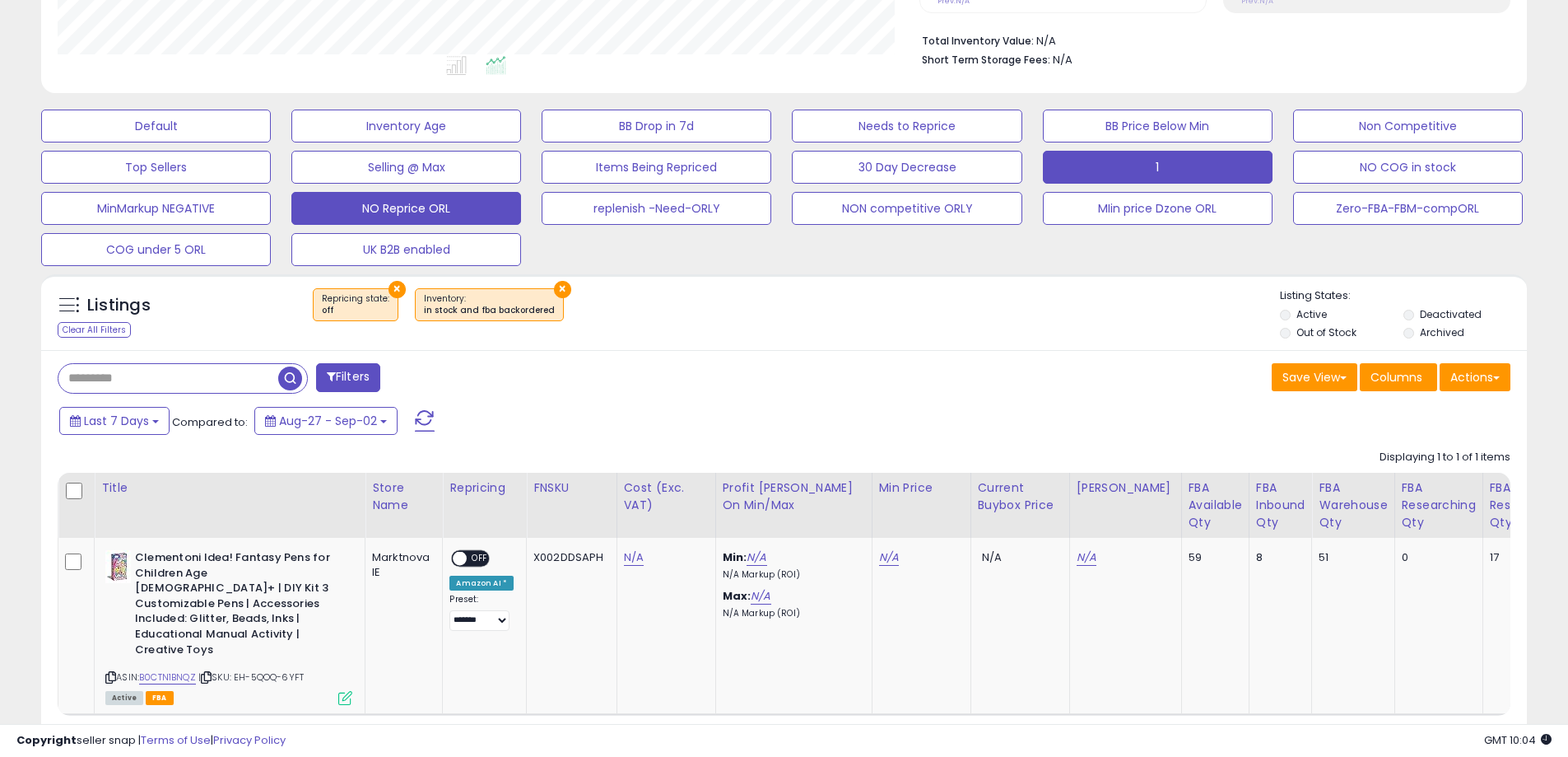
click at [1127, 173] on button "1" at bounding box center [1157, 167] width 230 height 33
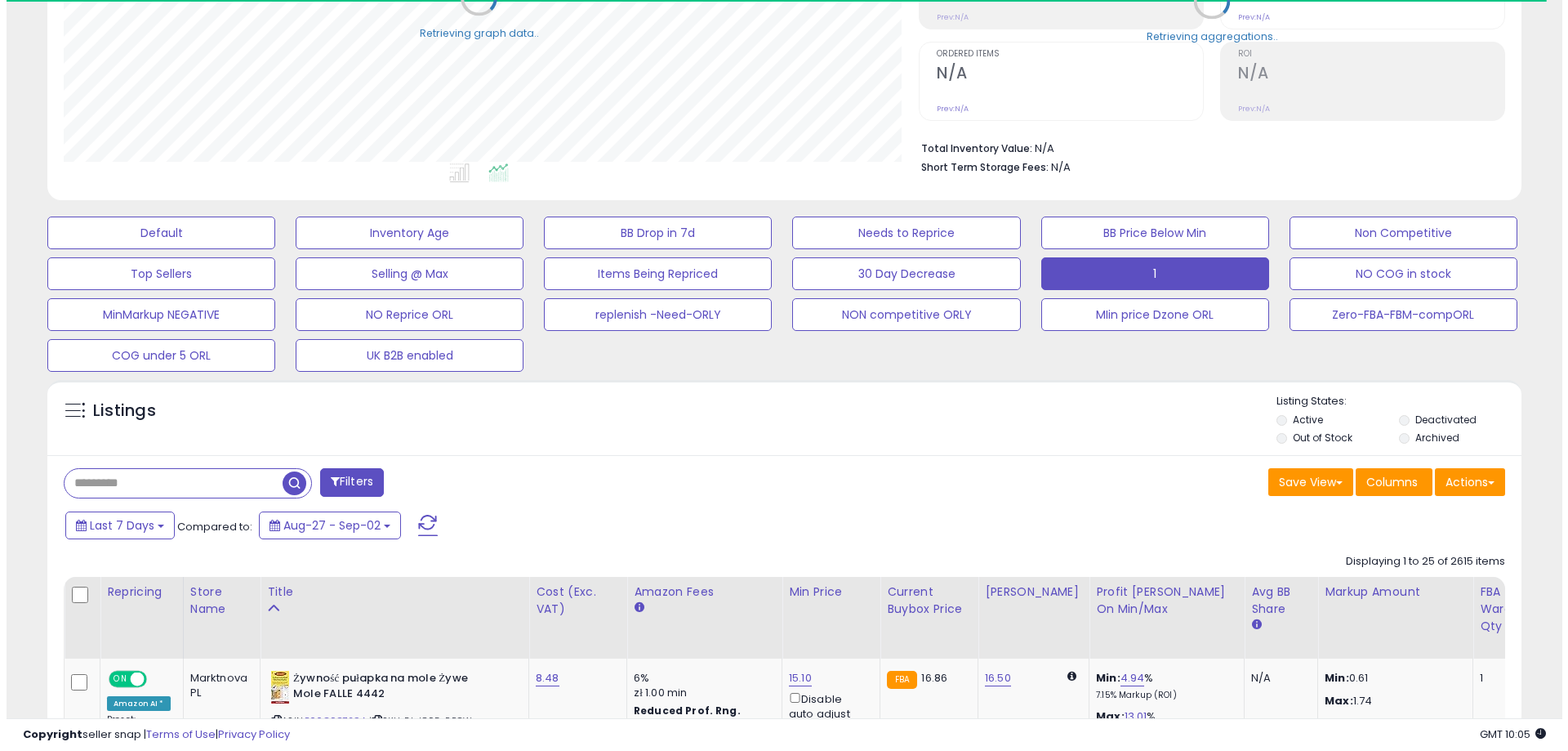
scroll to position [816429, 815936]
click at [182, 481] on input "text" at bounding box center [167, 482] width 219 height 29
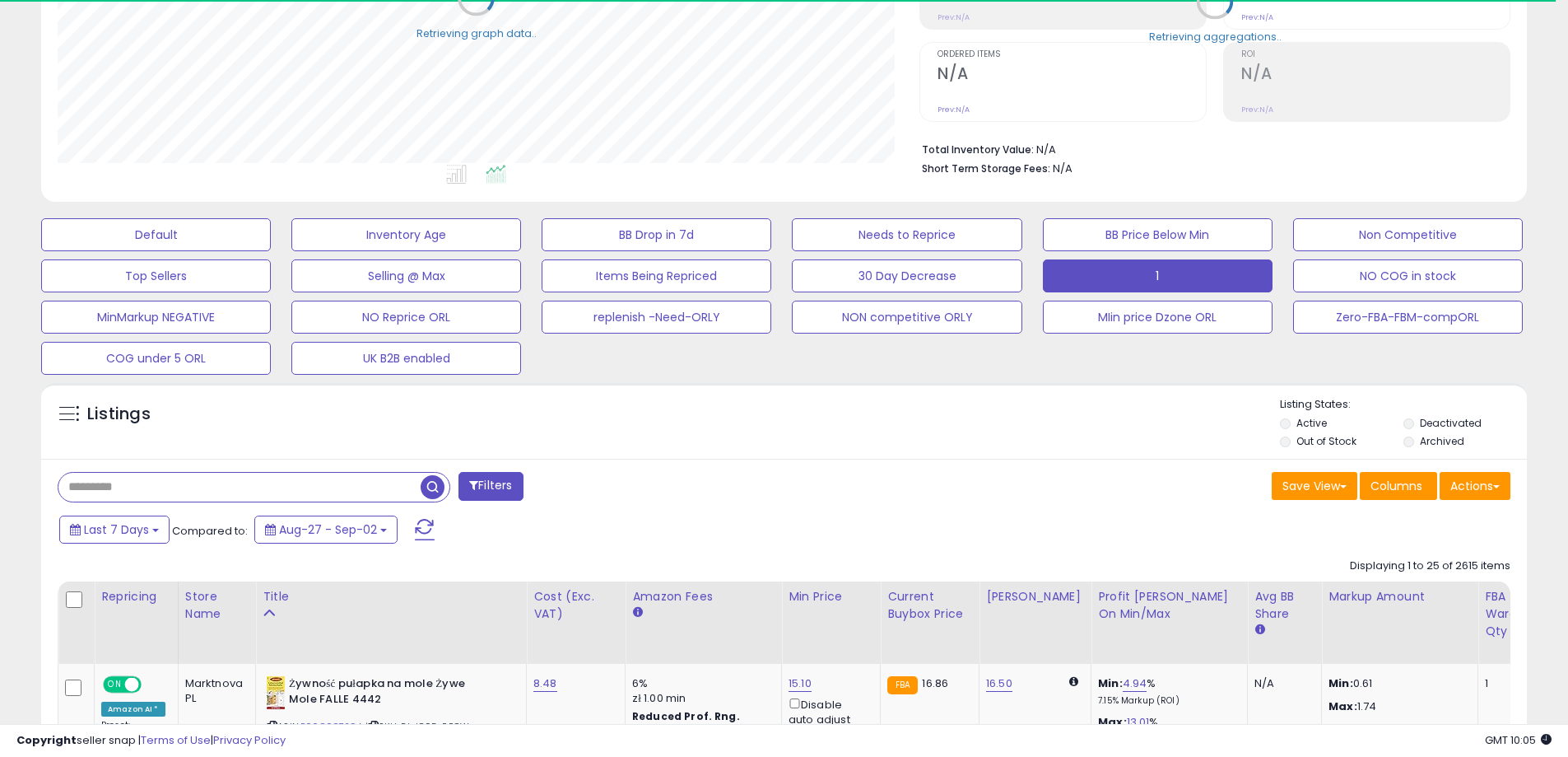
paste input "**********"
type input "**********"
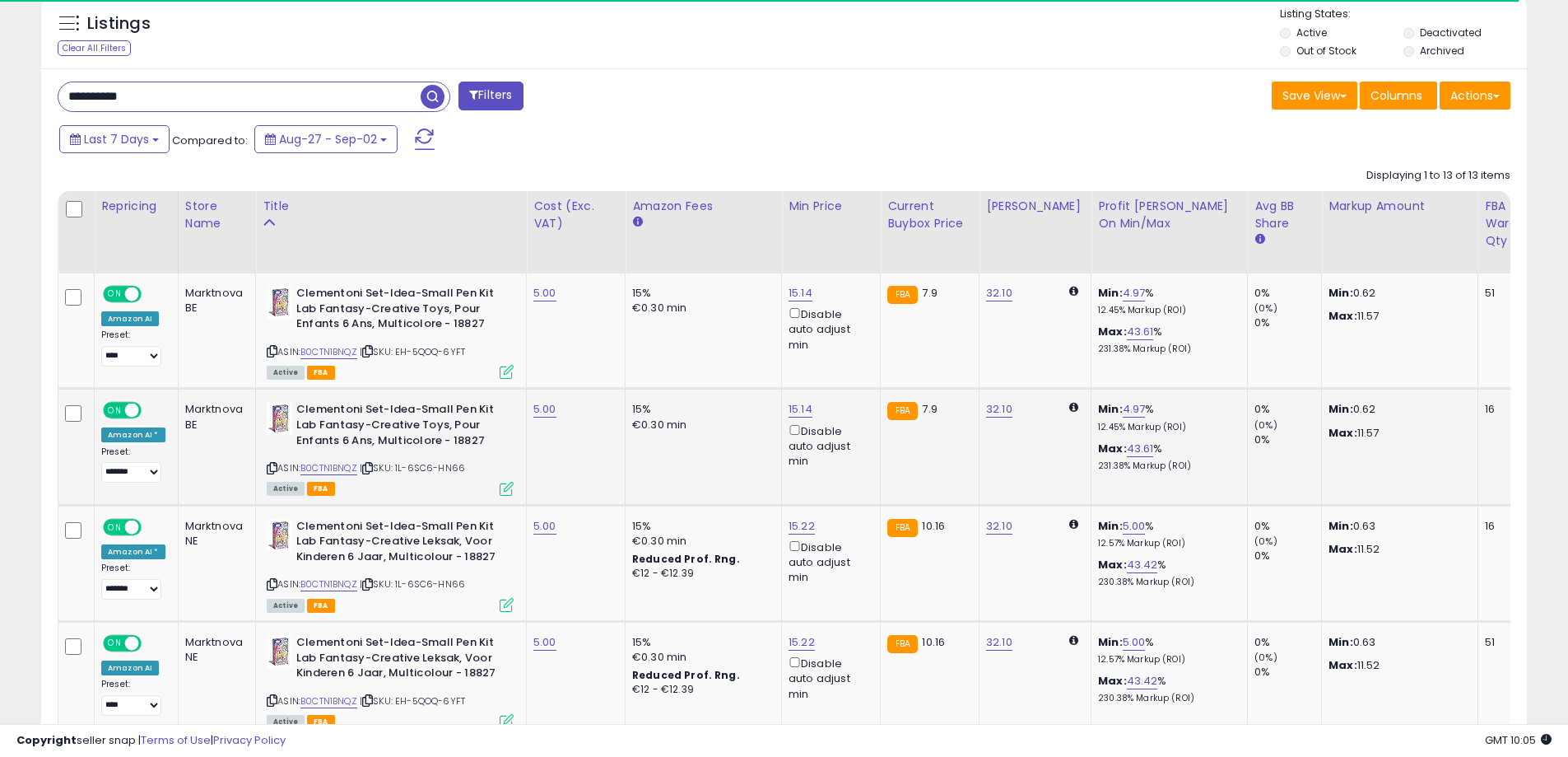
scroll to position [694, 0]
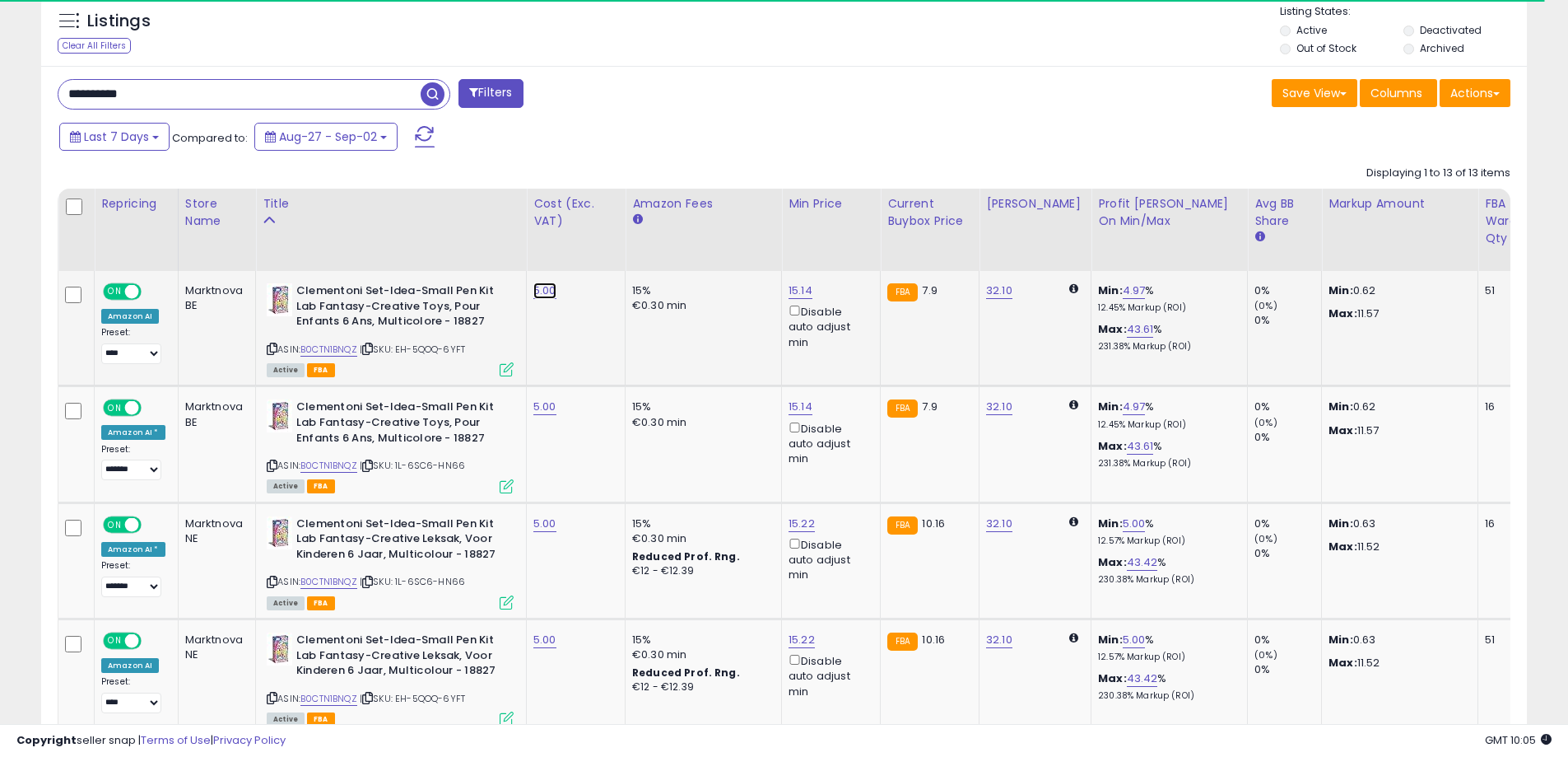
click at [551, 293] on link "5.00" at bounding box center [544, 291] width 23 height 17
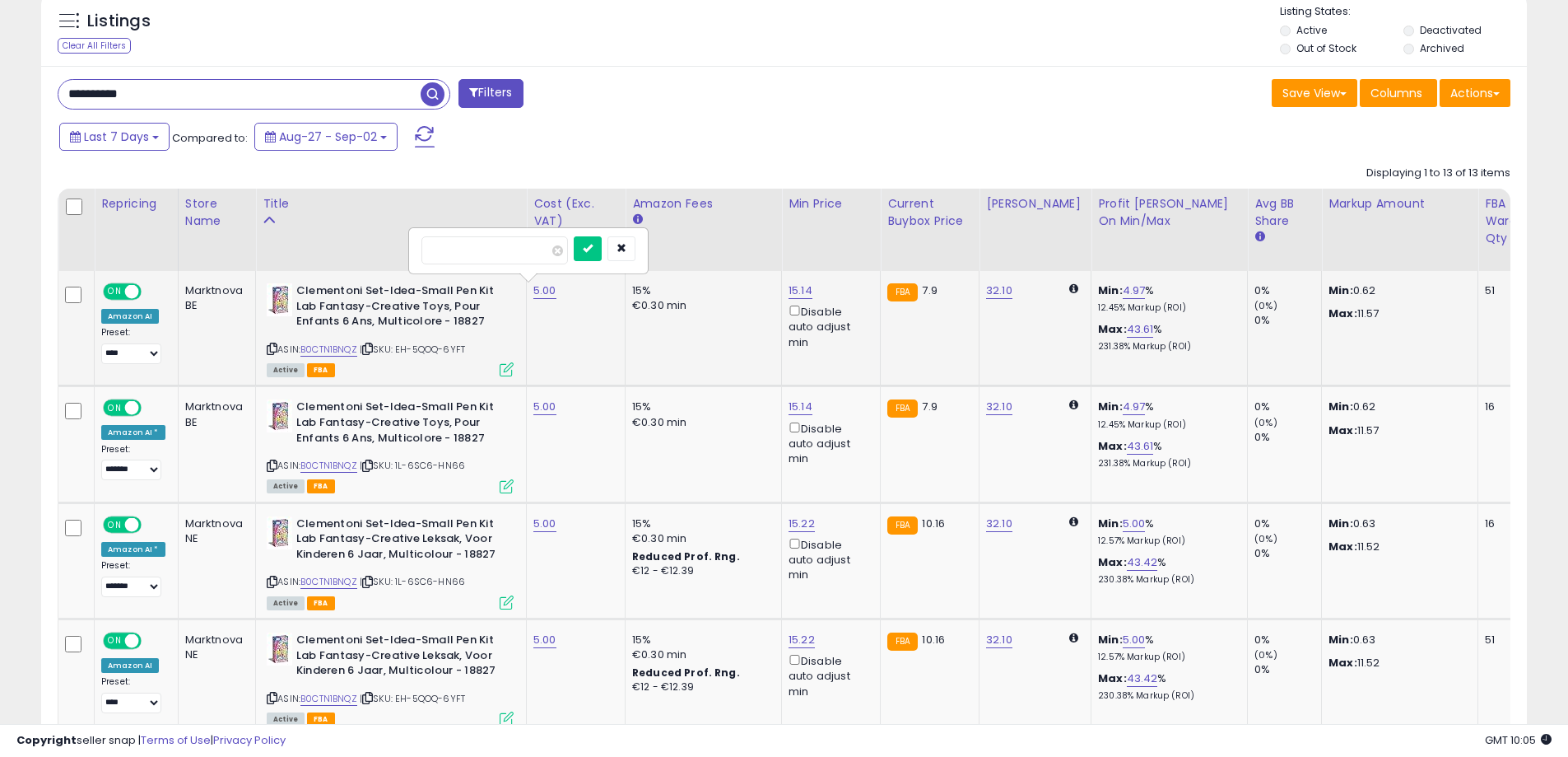
scroll to position [337, 862]
drag, startPoint x: 506, startPoint y: 249, endPoint x: 393, endPoint y: 252, distance: 113.0
click at [592, 249] on icon "submit" at bounding box center [588, 248] width 10 height 10
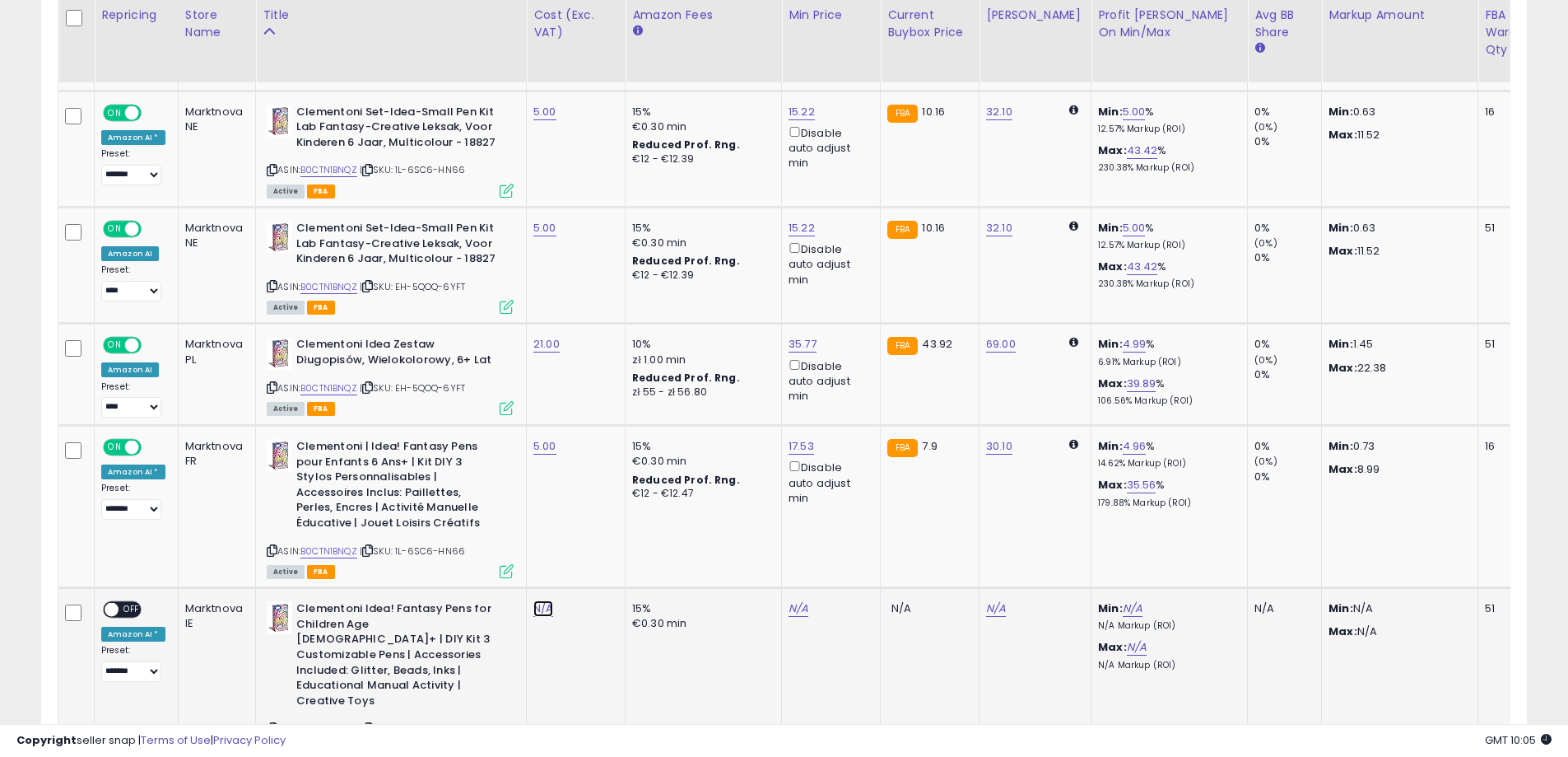
click at [544, 610] on link "N/A" at bounding box center [543, 608] width 20 height 17
type input "****"
click at [592, 564] on icon "submit" at bounding box center [587, 566] width 10 height 10
click at [135, 611] on span "OFF" at bounding box center [131, 609] width 27 height 14
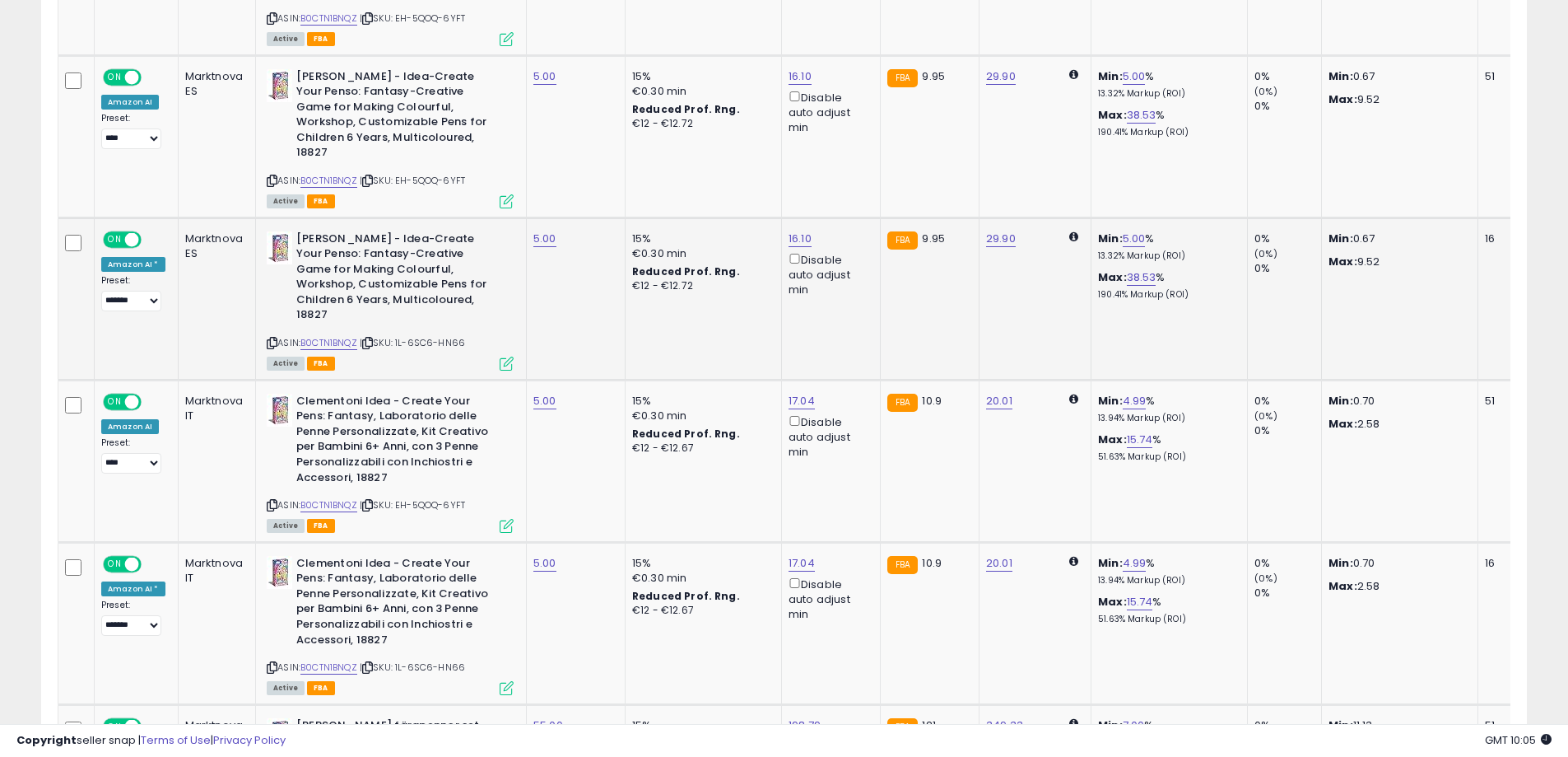
scroll to position [2010, 0]
